Goal: Task Accomplishment & Management: Use online tool/utility

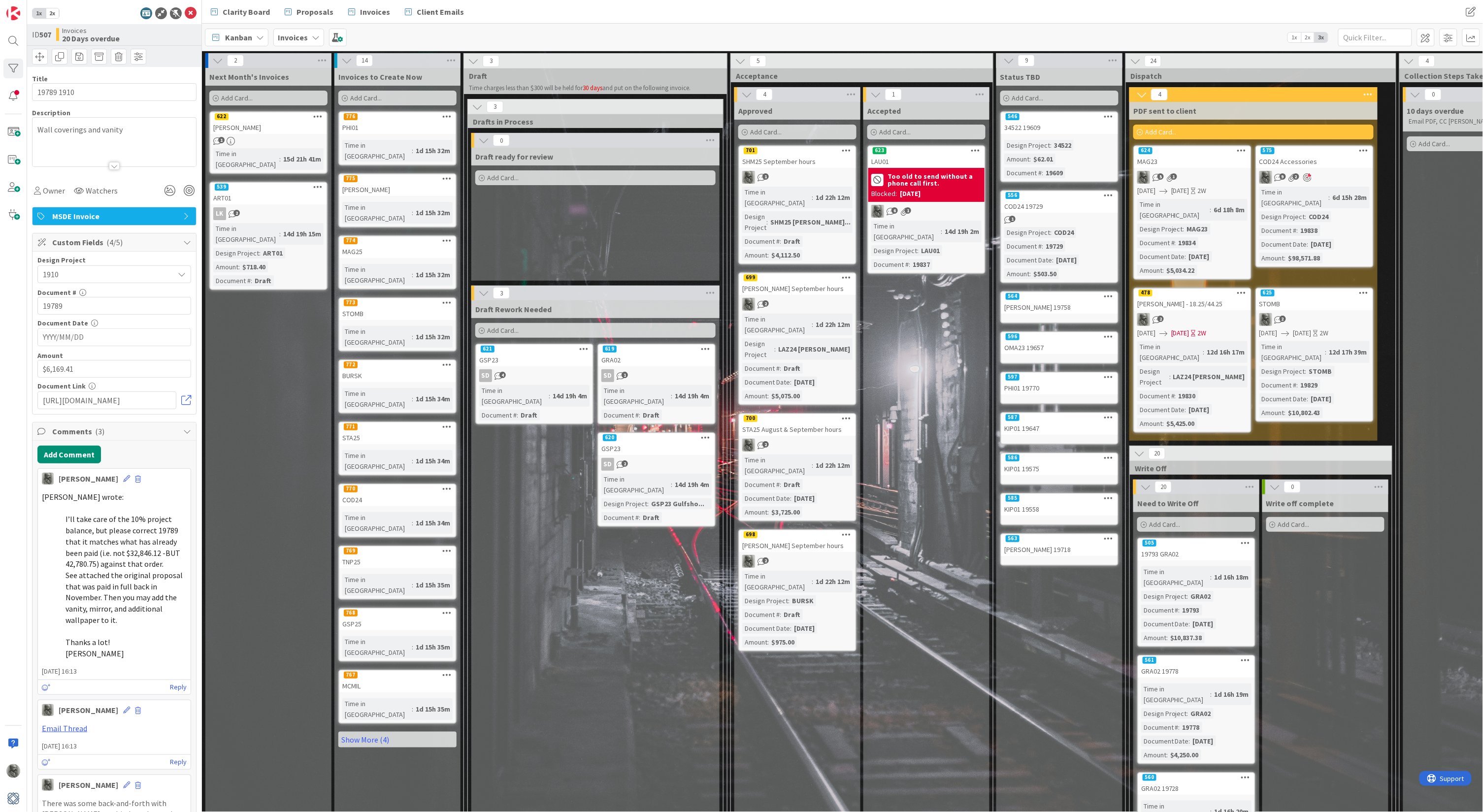
scroll to position [0, 10]
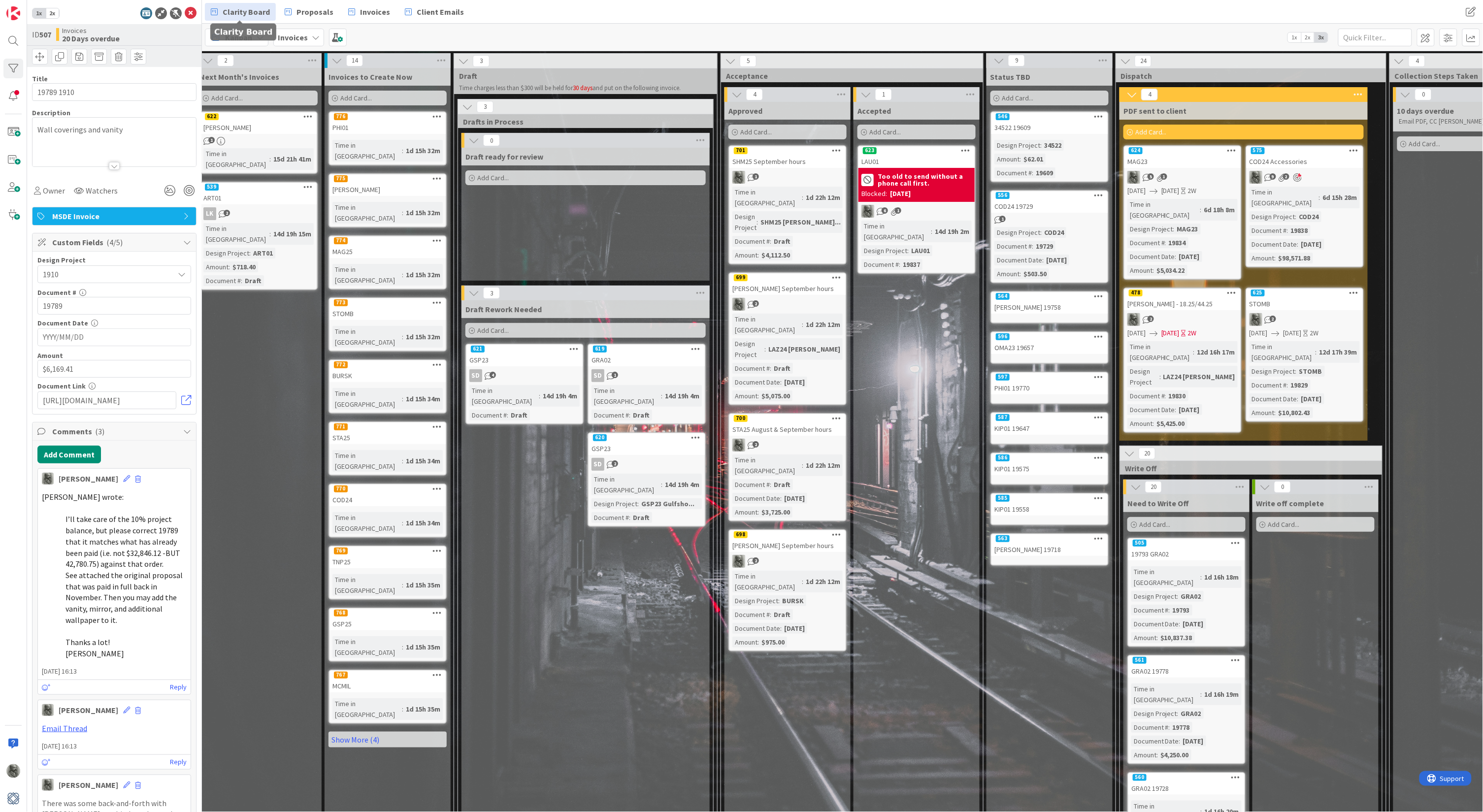
click at [247, 10] on span "Clarity Board" at bounding box center [246, 12] width 47 height 12
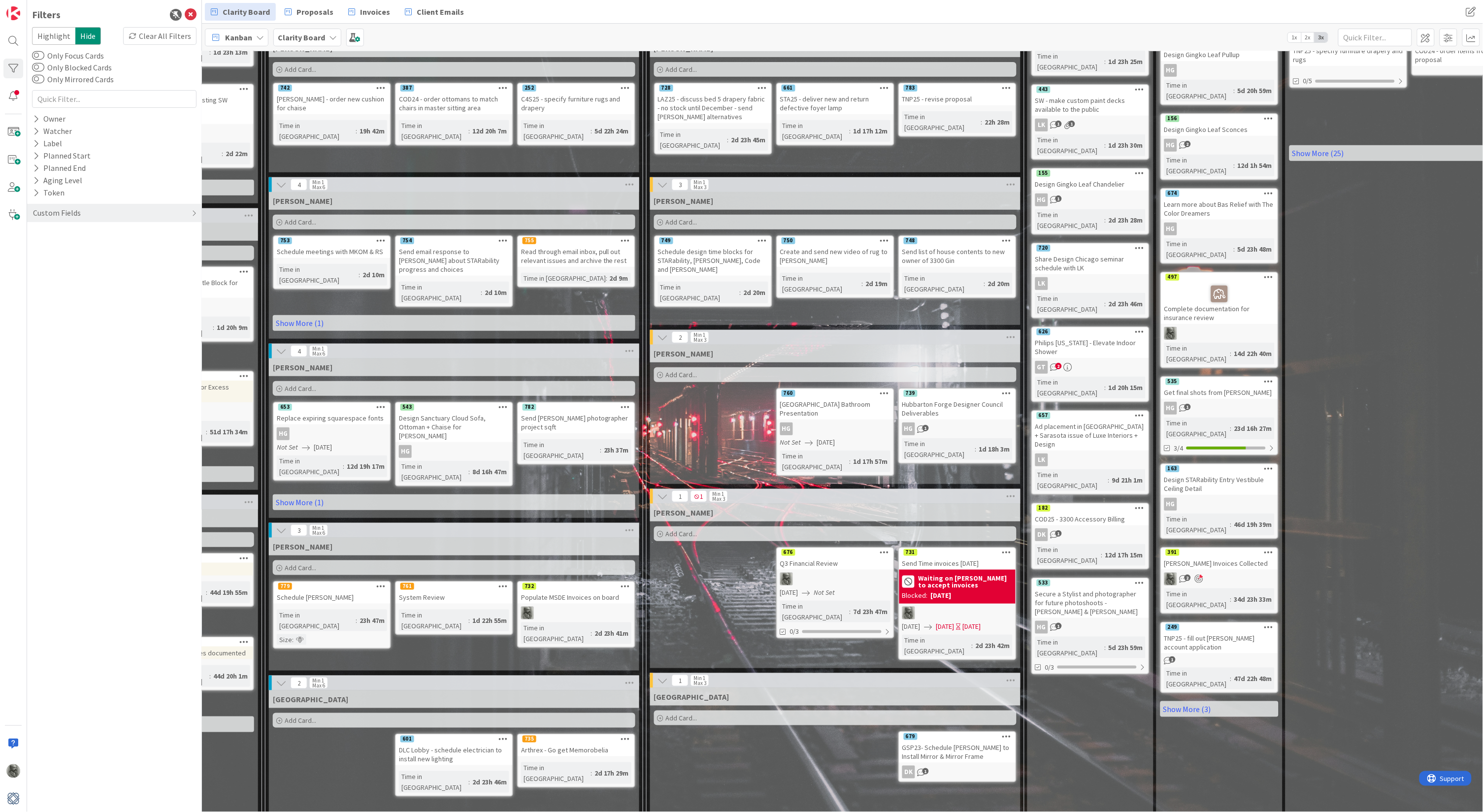
scroll to position [226, 566]
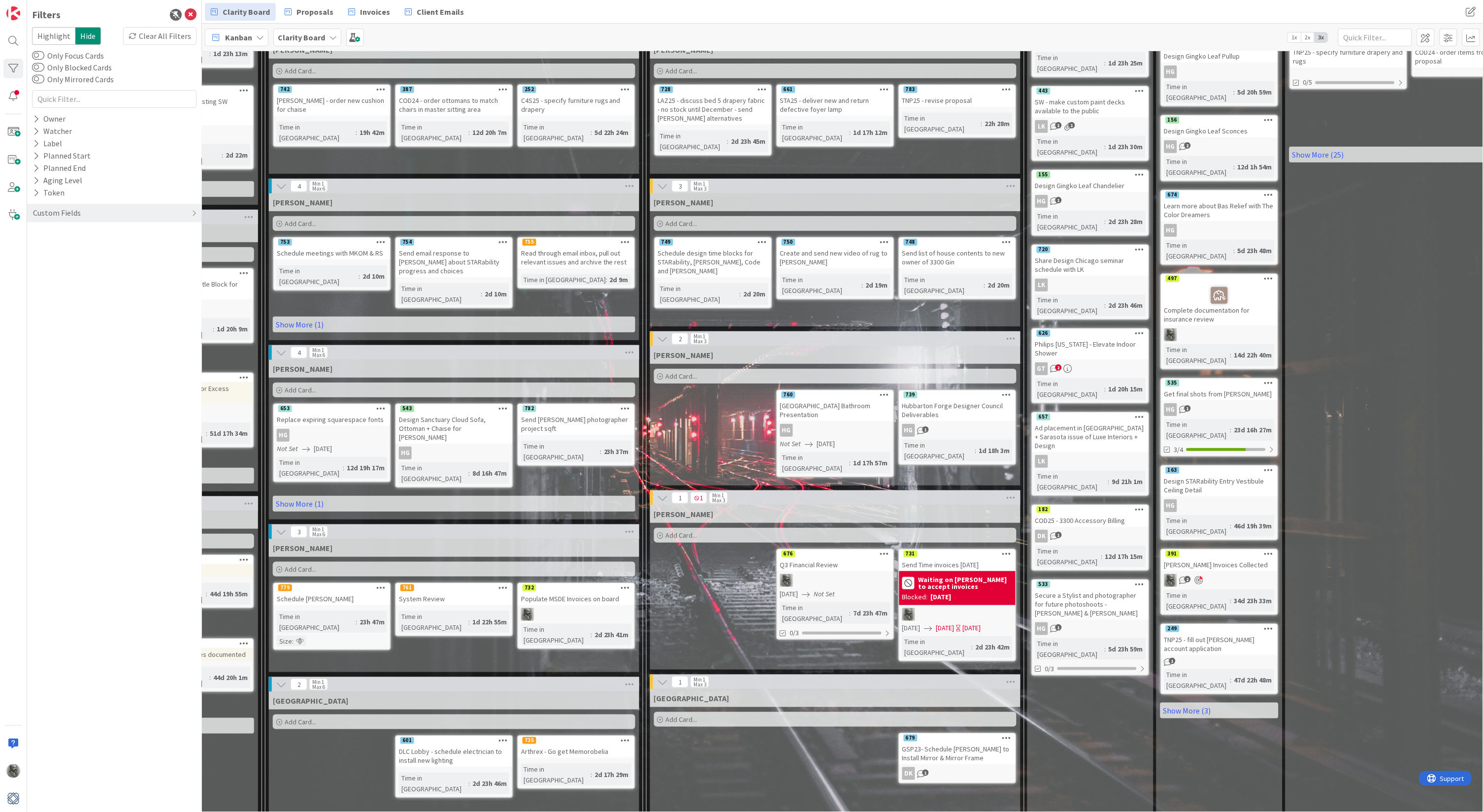
click at [504, 737] on icon at bounding box center [504, 740] width 9 height 7
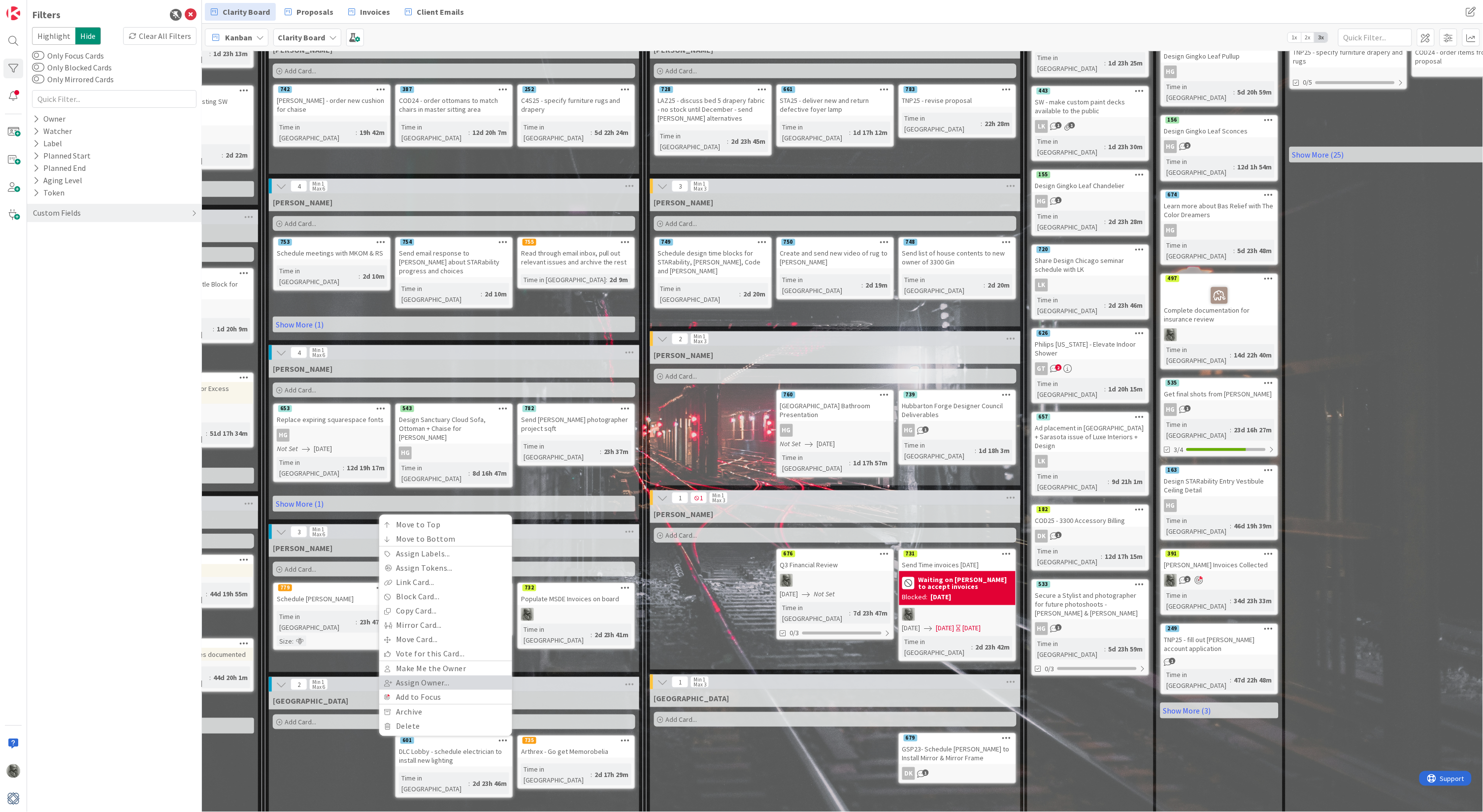
click at [425, 676] on link "Assign Owner..." at bounding box center [446, 683] width 133 height 14
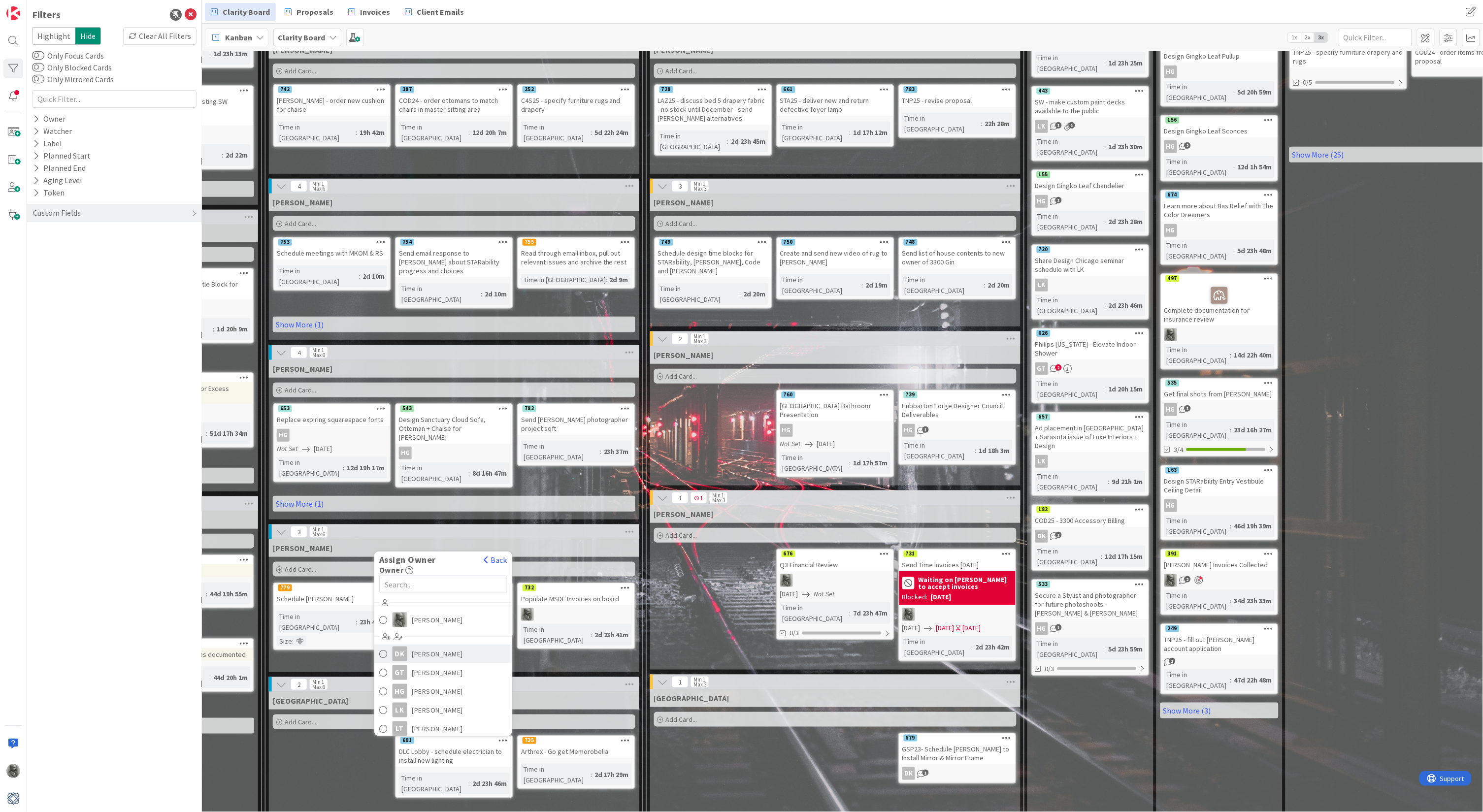
click at [383, 646] on span at bounding box center [383, 654] width 9 height 15
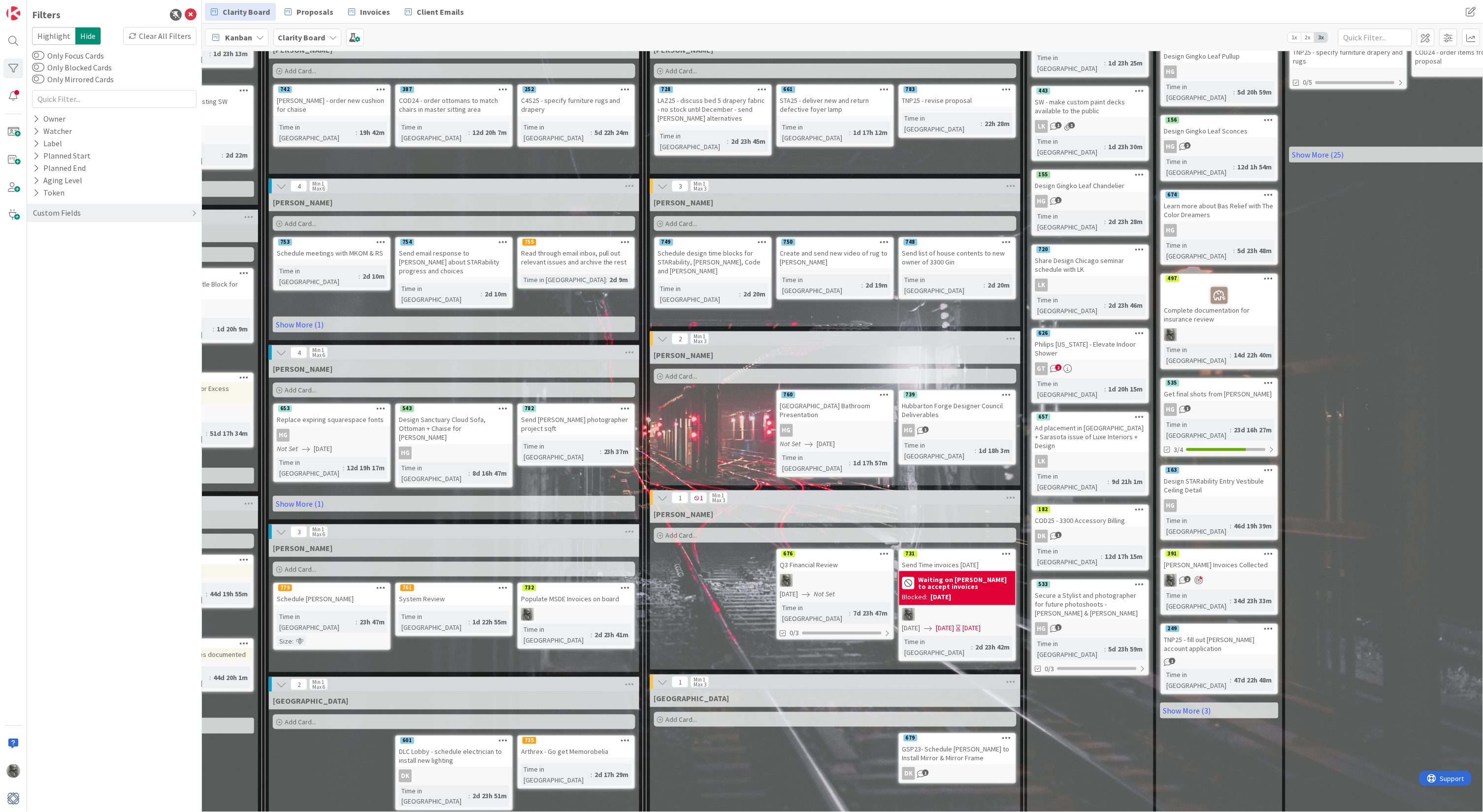
click at [626, 737] on icon at bounding box center [626, 740] width 9 height 7
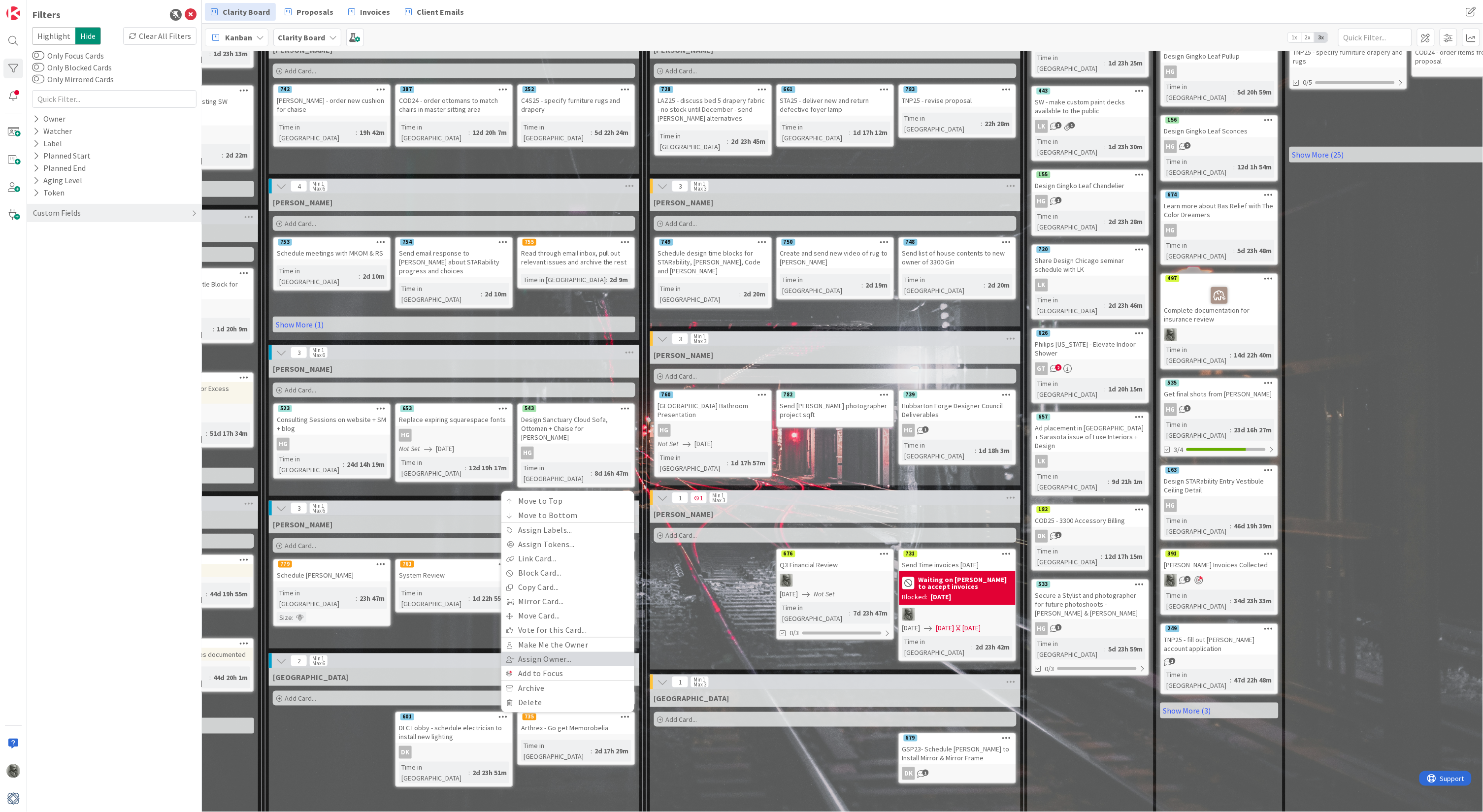
click at [530, 652] on link "Assign Owner..." at bounding box center [568, 659] width 133 height 14
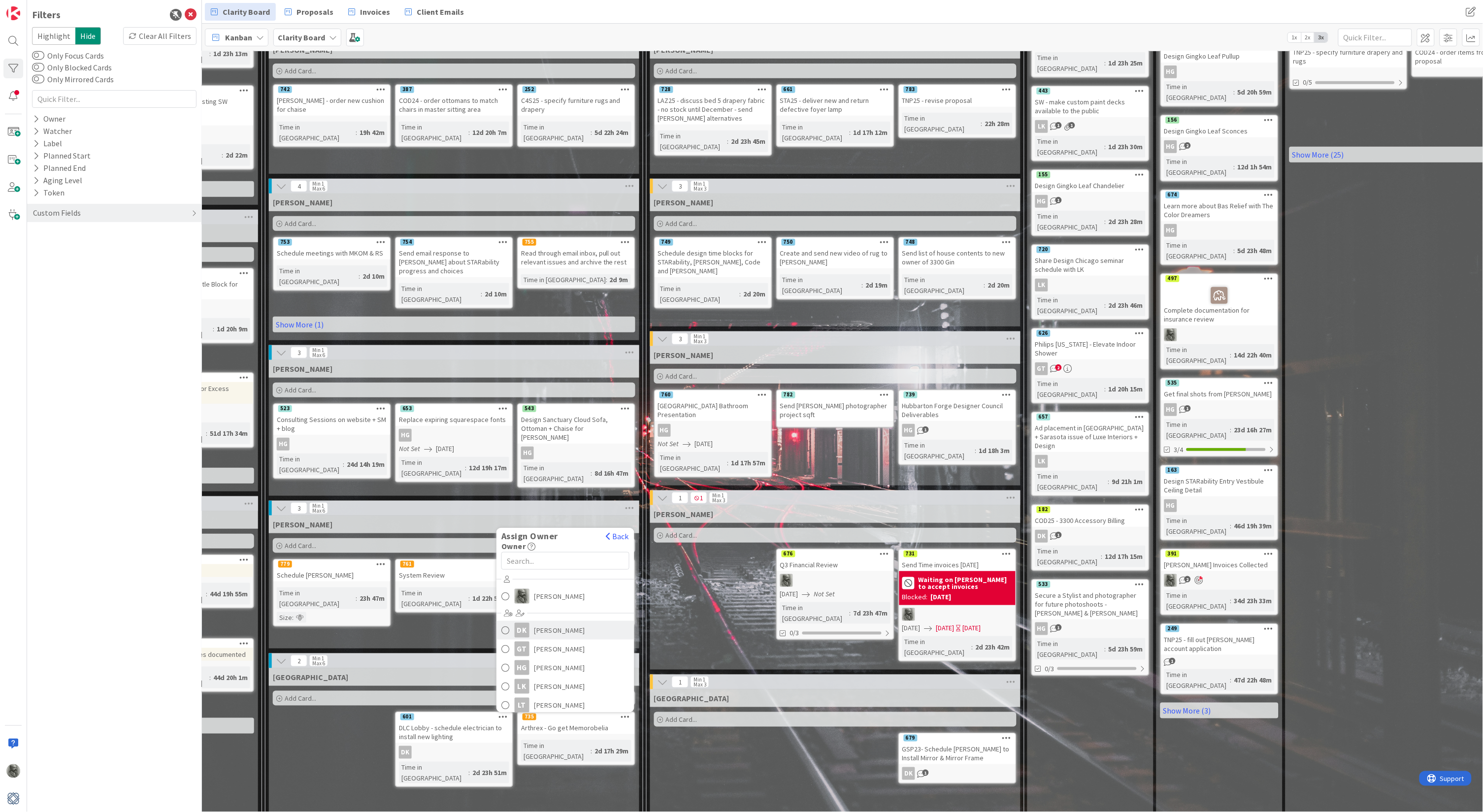
click at [504, 623] on span at bounding box center [505, 630] width 9 height 15
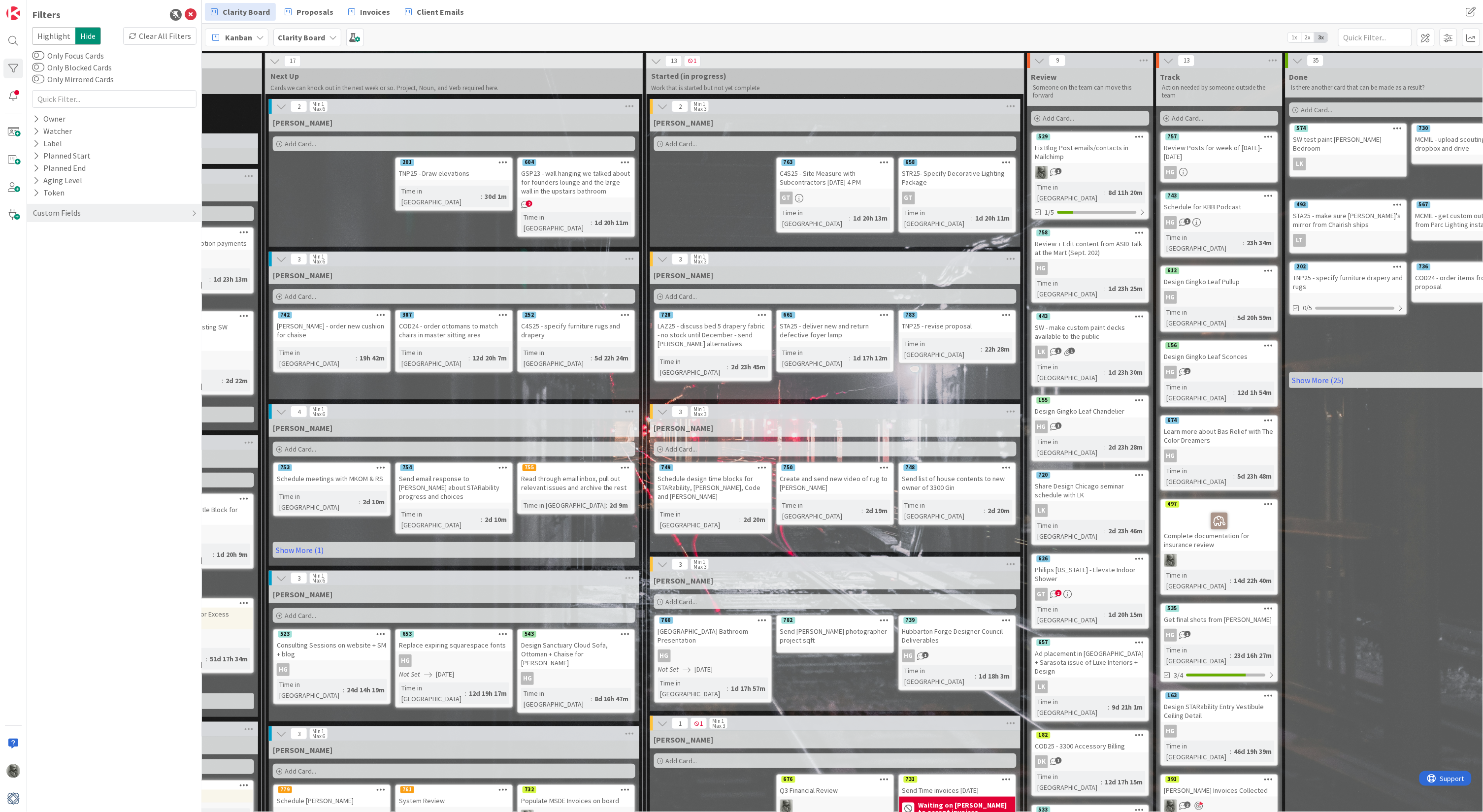
scroll to position [0, 566]
click at [1092, 563] on div "Philips Vermont - Elevate Indoor Shower" at bounding box center [1090, 574] width 116 height 22
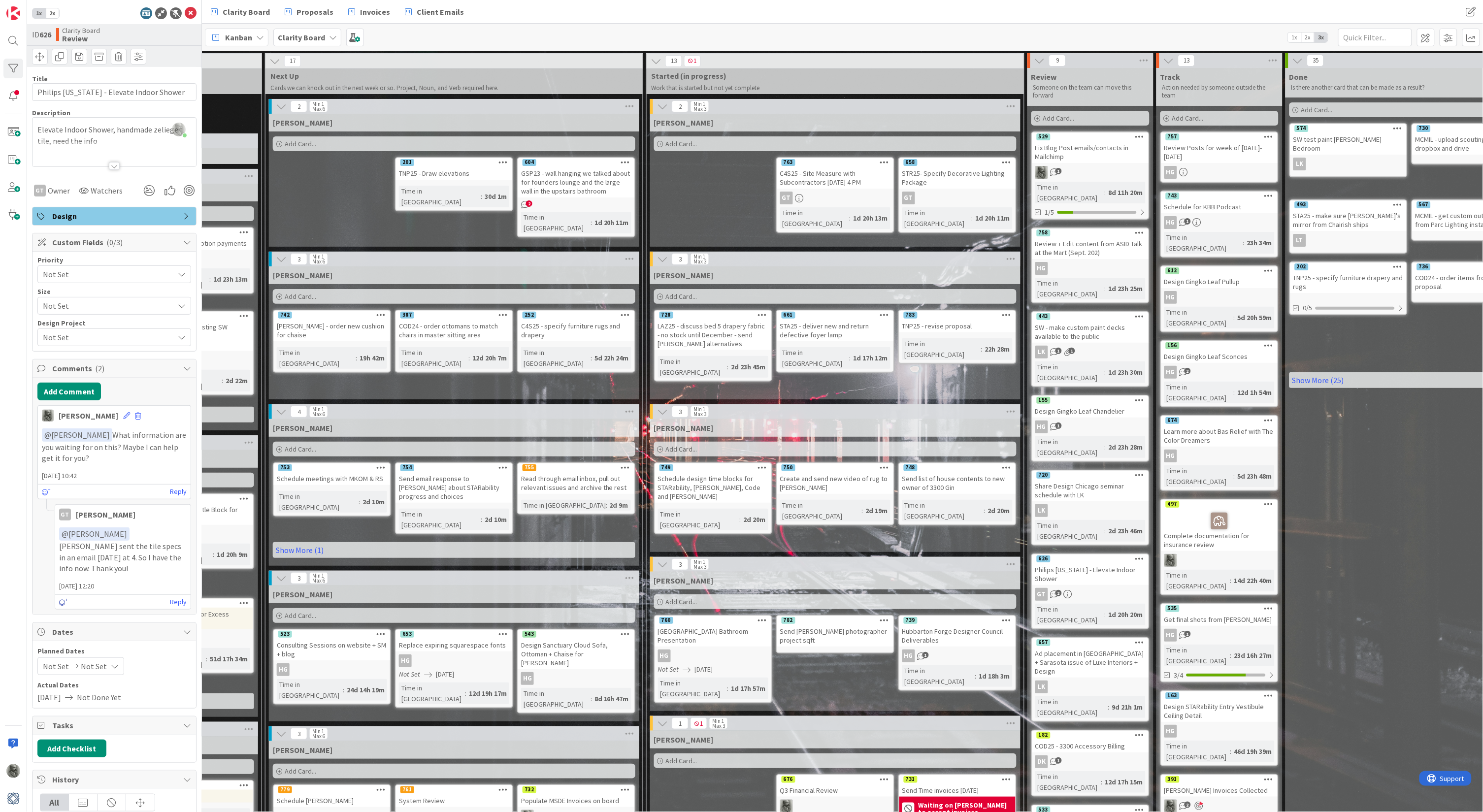
click at [60, 598] on icon at bounding box center [63, 602] width 9 height 7
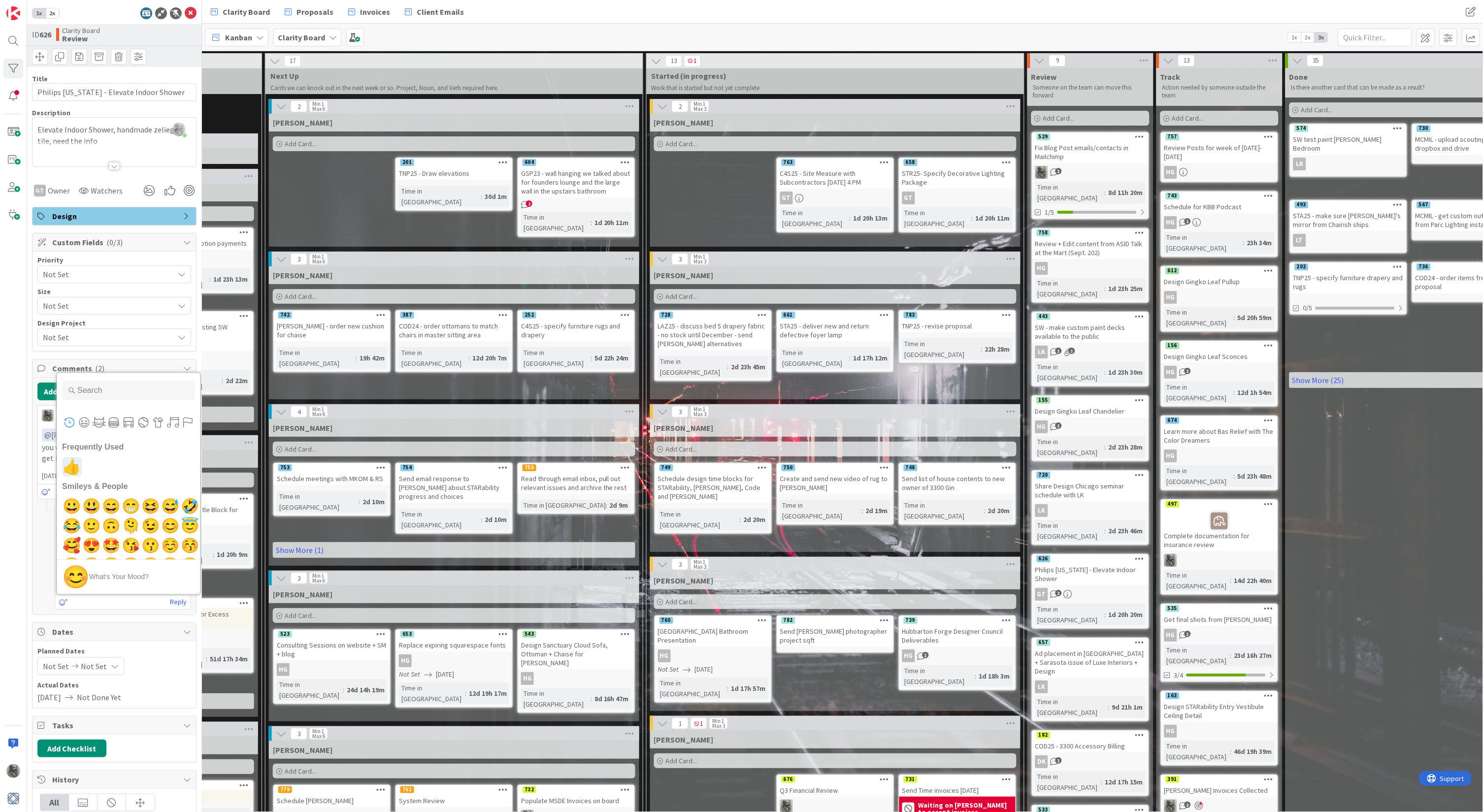
click at [73, 457] on span "👍" at bounding box center [72, 467] width 23 height 20
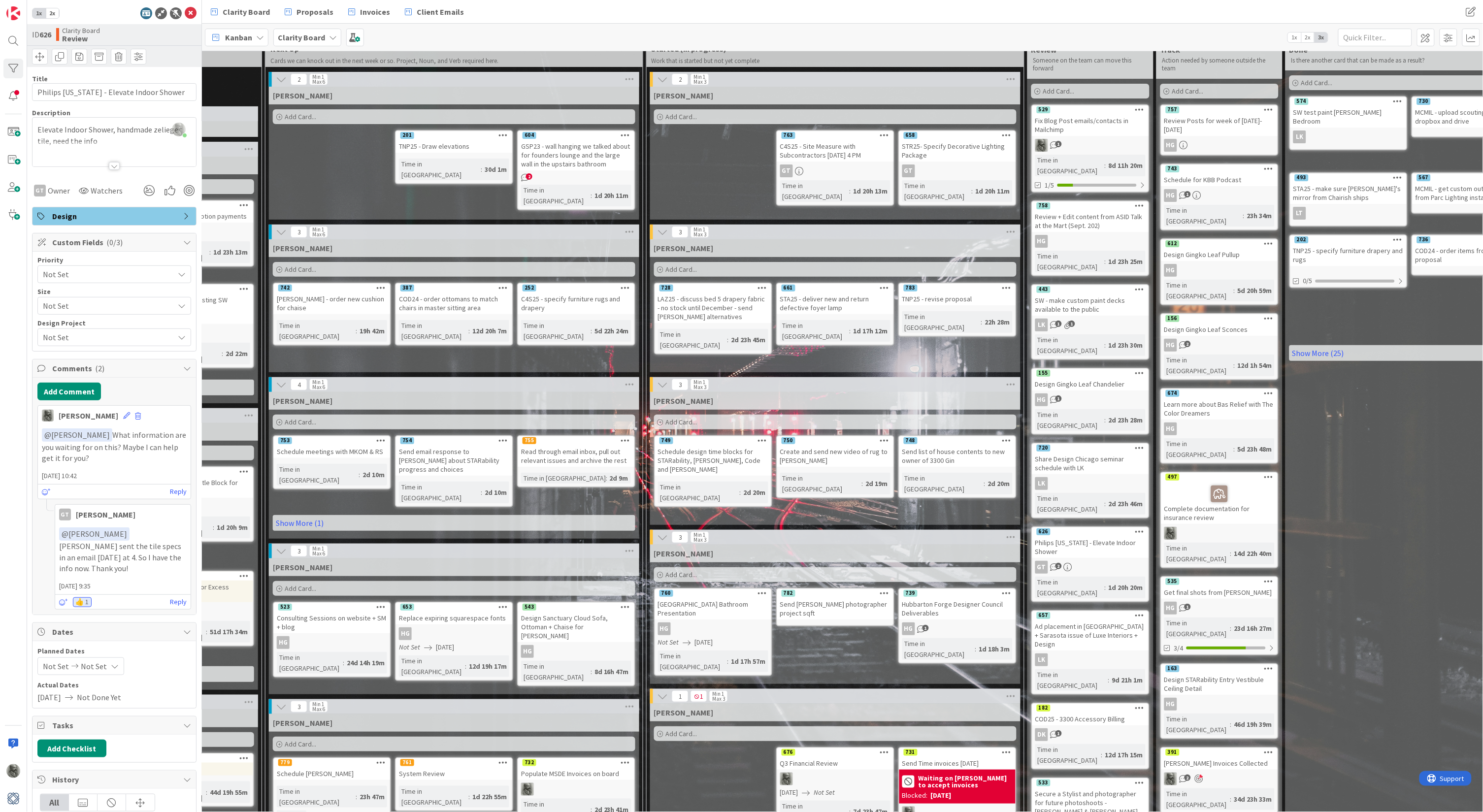
scroll to position [28, 567]
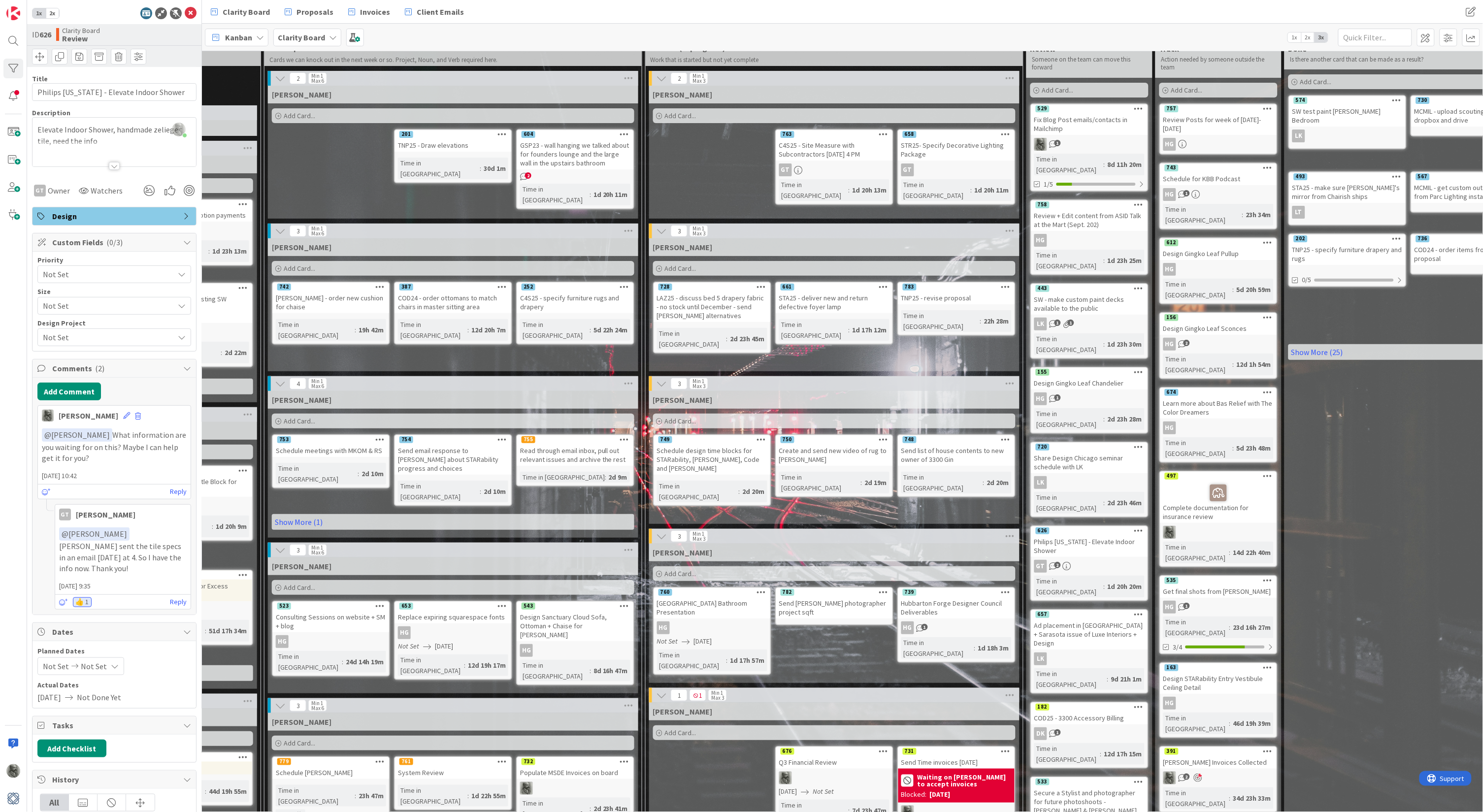
click at [841, 359] on div "Lisa T. Add Card... 783 TNP25 - revise proposal Time in Column : 22h 28m 661 ST…" at bounding box center [834, 304] width 370 height 133
click at [809, 359] on div "Lisa T. Add Card... 783 TNP25 - revise proposal Time in Column : 22h 28m 661 ST…" at bounding box center [834, 304] width 370 height 133
click at [789, 160] on div "Gina Add Card... 658 STR25- Specify Decorative Lighting Package GT Time in Colu…" at bounding box center [834, 152] width 370 height 133
click at [530, 172] on span "2" at bounding box center [528, 175] width 6 height 6
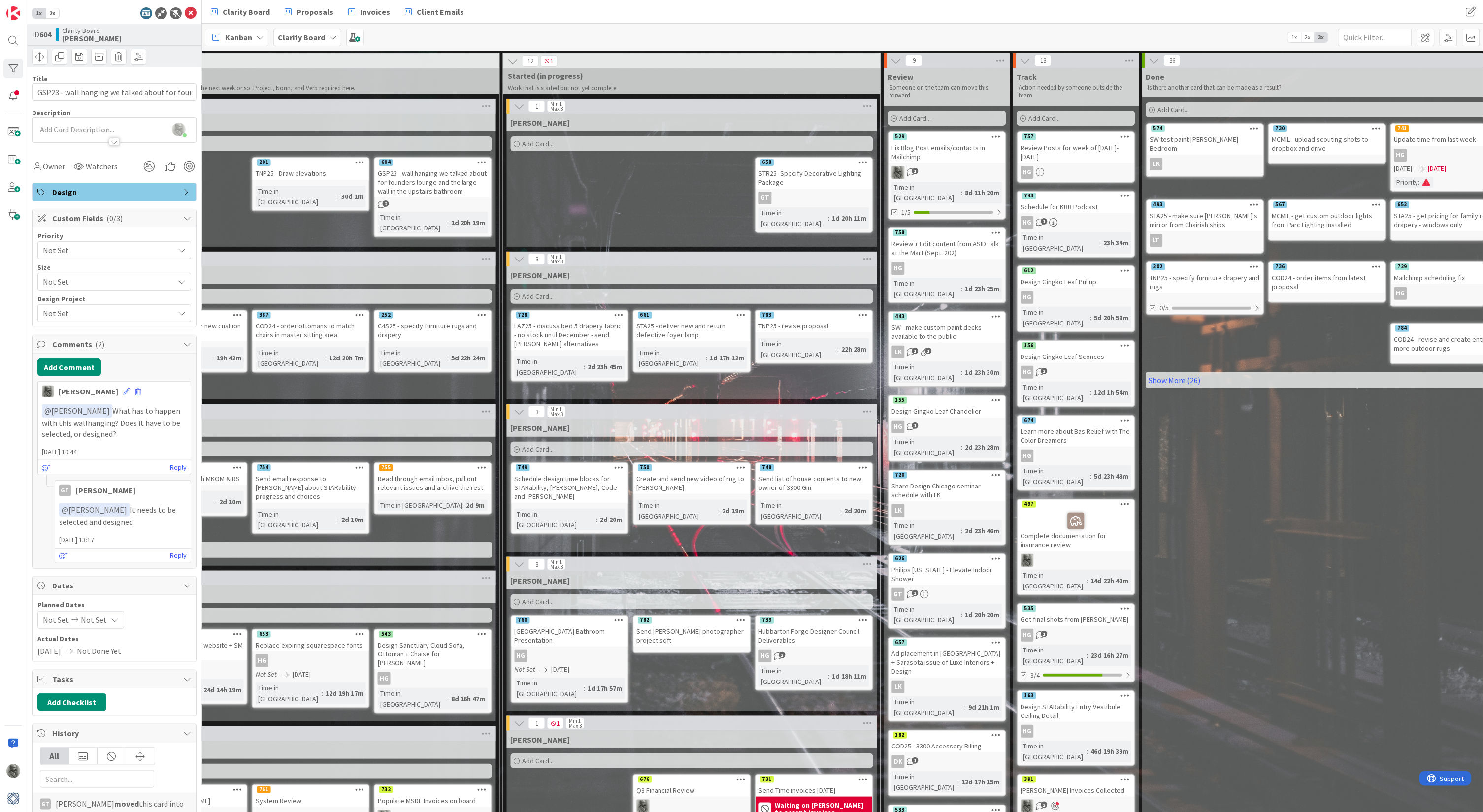
scroll to position [0, 721]
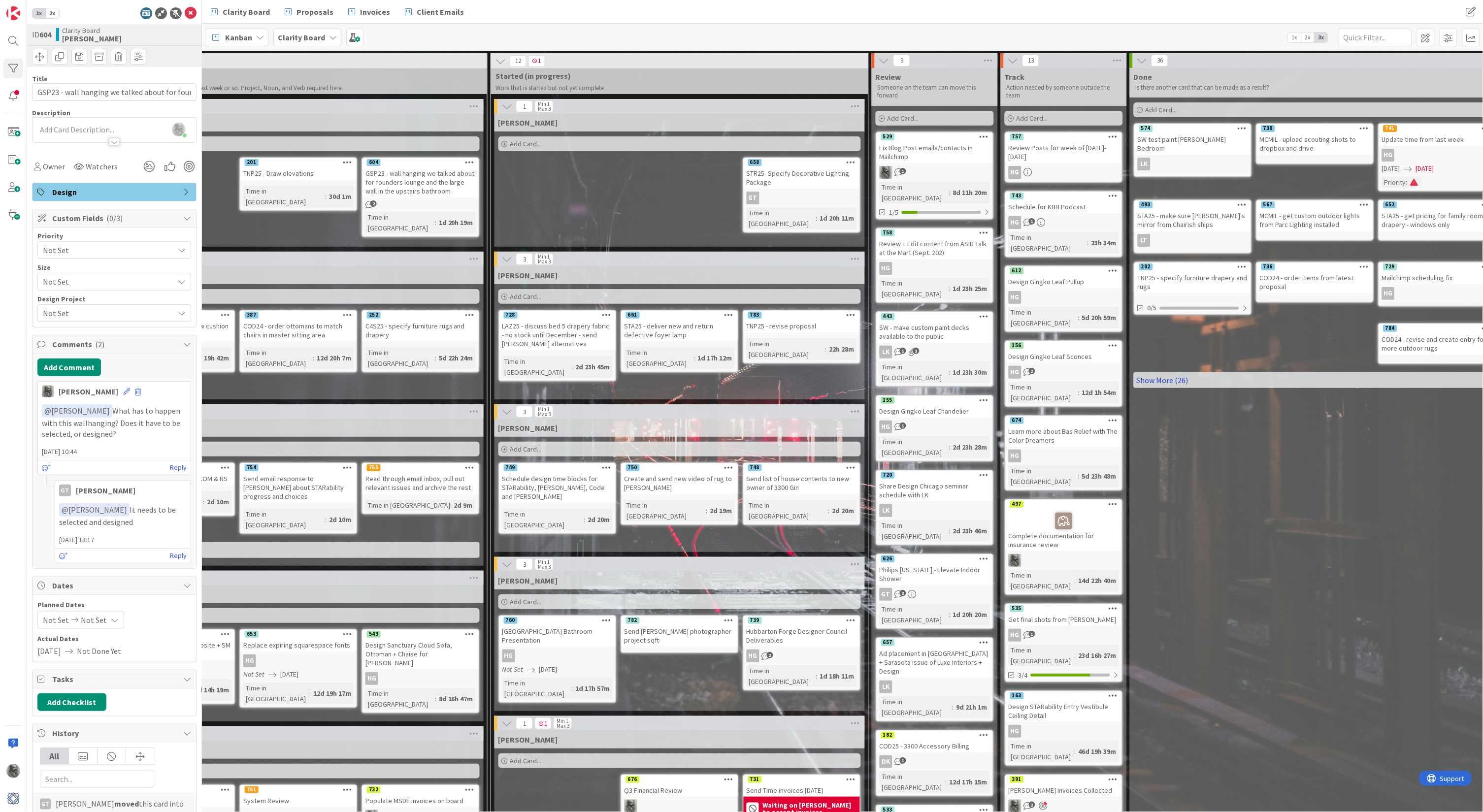
click at [1168, 375] on link "Show More (26)" at bounding box center [1315, 380] width 363 height 16
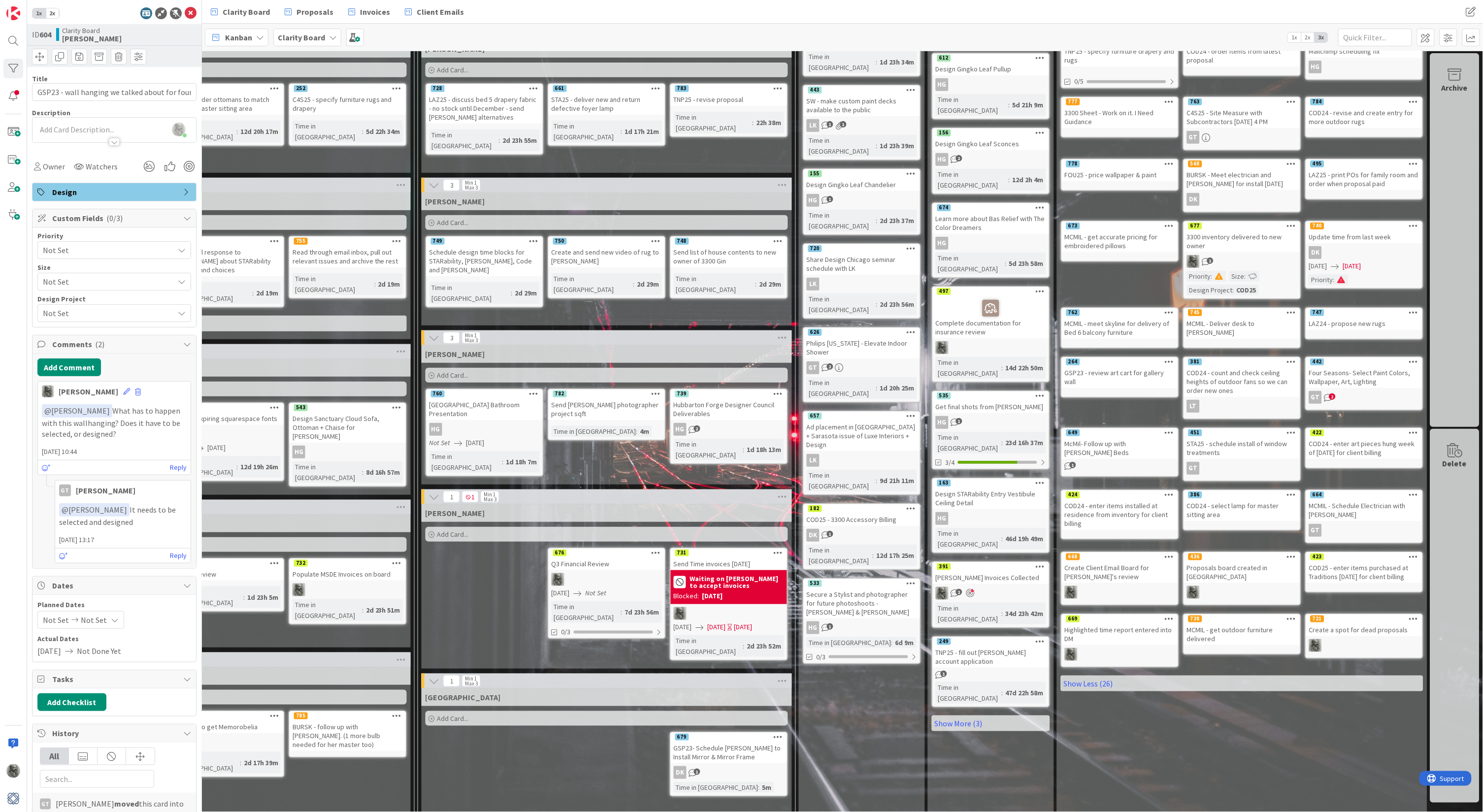
scroll to position [226, 795]
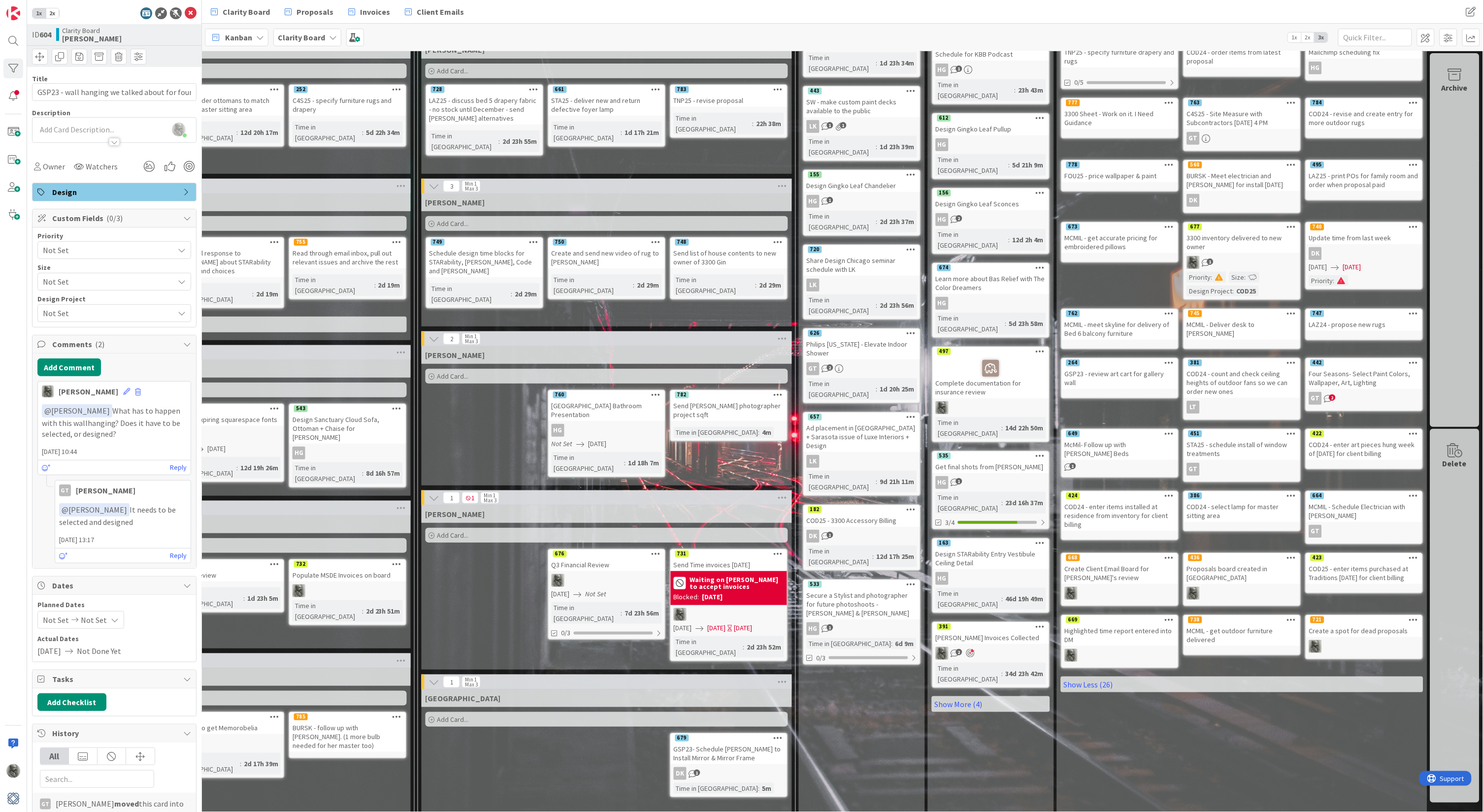
click at [448, 531] on span "Add Card..." at bounding box center [453, 535] width 32 height 9
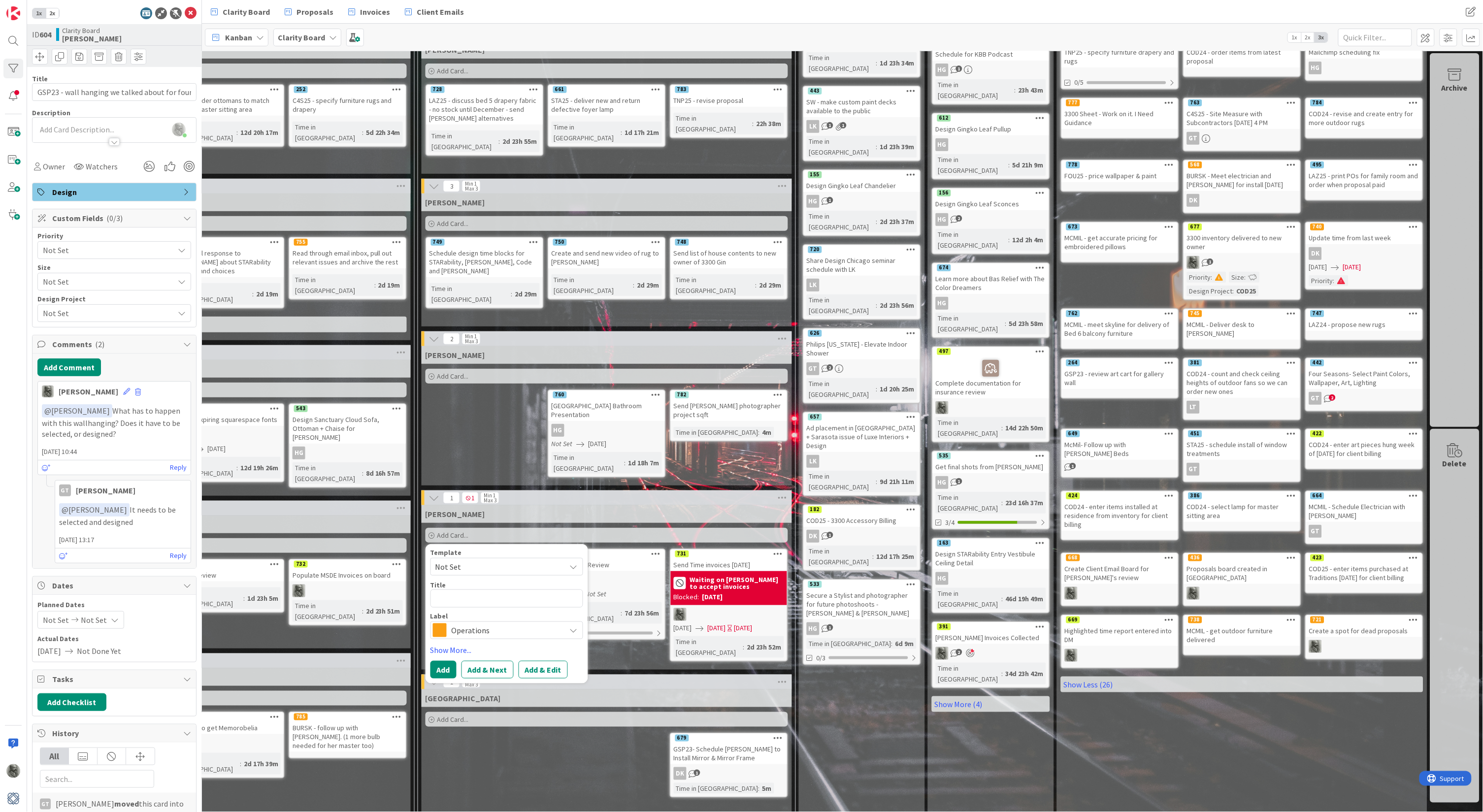
type textarea "x"
type textarea "1"
type textarea "x"
type textarea "19"
type textarea "x"
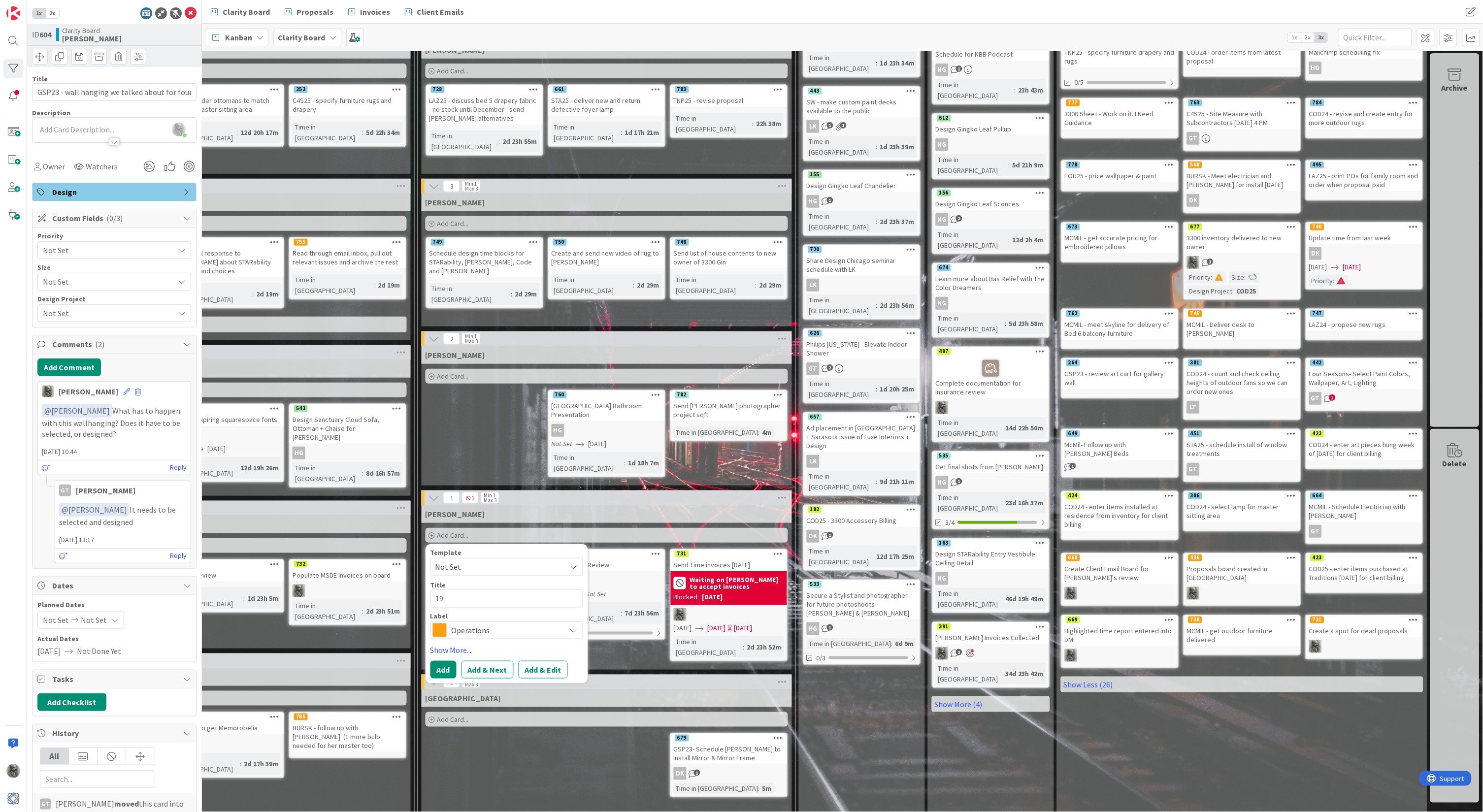
type textarea "191"
type textarea "x"
type textarea "1910"
type textarea "x"
type textarea "1910"
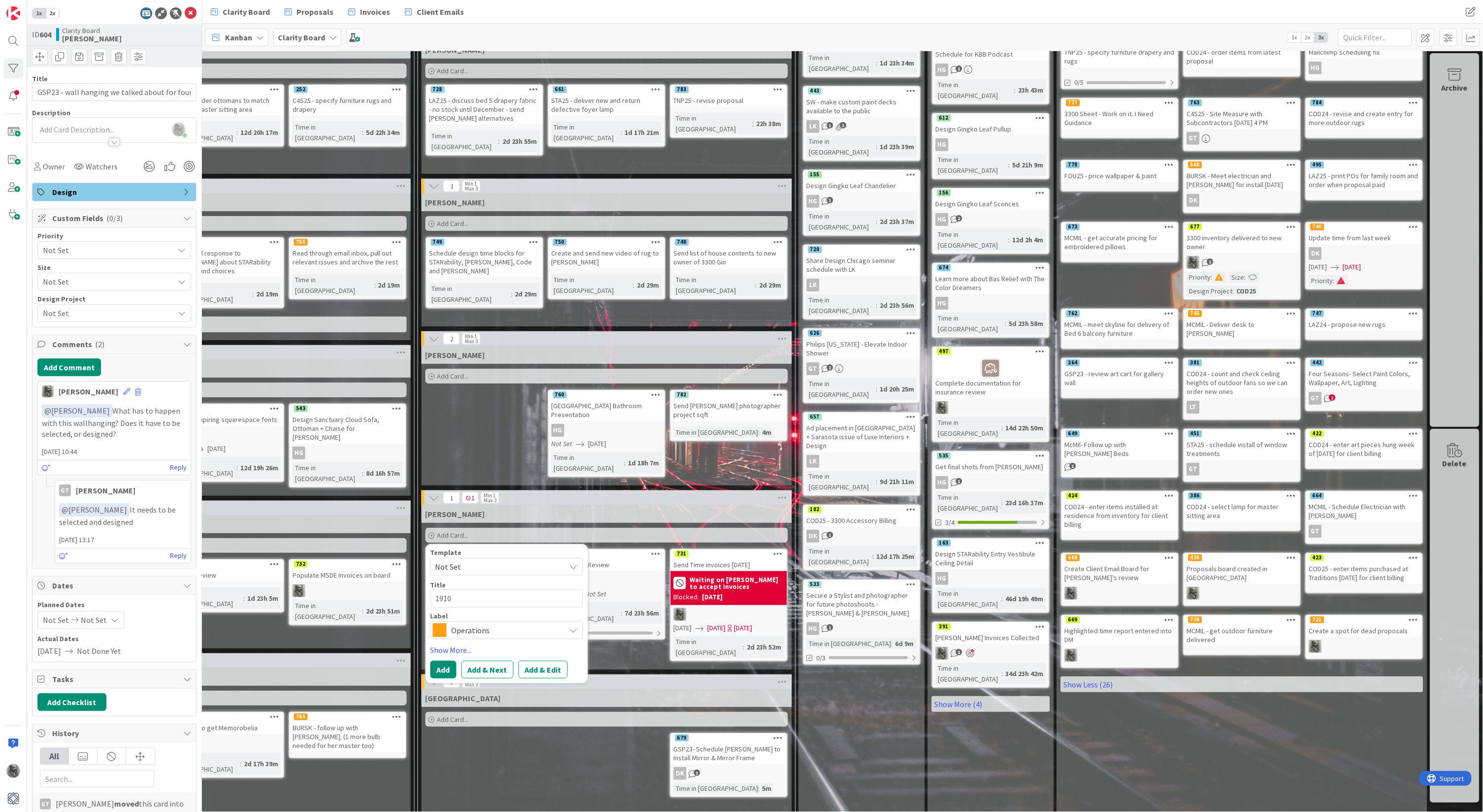
type textarea "x"
type textarea "1910 i"
type textarea "x"
type textarea "1910 in"
type textarea "x"
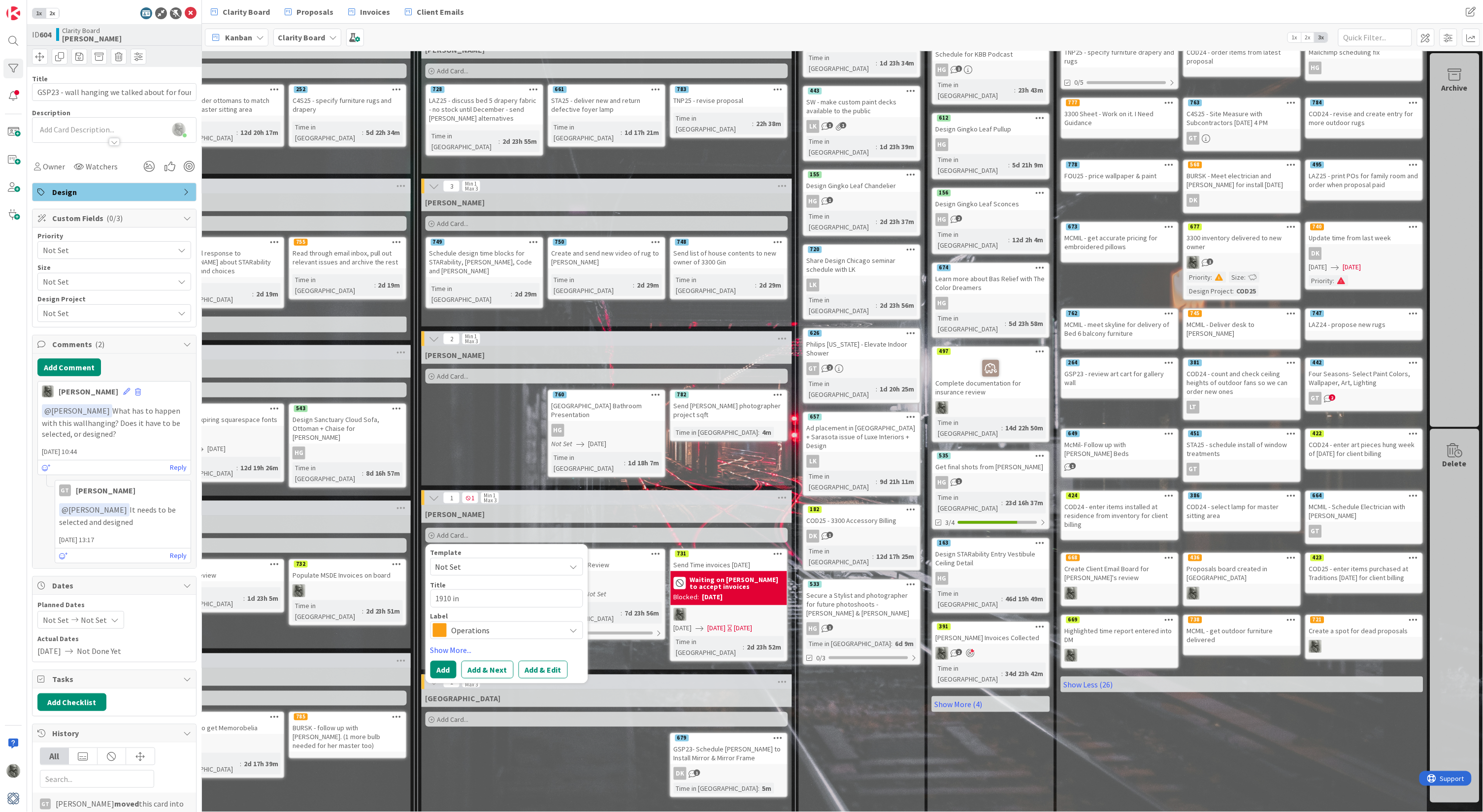
type textarea "1910 inv"
type textarea "x"
type textarea "1910 invo"
type textarea "x"
type textarea "1910 invoi"
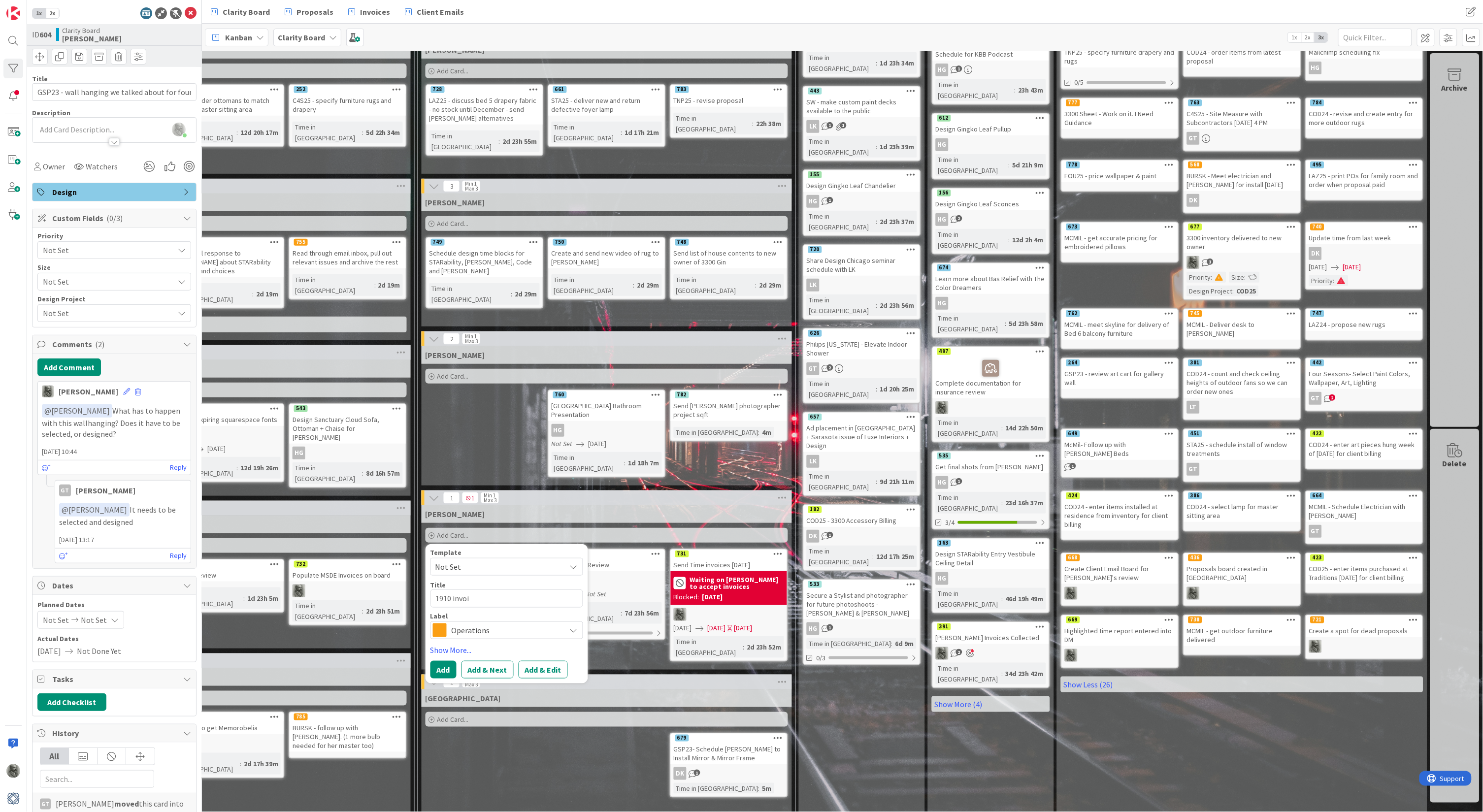
type textarea "x"
type textarea "1910 invoic"
type textarea "x"
type textarea "1910 invoice"
type textarea "x"
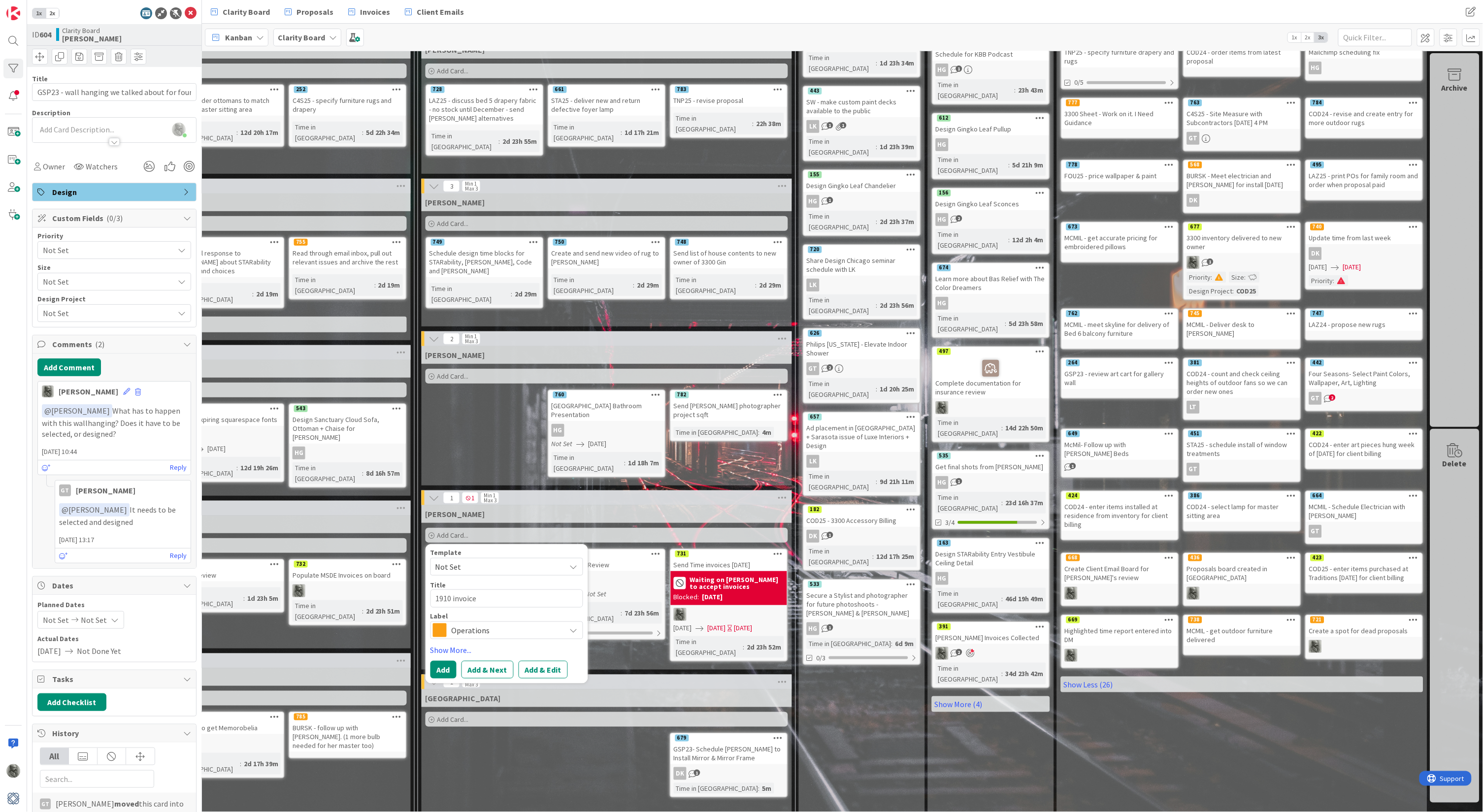
type textarea "1910 invoice"
type textarea "x"
type textarea "1910 invoice q"
type textarea "x"
type textarea "1910 invoice qu"
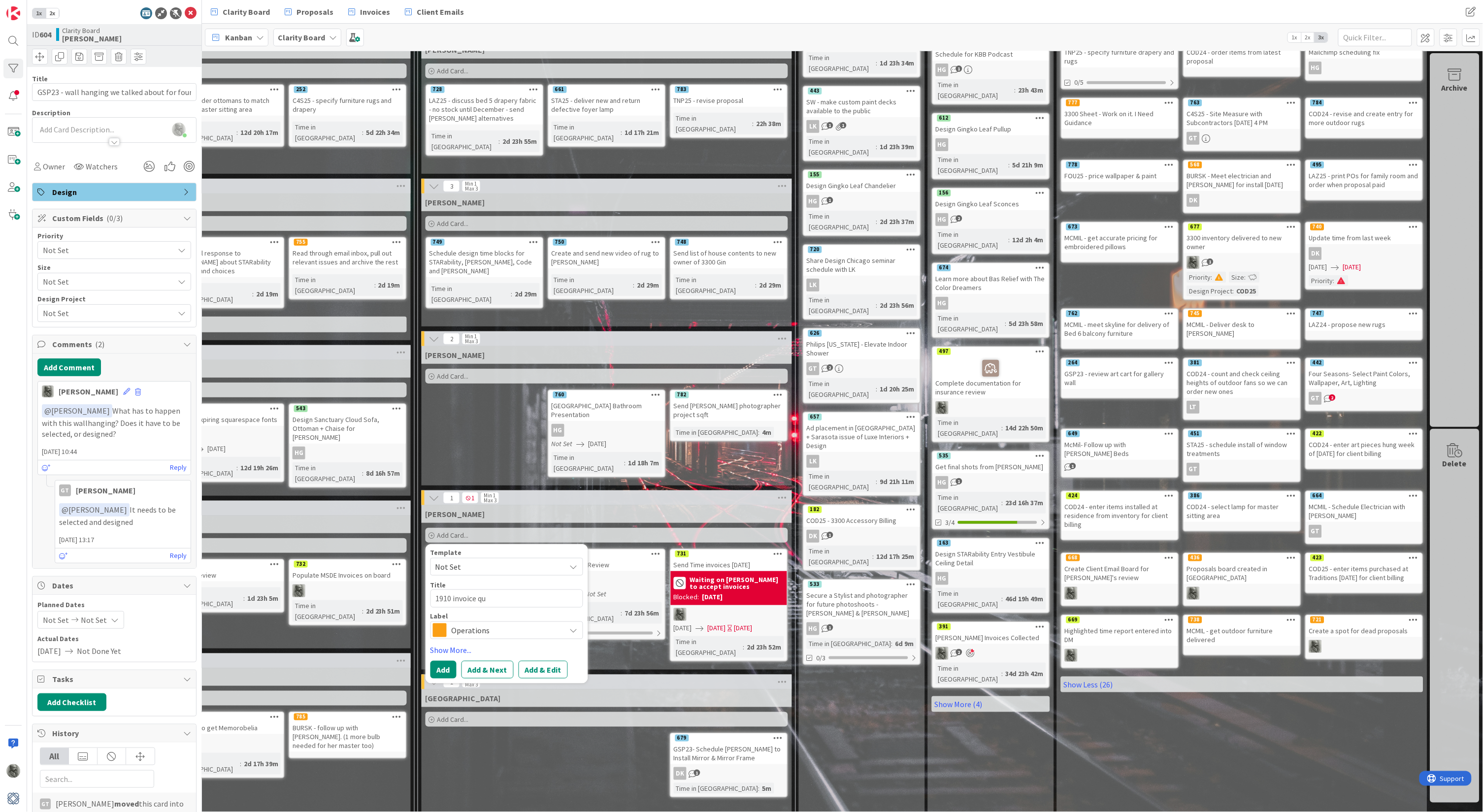
type textarea "x"
type textarea "1910 invoice que"
type textarea "x"
type textarea "1910 invoice ques"
type textarea "x"
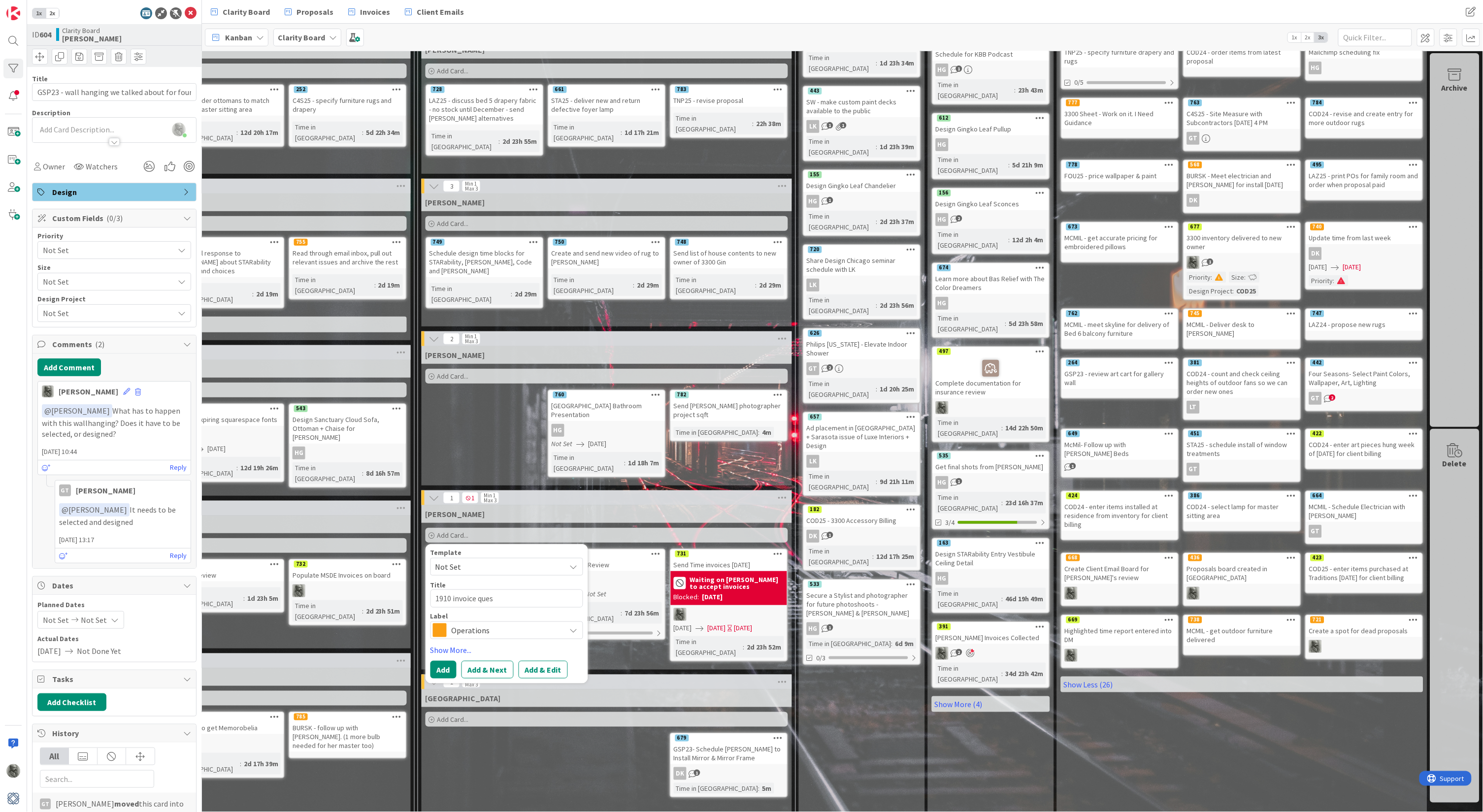
type textarea "1910 invoice quest"
type textarea "x"
type textarea "1910 invoice questi"
type textarea "x"
type textarea "1910 invoice questio"
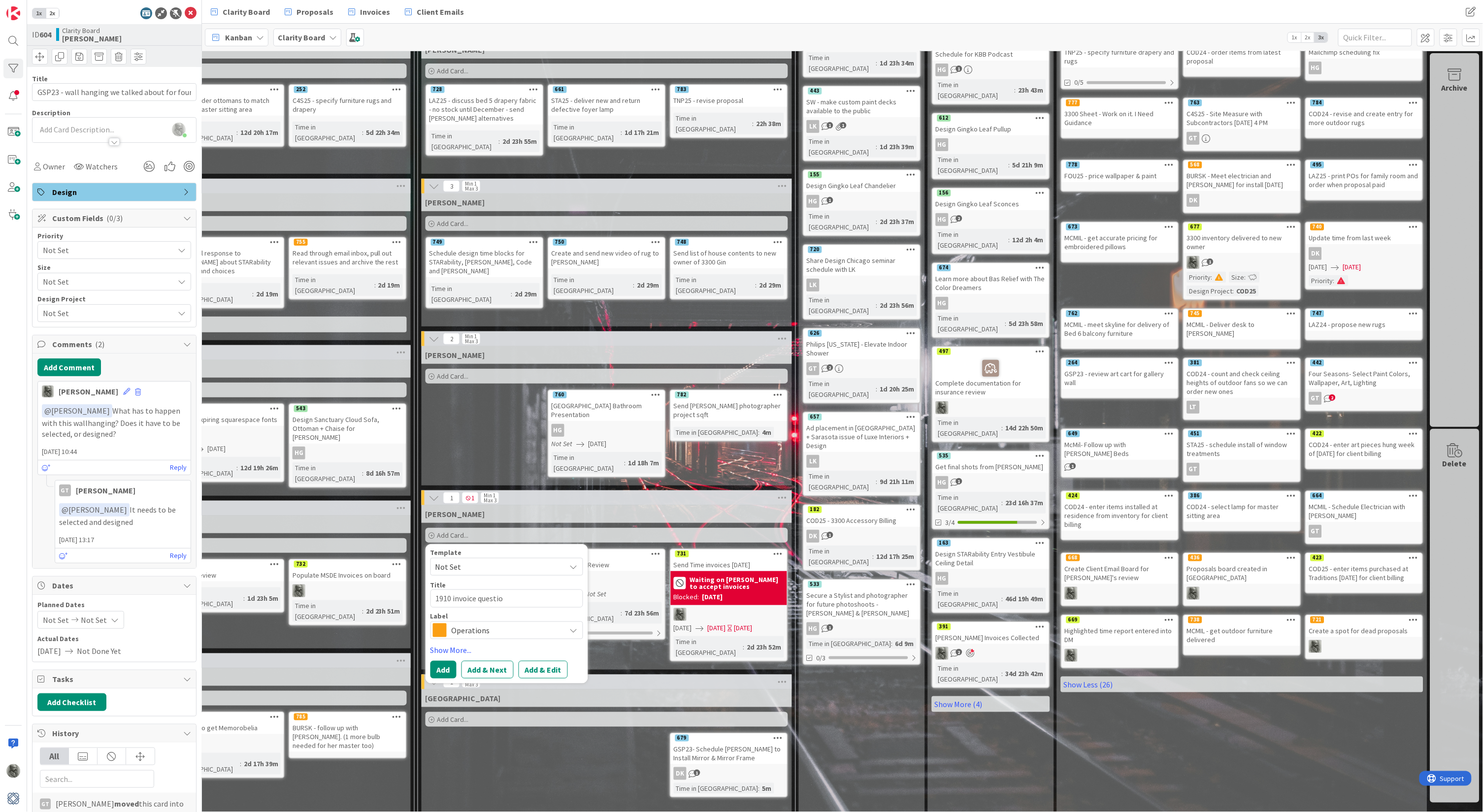
type textarea "x"
type textarea "1910 invoice question"
type textarea "x"
type textarea "1910 invoice questions"
type textarea "x"
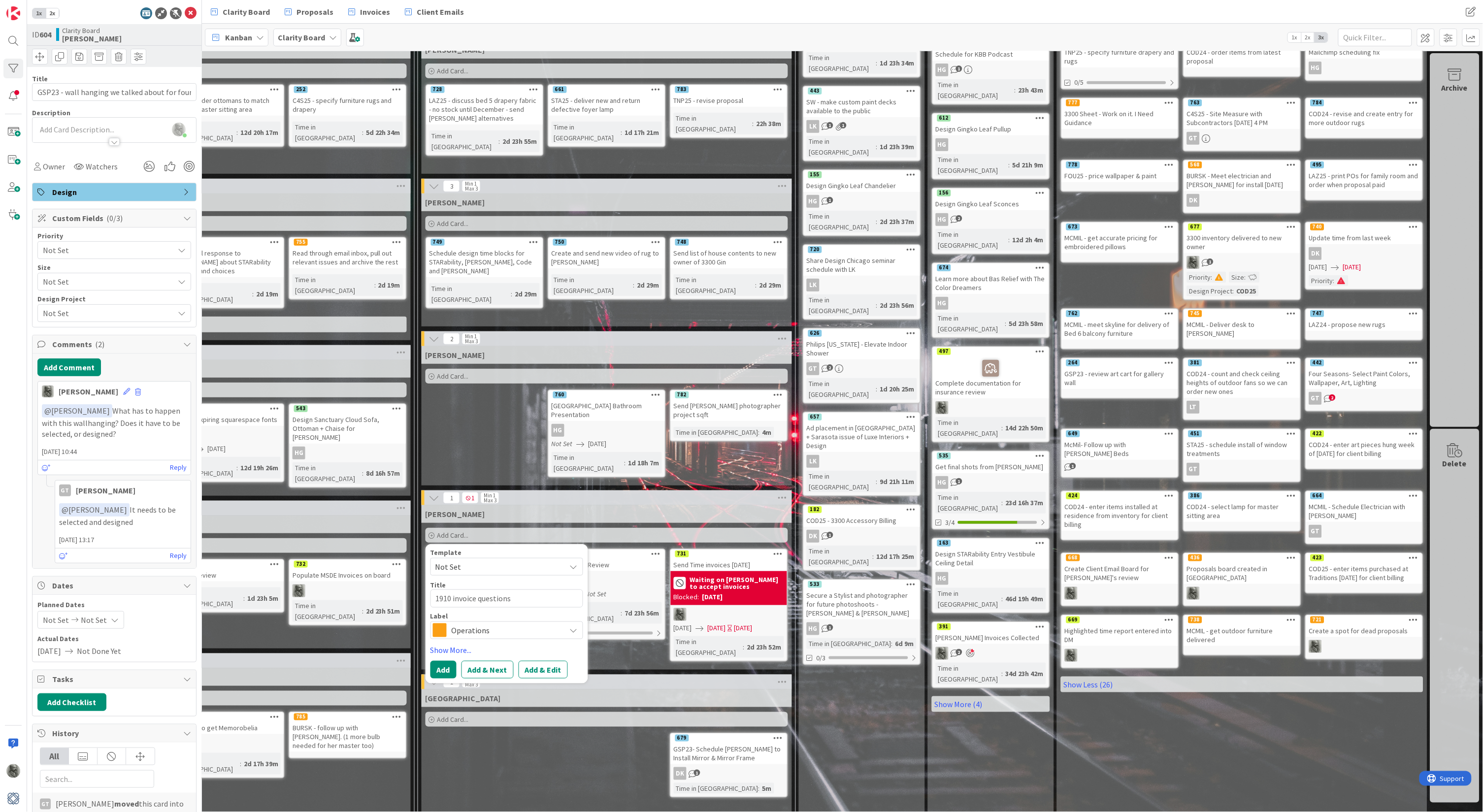
type textarea "1910 invoice questions"
type textarea "x"
type textarea "1910 invoice questions a"
type textarea "x"
type textarea "1910 invoice questions ad"
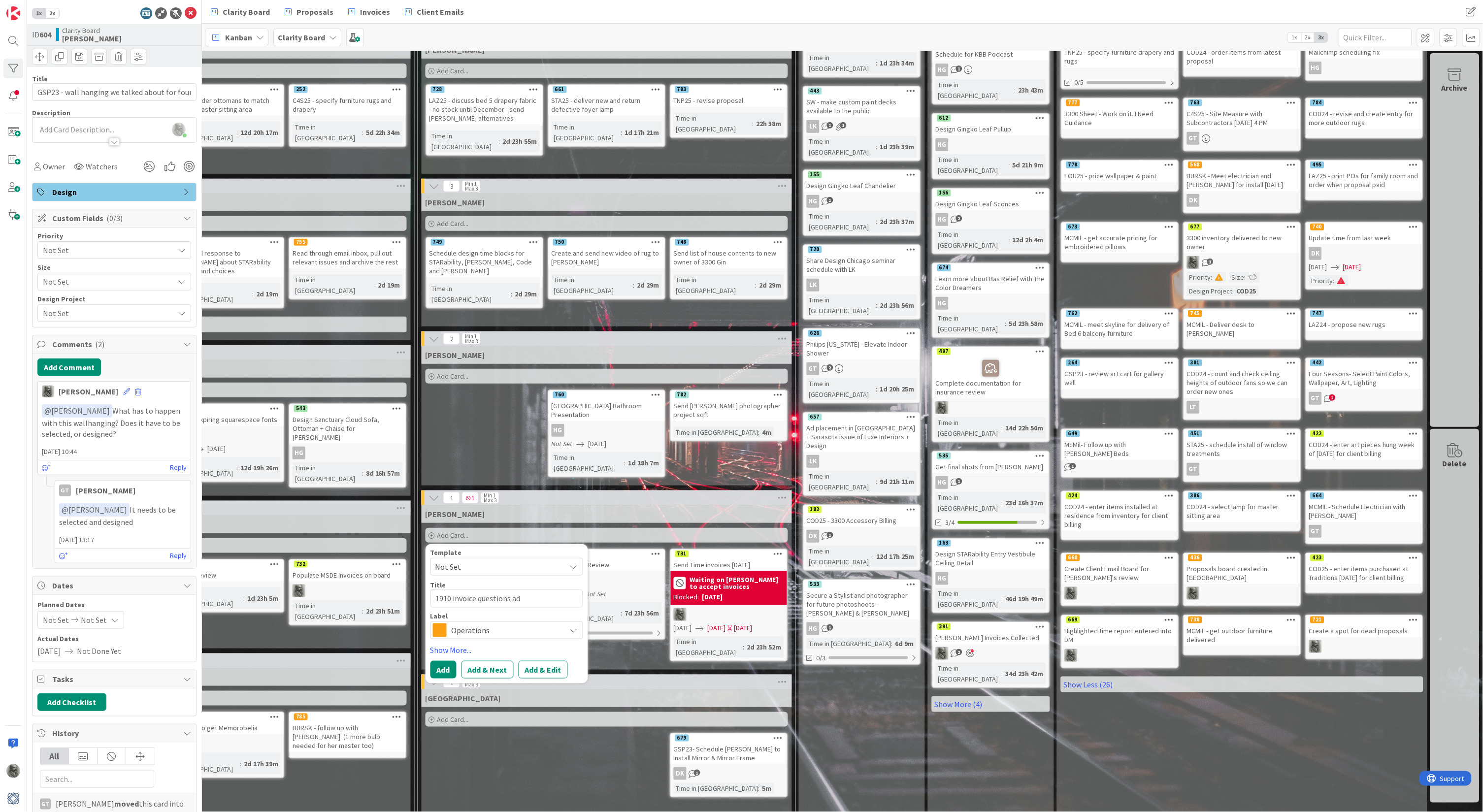
type textarea "x"
type textarea "1910 invoice questions add"
type textarea "x"
type textarea "1910 invoice questions addr"
type textarea "x"
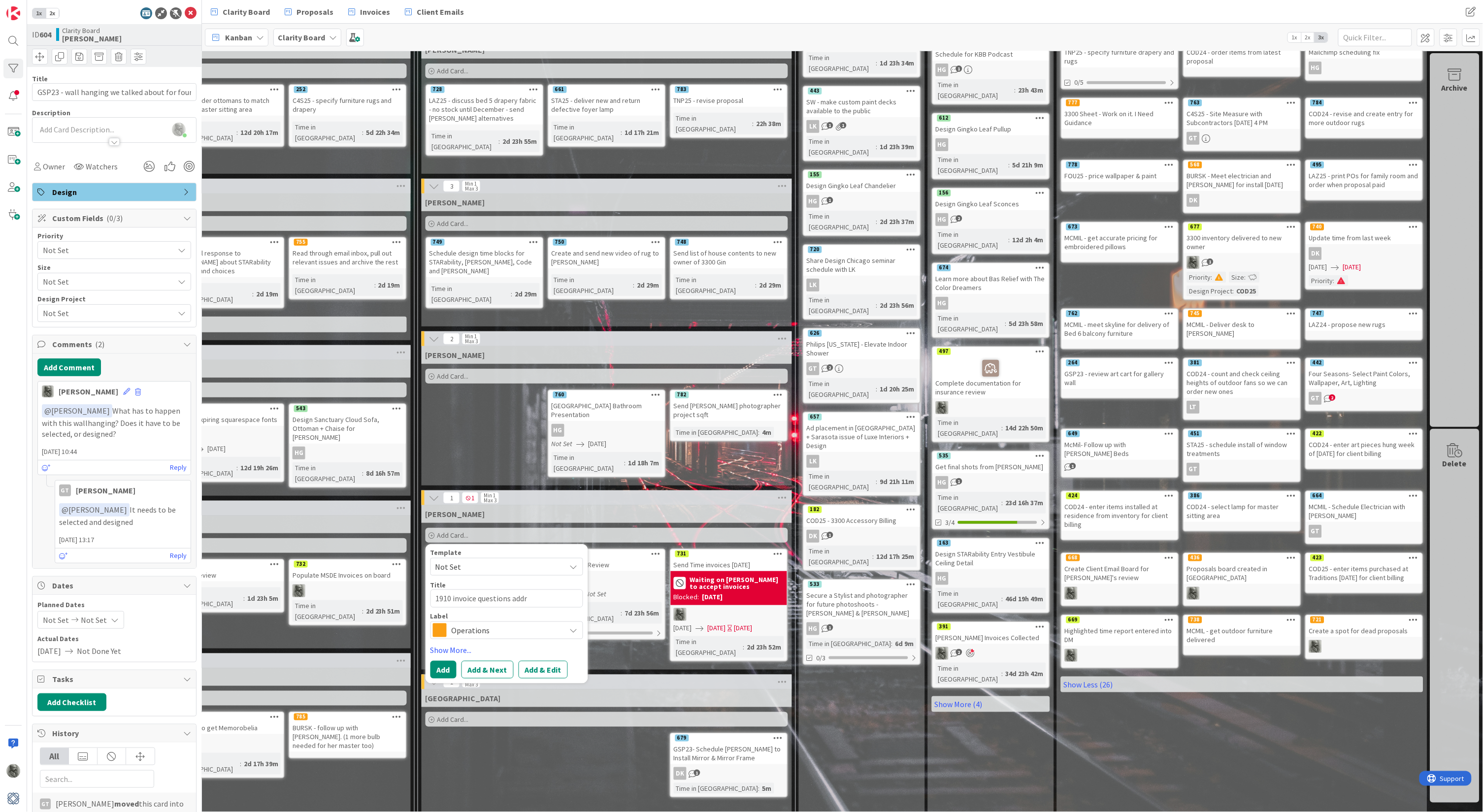
type textarea "1910 invoice questions addre"
type textarea "x"
type textarea "1910 invoice questions addres"
type textarea "x"
type textarea "1910 invoice questions address"
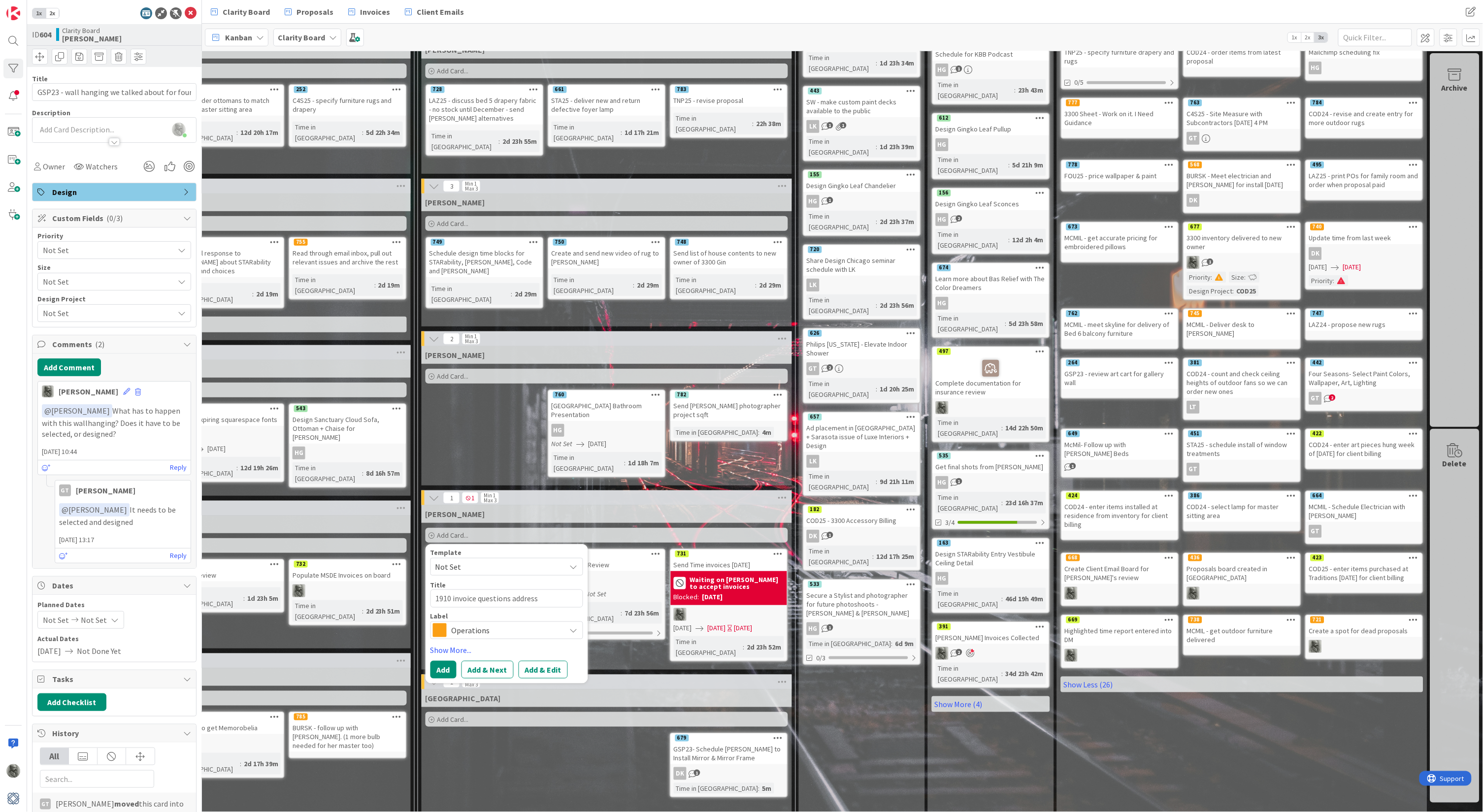
type textarea "x"
type textarea "1910 invoice questions addresse"
type textarea "x"
type textarea "1910 invoice questions addresses"
click at [485, 623] on span "Operations" at bounding box center [507, 630] width 109 height 14
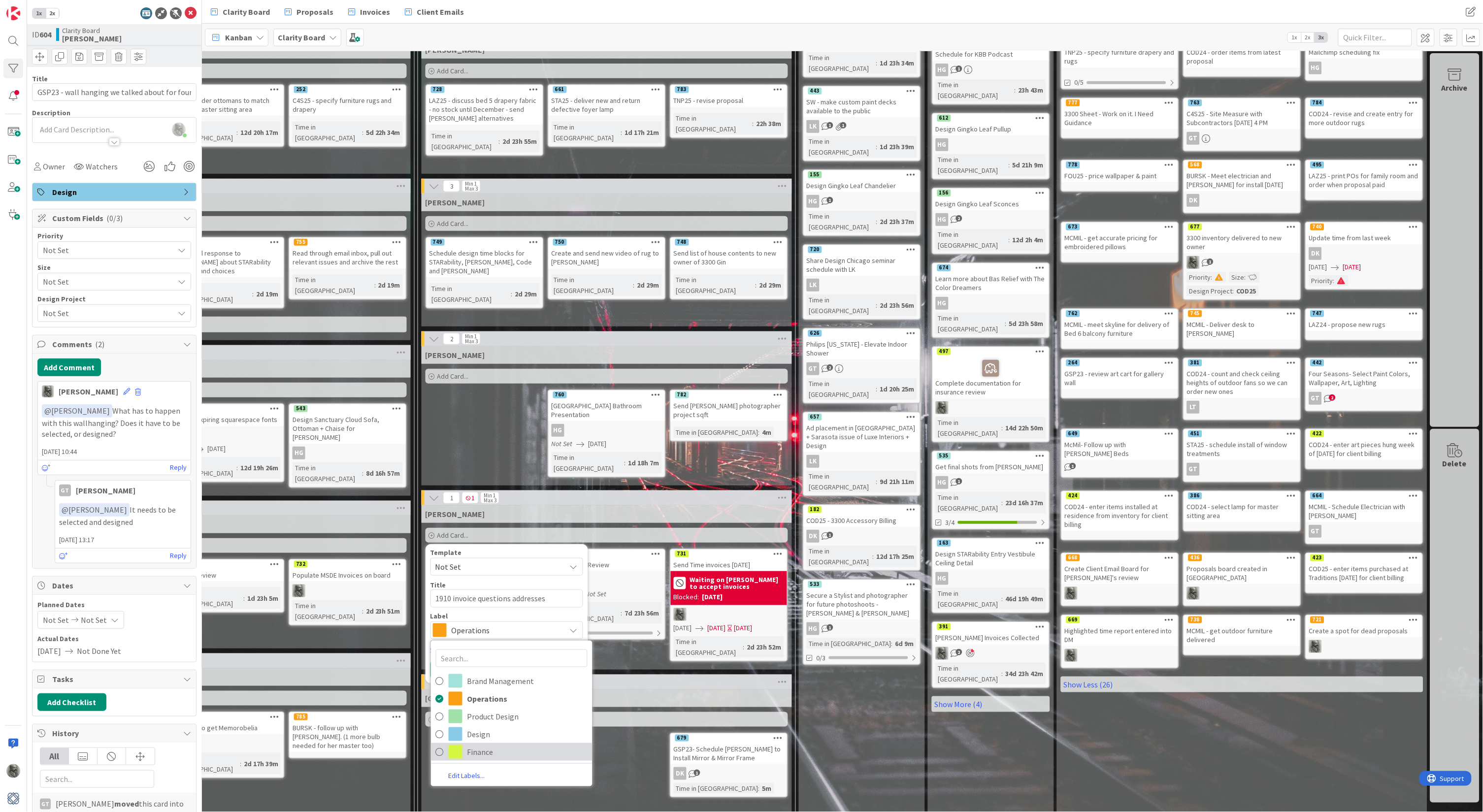
click at [485, 745] on span "Finance" at bounding box center [527, 752] width 120 height 15
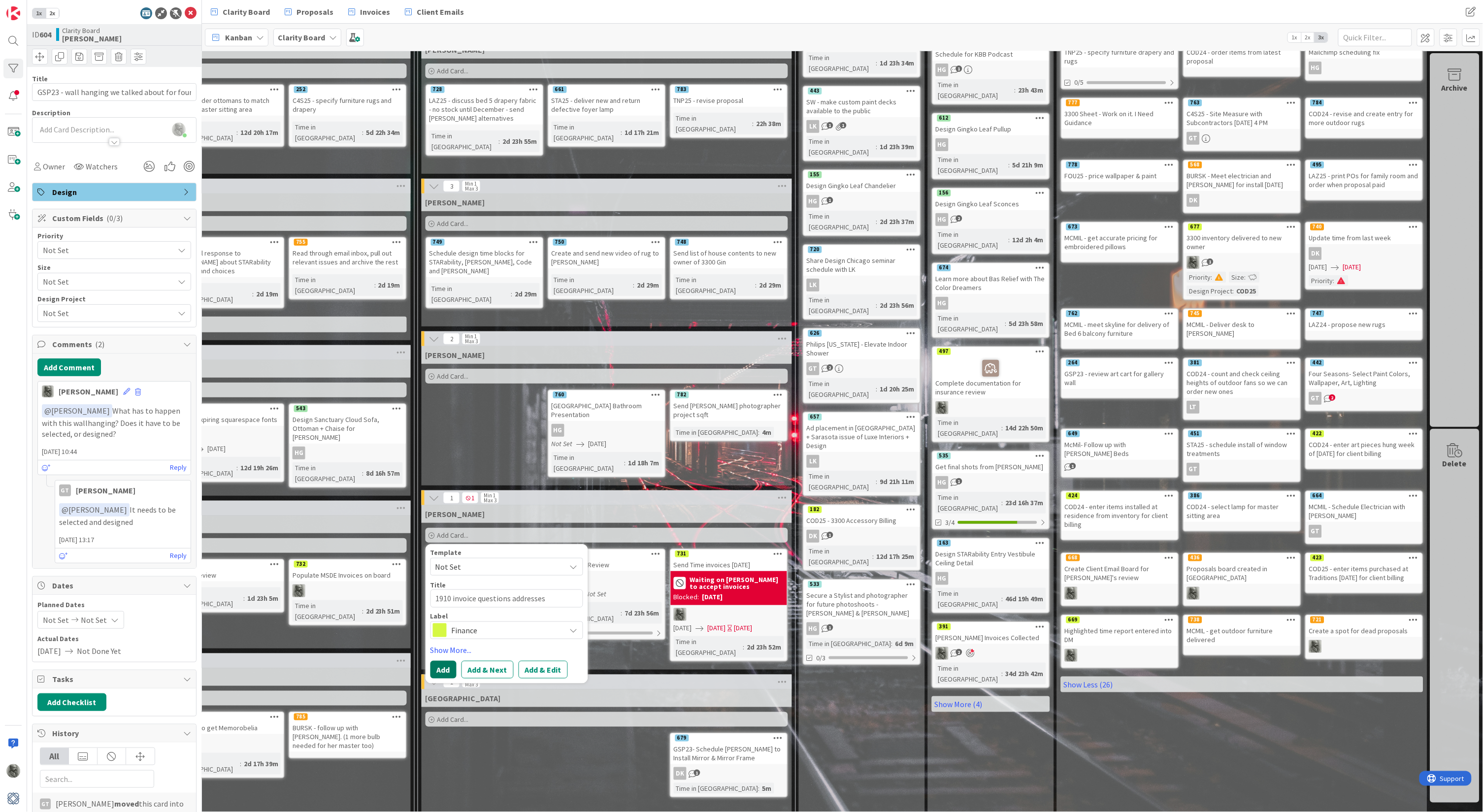
type textarea "x"
click at [442, 661] on button "Add" at bounding box center [443, 669] width 26 height 18
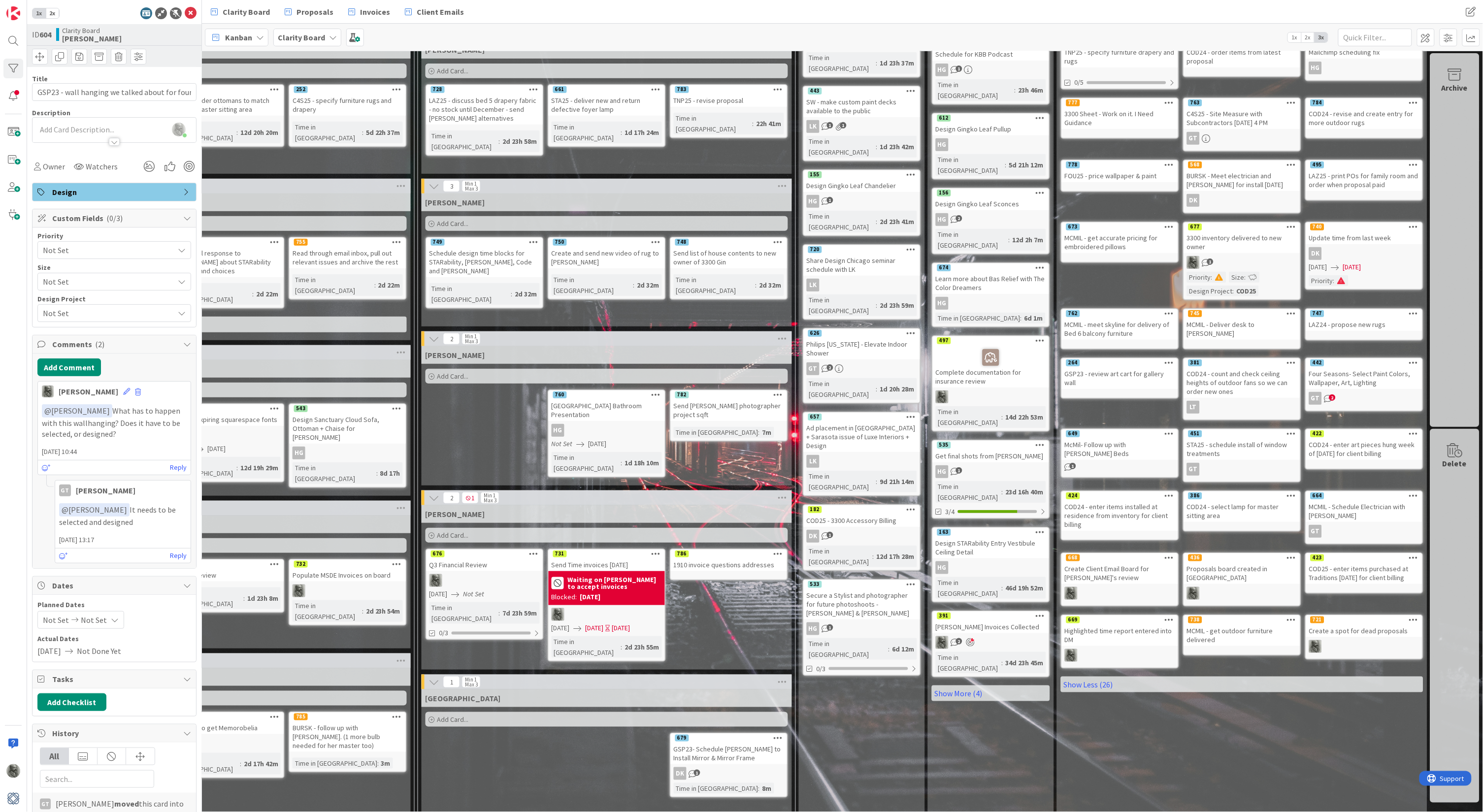
click at [754, 550] on div "786" at bounding box center [729, 554] width 116 height 9
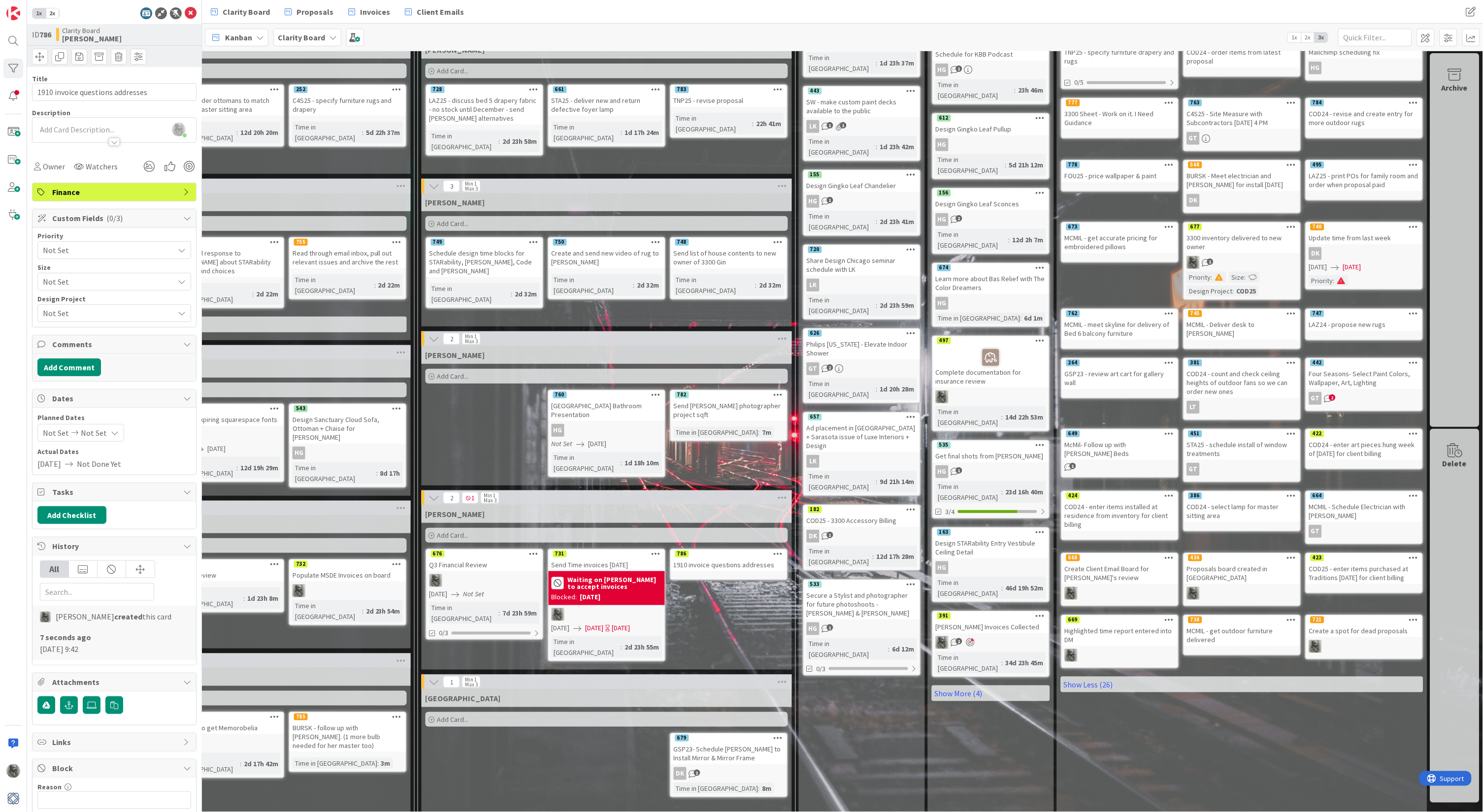
click at [777, 550] on icon at bounding box center [778, 554] width 9 height 7
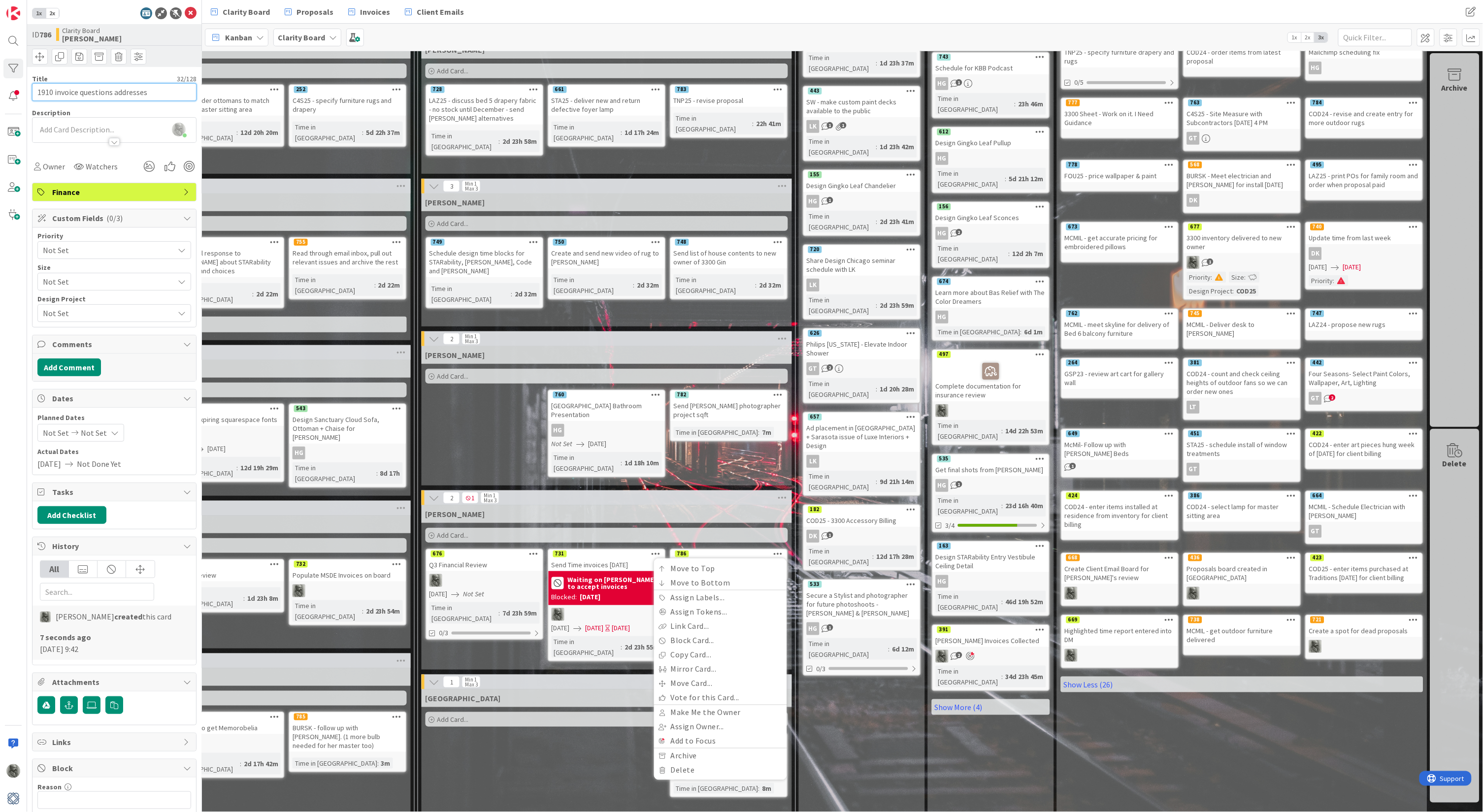
click at [160, 92] on input "1910 invoice questions addresses" at bounding box center [115, 92] width 165 height 18
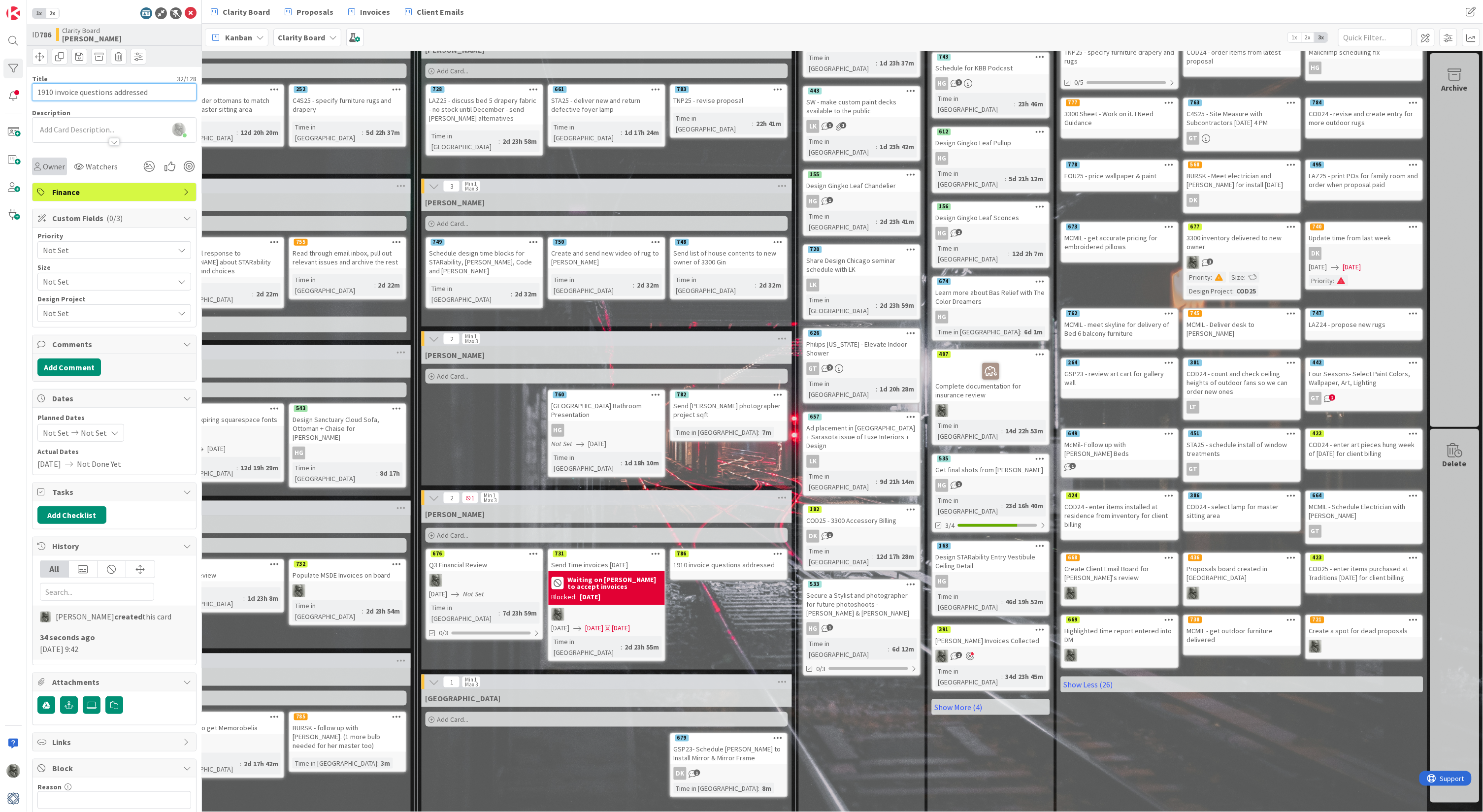
type input "1910 invoice questions addressed"
click at [56, 166] on span "Owner" at bounding box center [54, 166] width 22 height 12
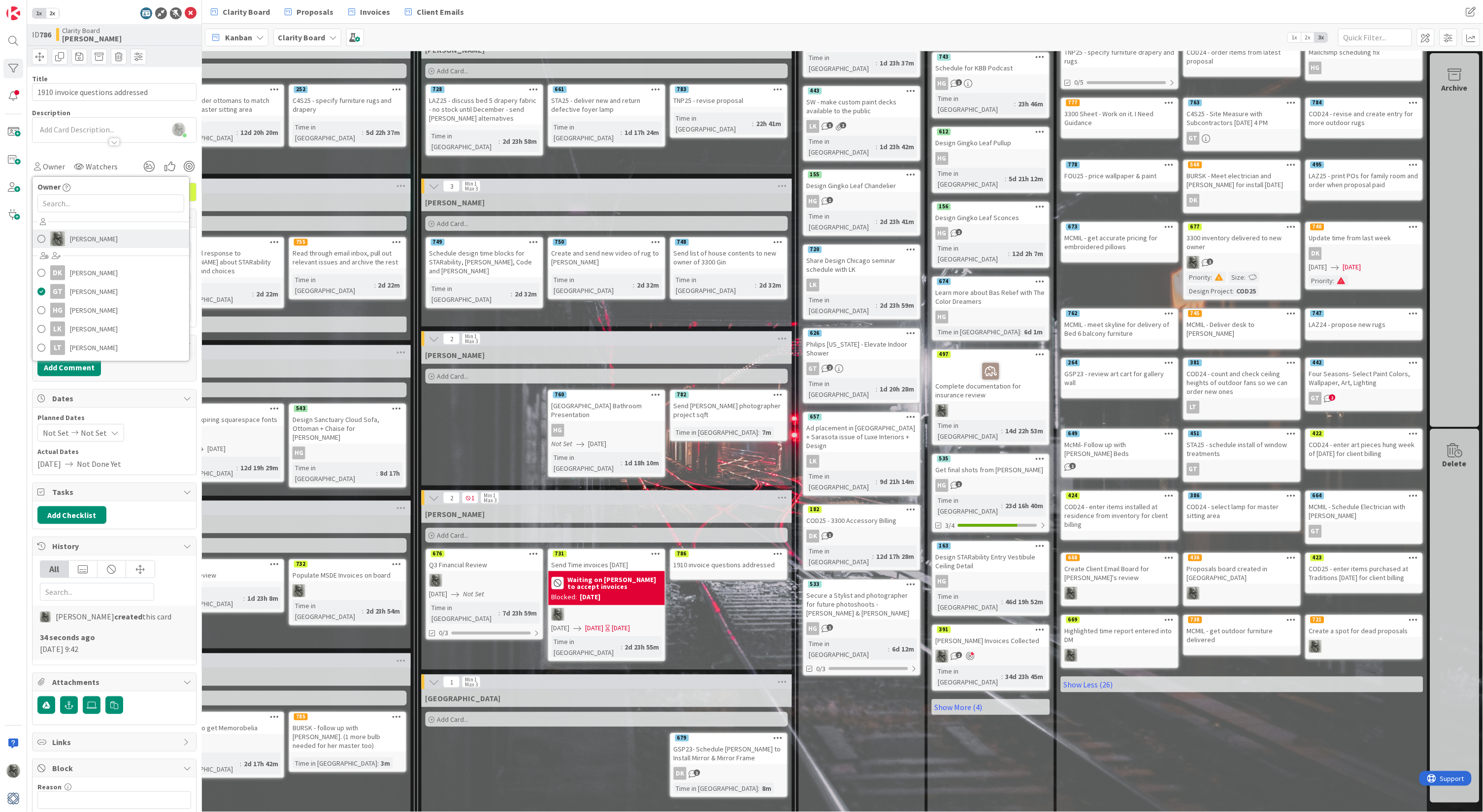
click at [77, 239] on span "Philip Allen" at bounding box center [93, 239] width 48 height 15
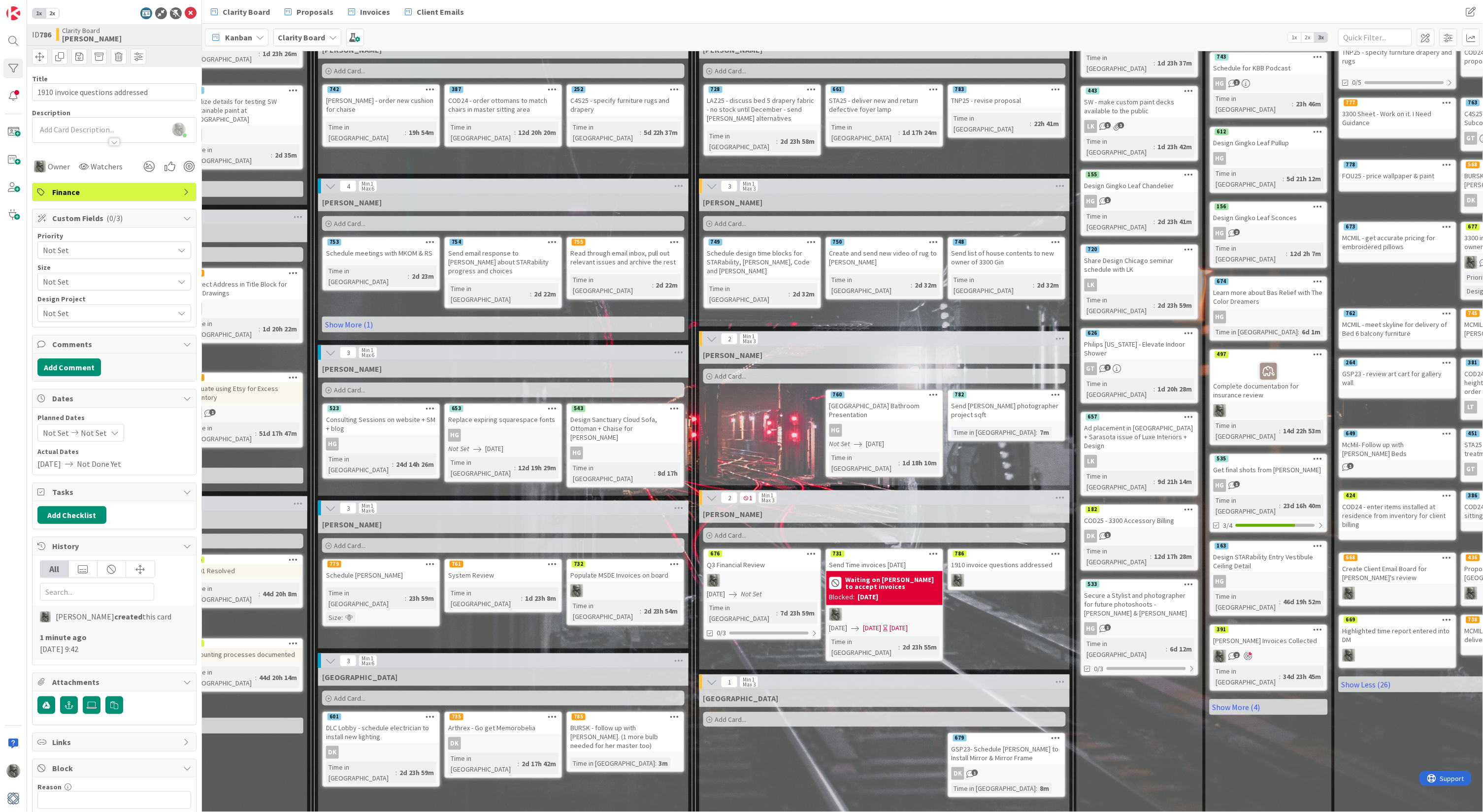
scroll to position [226, 516]
click at [351, 541] on span "Add Card..." at bounding box center [351, 545] width 32 height 9
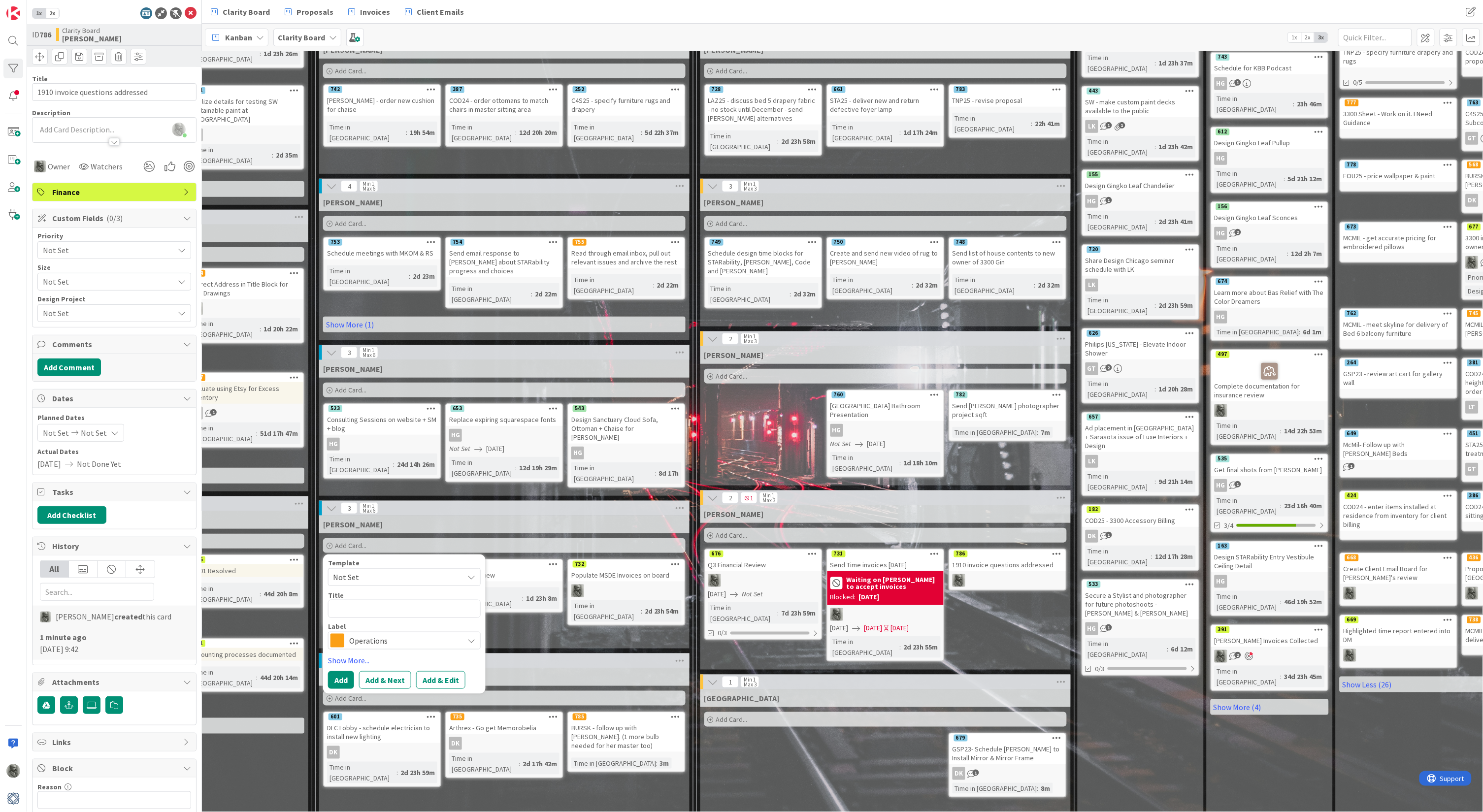
click at [363, 634] on span "Operations" at bounding box center [404, 641] width 109 height 14
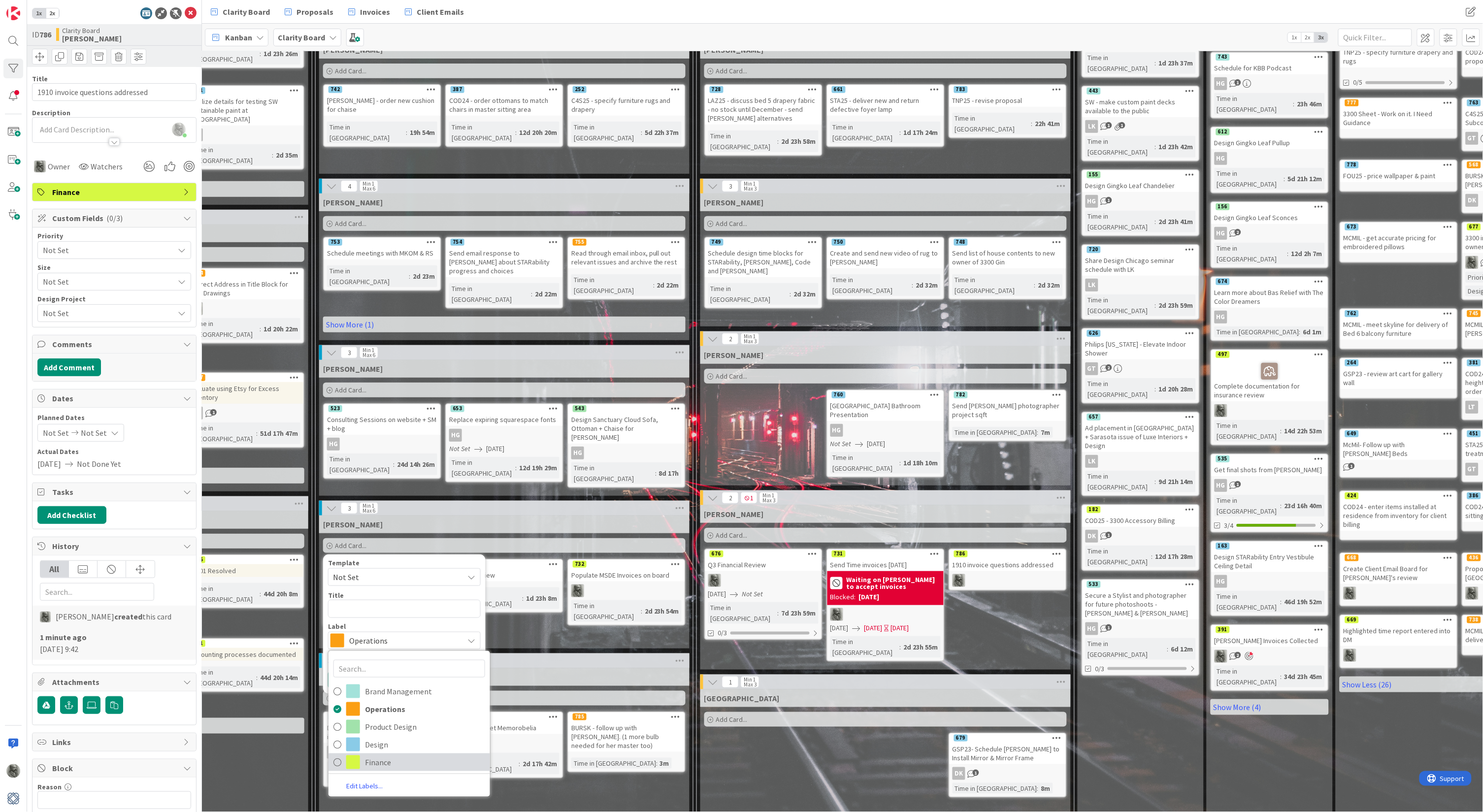
click at [378, 755] on span "Finance" at bounding box center [425, 763] width 120 height 15
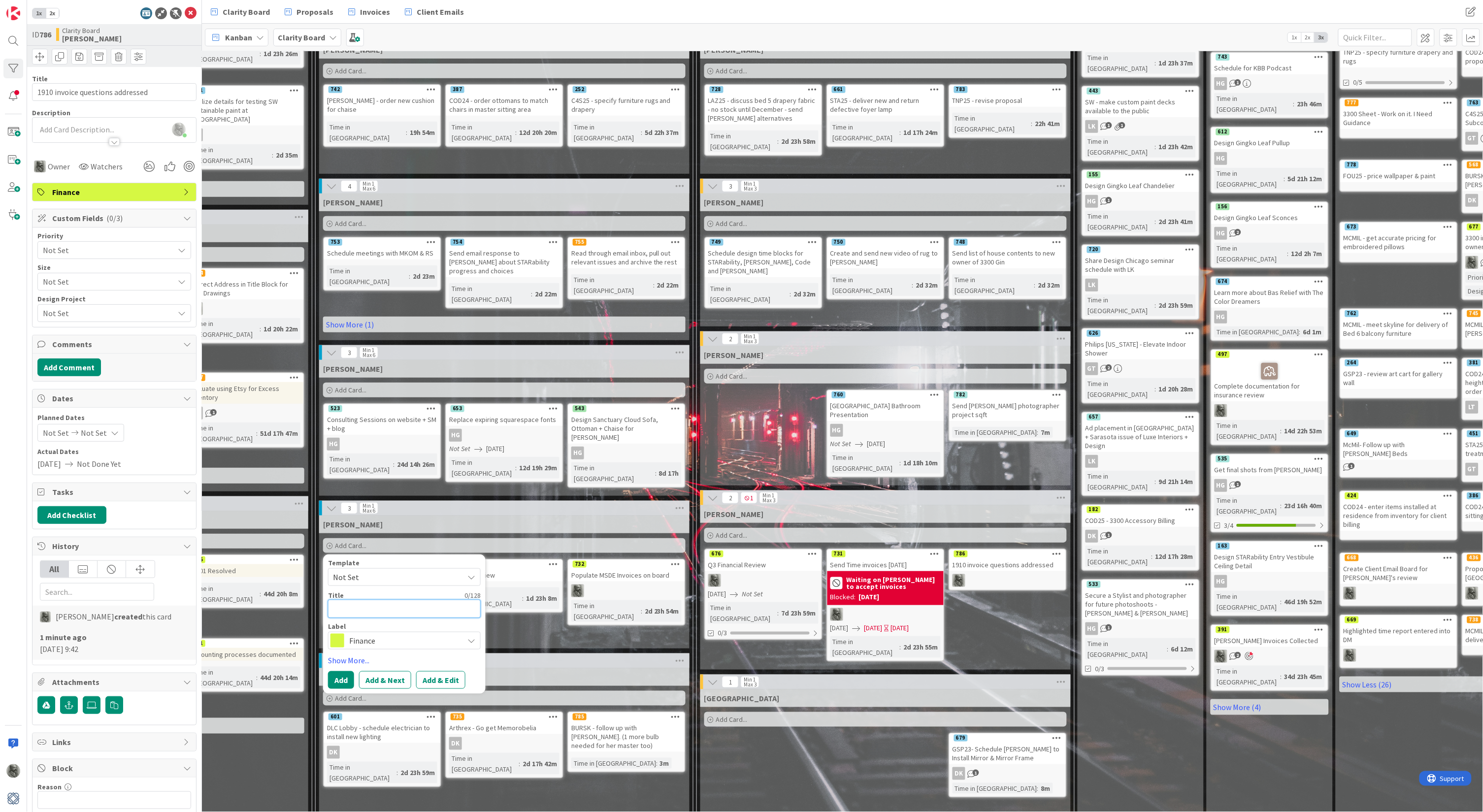
click at [350, 600] on textarea at bounding box center [404, 608] width 153 height 18
type textarea "x"
type textarea "C"
type textarea "x"
type textarea "Cl"
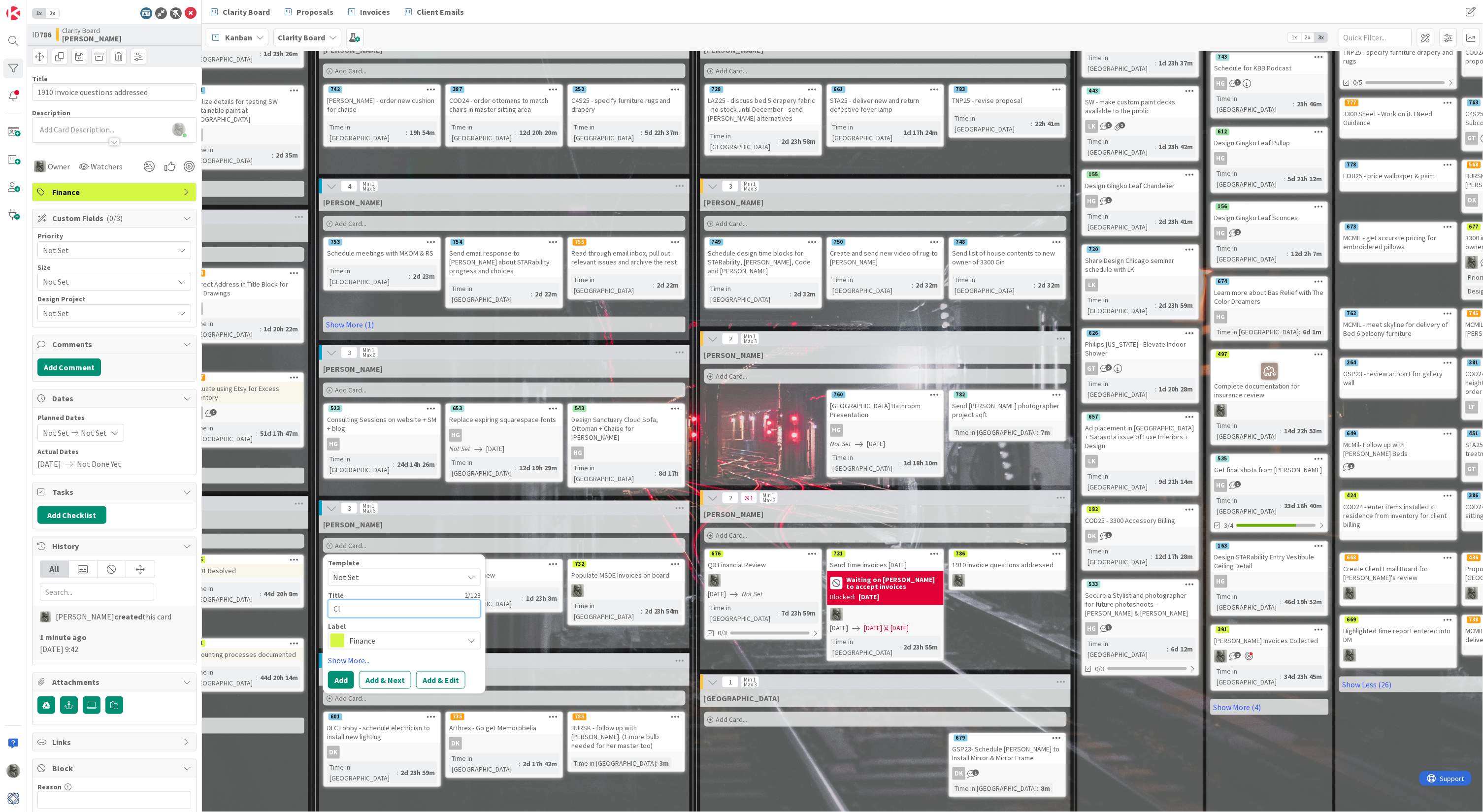
type textarea "x"
type textarea "Clo"
type textarea "x"
type textarea "Clos"
type textarea "x"
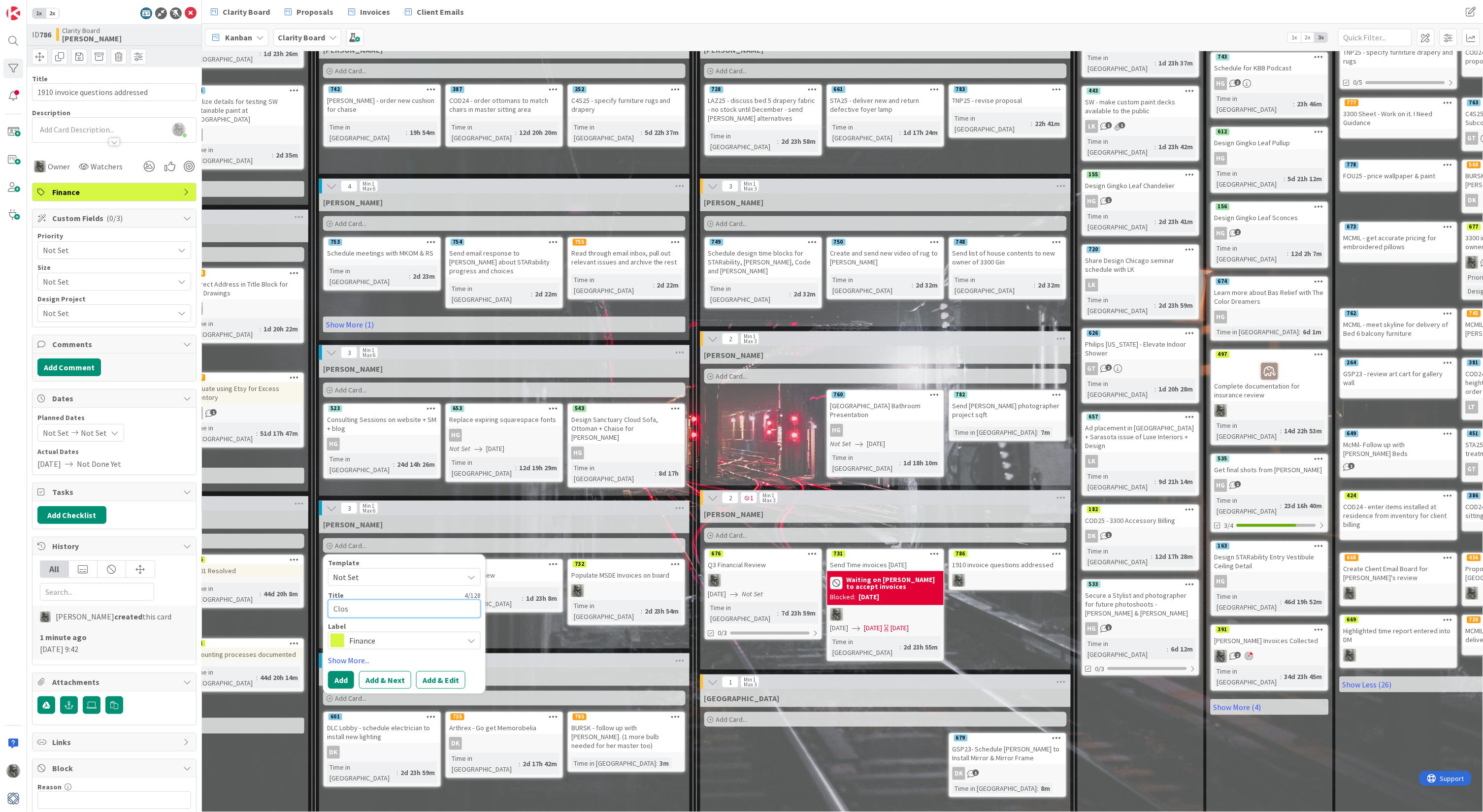
type textarea "Close"
type textarea "x"
type textarea "Close"
type textarea "x"
type textarea "Close o"
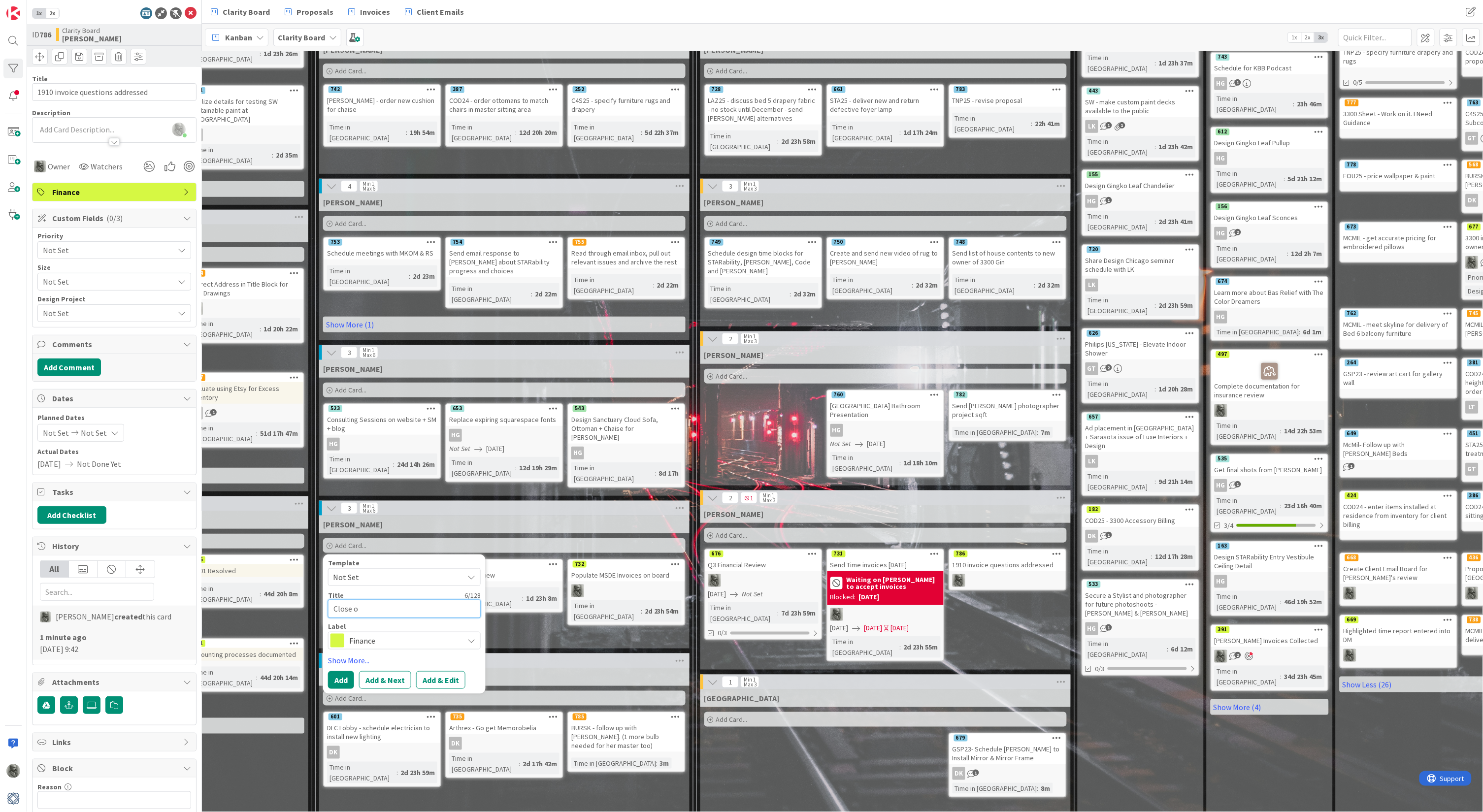
type textarea "x"
type textarea "Close ou"
type textarea "x"
type textarea "Close out"
type textarea "x"
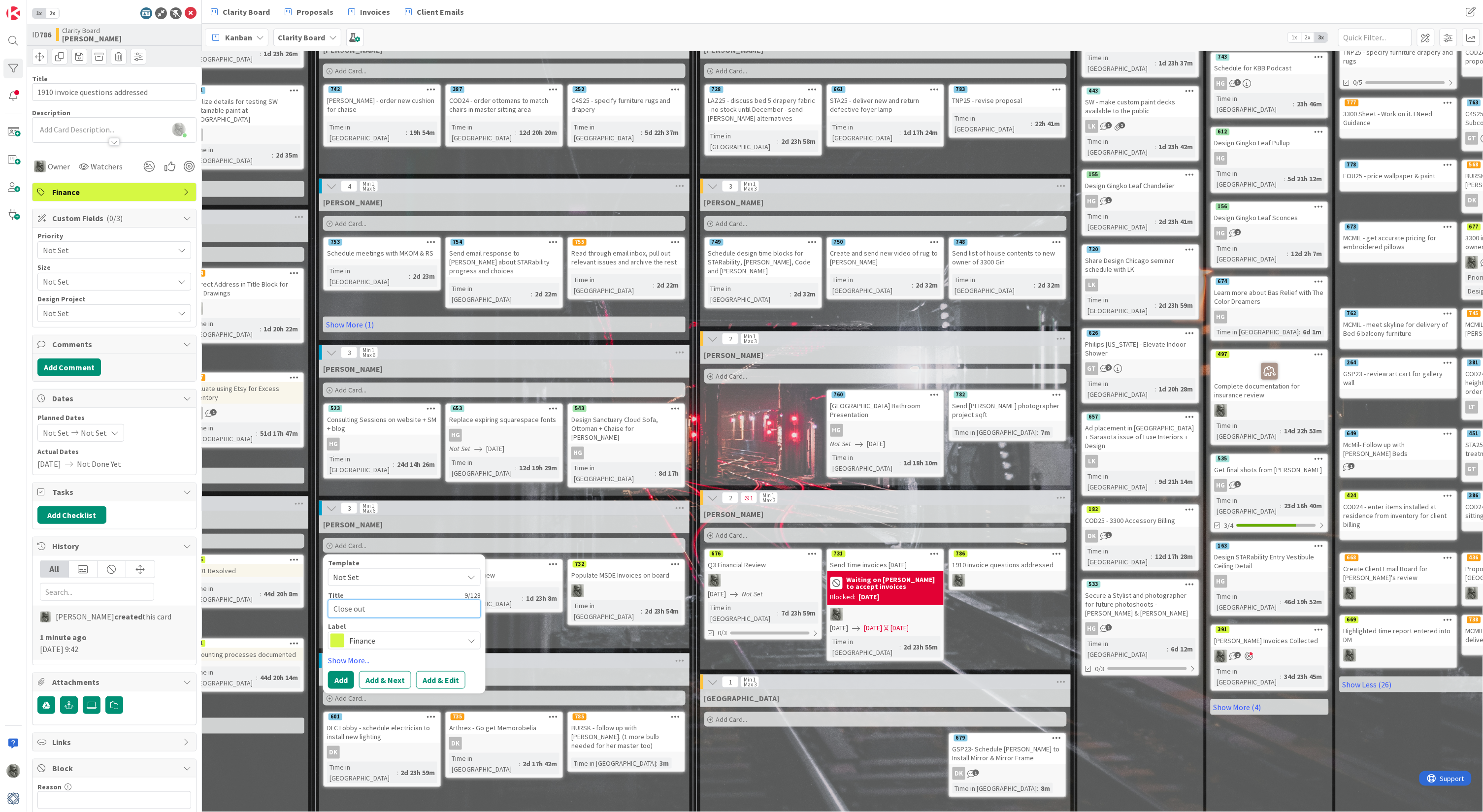
type textarea "Close out"
type textarea "x"
type textarea "Close out C"
type textarea "x"
type textarea "Close out CO"
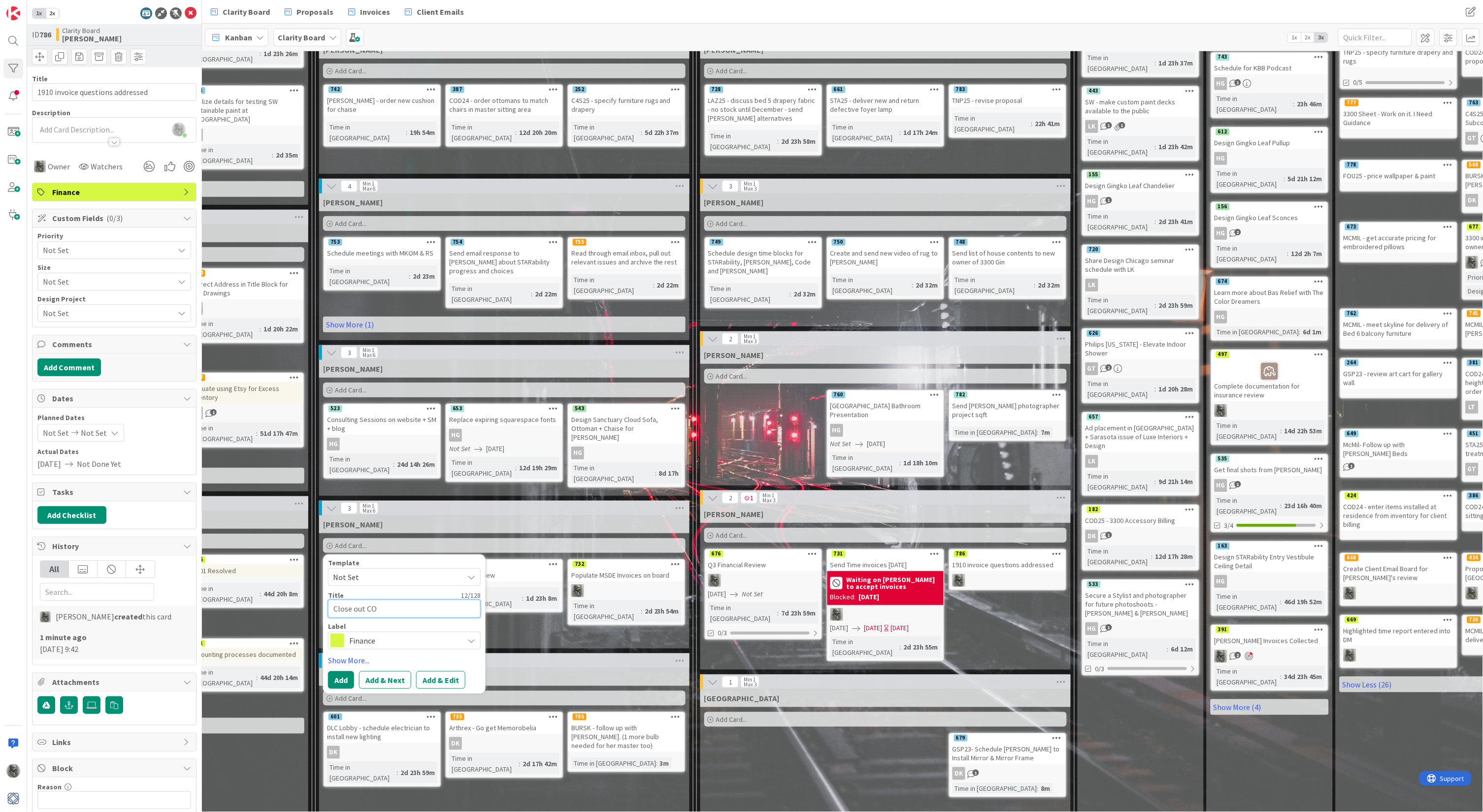
type textarea "x"
type textarea "Close out COD"
type textarea "x"
type textarea "Close out COD2"
type textarea "x"
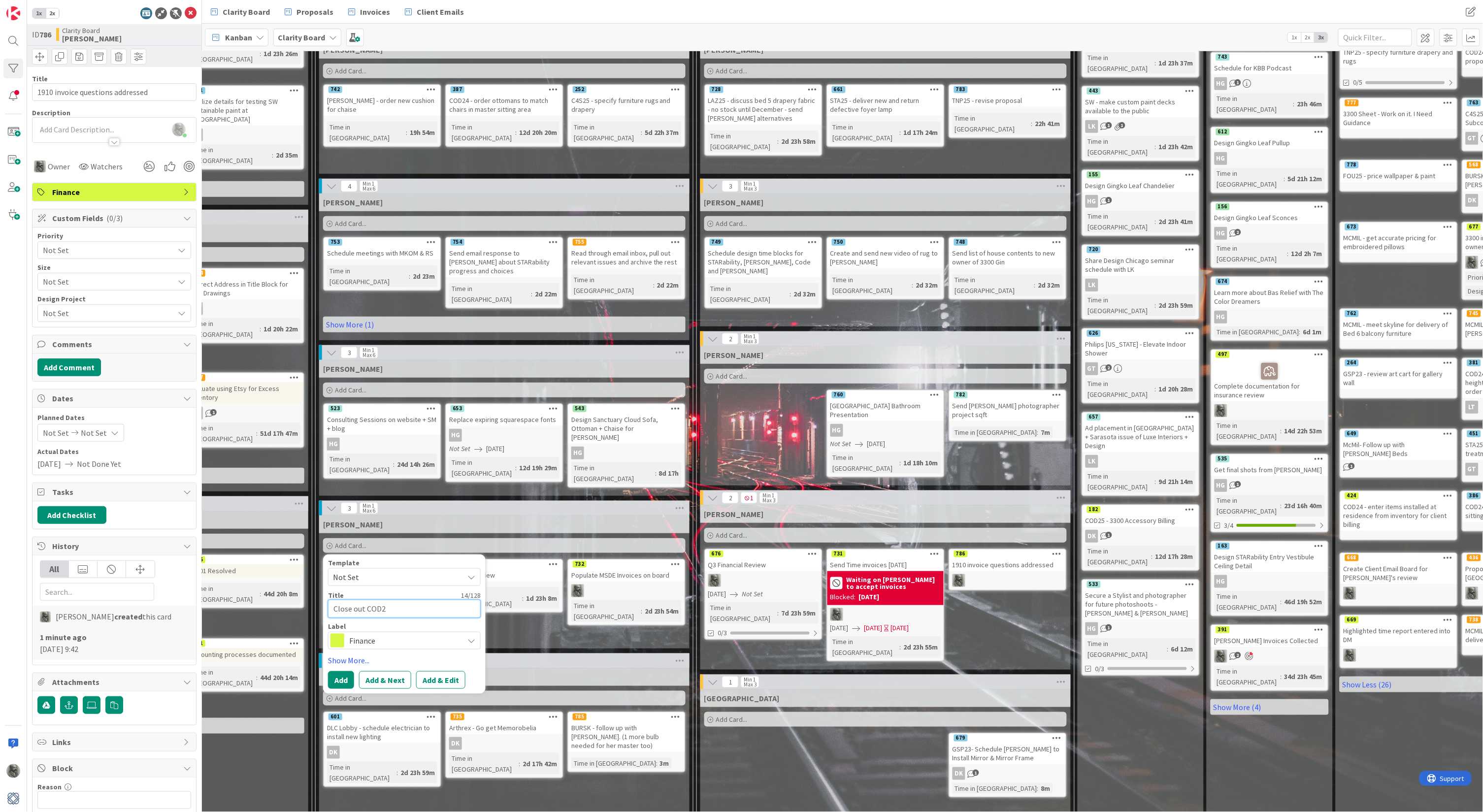
type textarea "Close out COD25"
type textarea "x"
type textarea "Close out COD25"
type textarea "x"
type textarea "Close out COD25 &"
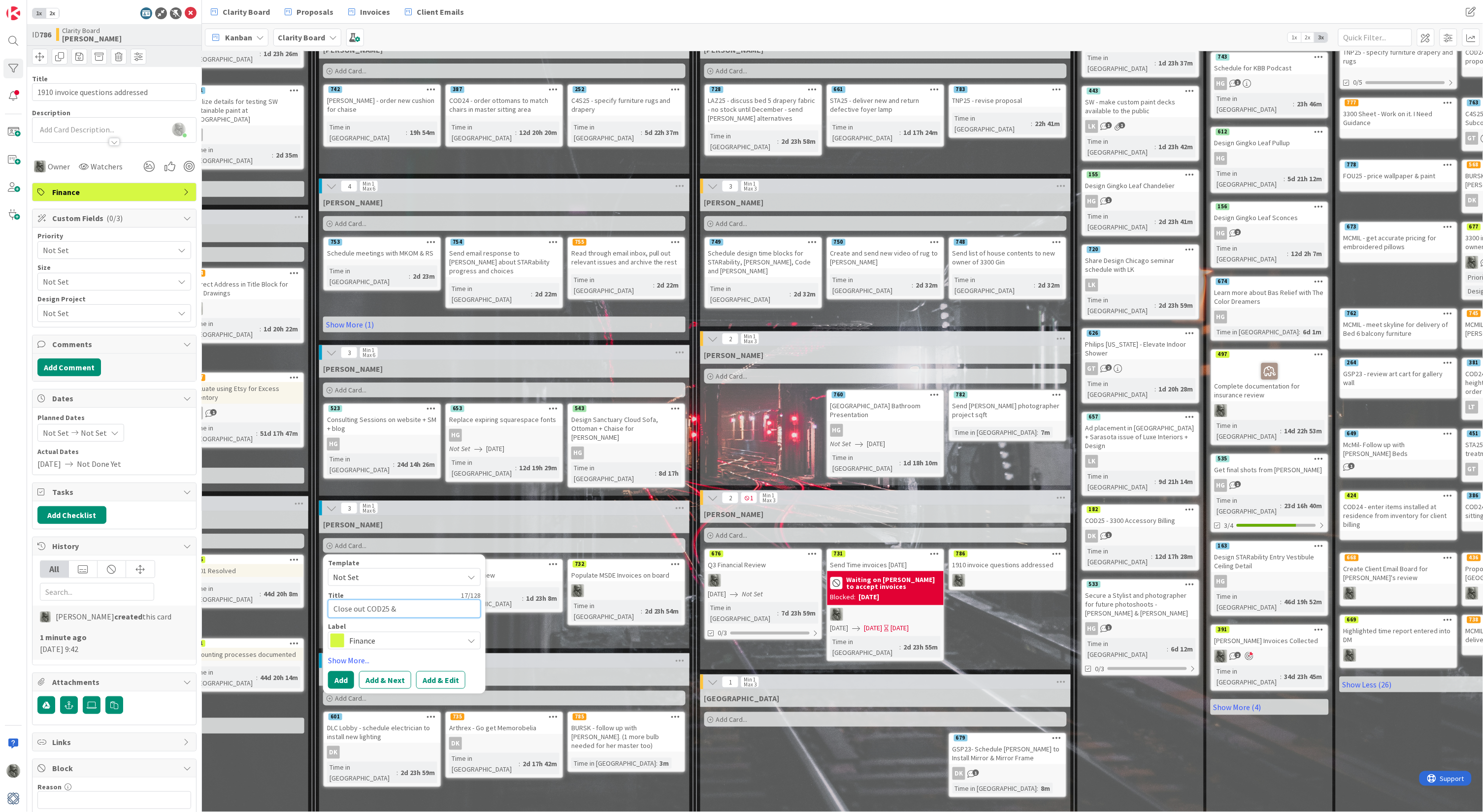
type textarea "x"
type textarea "Close out COD25 &"
type textarea "x"
type textarea "Close out COD25 & r"
type textarea "x"
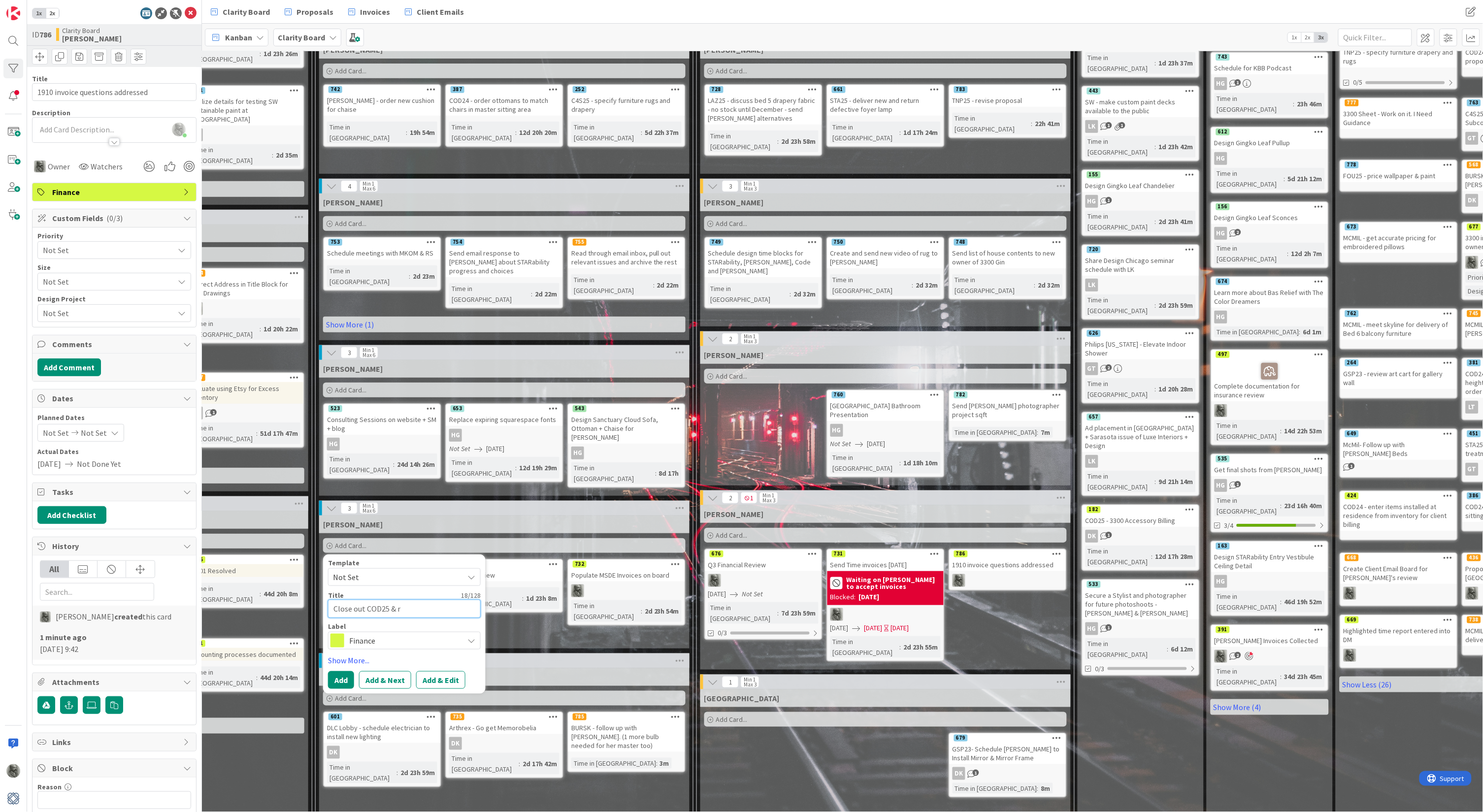
type textarea "Close out COD25 & ru"
type textarea "x"
type textarea "Close out COD25 & run"
type textarea "x"
type textarea "Close out COD25 & run"
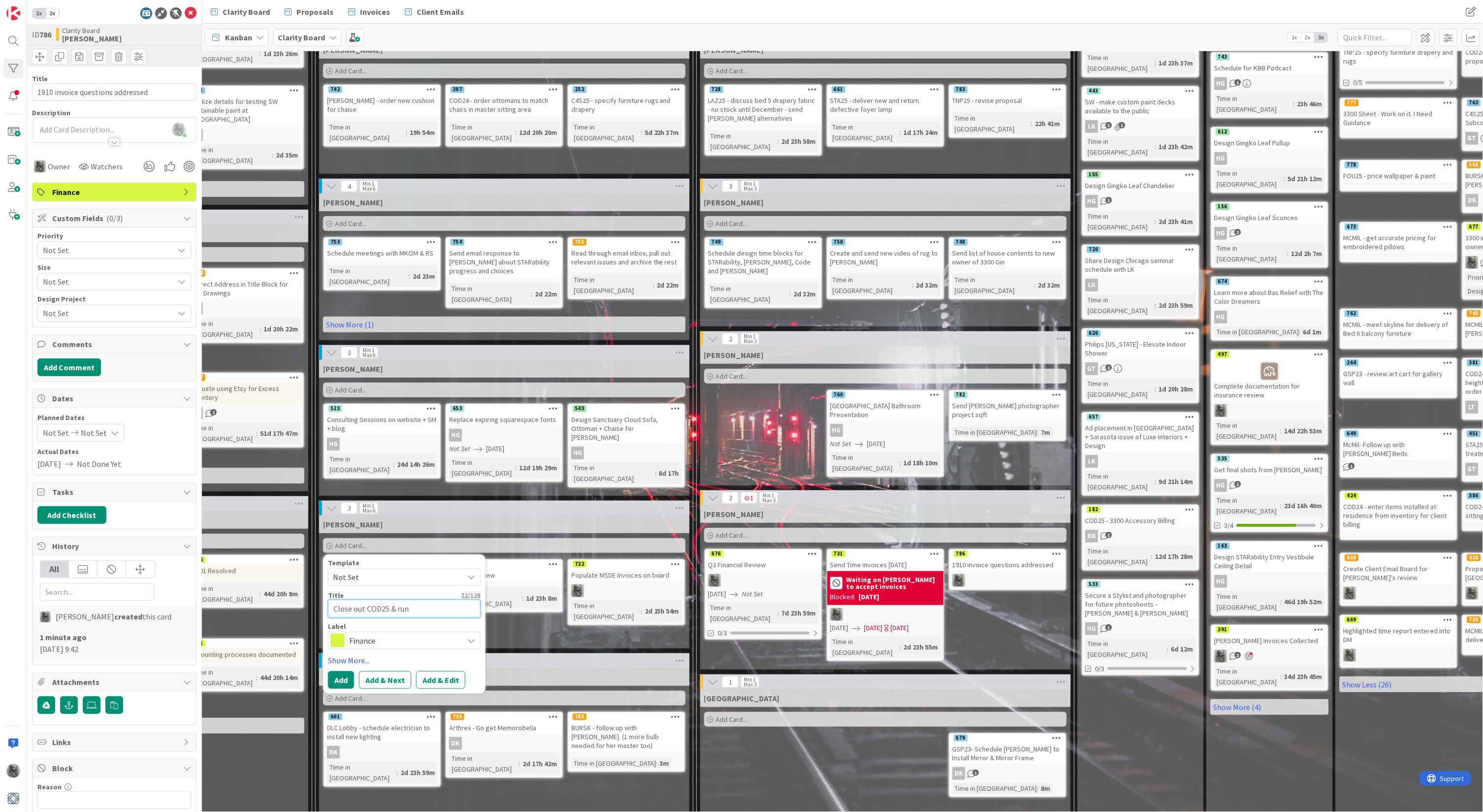
type textarea "x"
type textarea "Close out COD25 & run P"
type textarea "x"
type textarea "Close out COD25 & run P&"
type textarea "x"
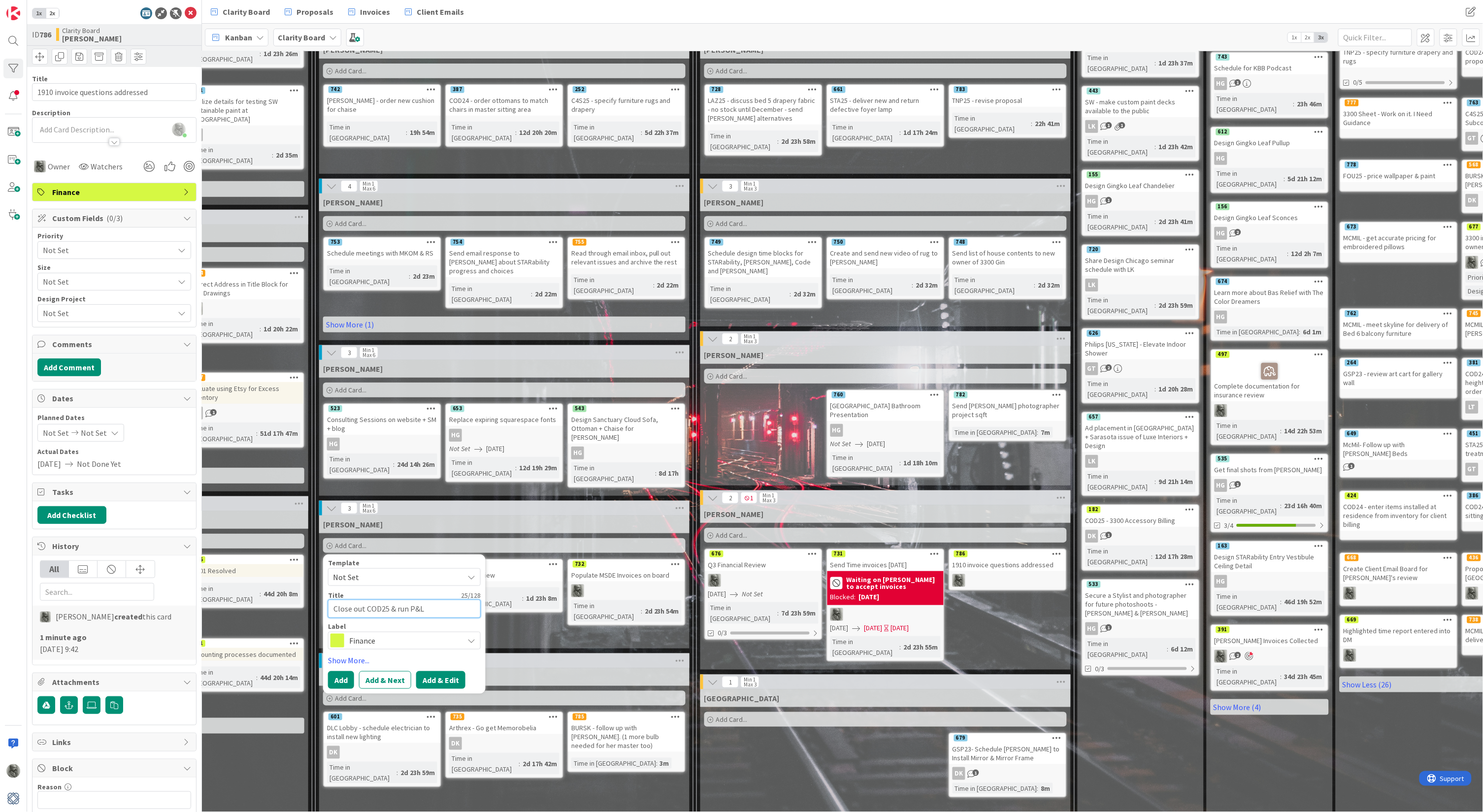
type textarea "Close out COD25 & run P&L"
click at [442, 671] on button "Add & Edit" at bounding box center [441, 680] width 50 height 18
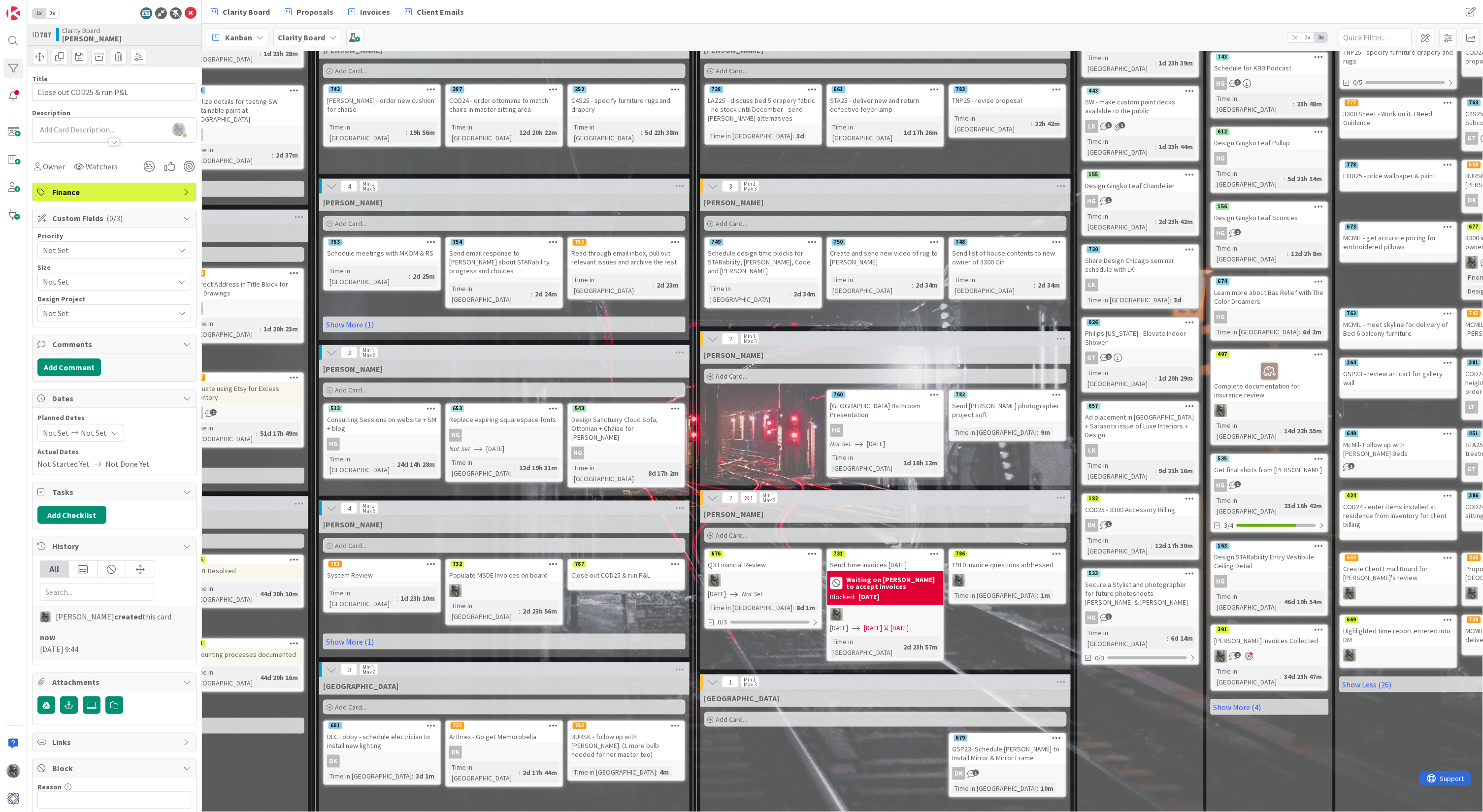
click at [81, 250] on span "Not Set" at bounding box center [105, 250] width 126 height 14
click at [81, 250] on span "Not Set" at bounding box center [105, 250] width 125 height 14
click at [31, 166] on div "1x 2x ID 787 Clarity Board Philip Title 25 / 128 Close out COD25 & run P&L Desc…" at bounding box center [115, 406] width 175 height 812
click at [46, 166] on span "Owner" at bounding box center [54, 166] width 22 height 12
click at [79, 235] on span "Philip Allen" at bounding box center [93, 239] width 48 height 15
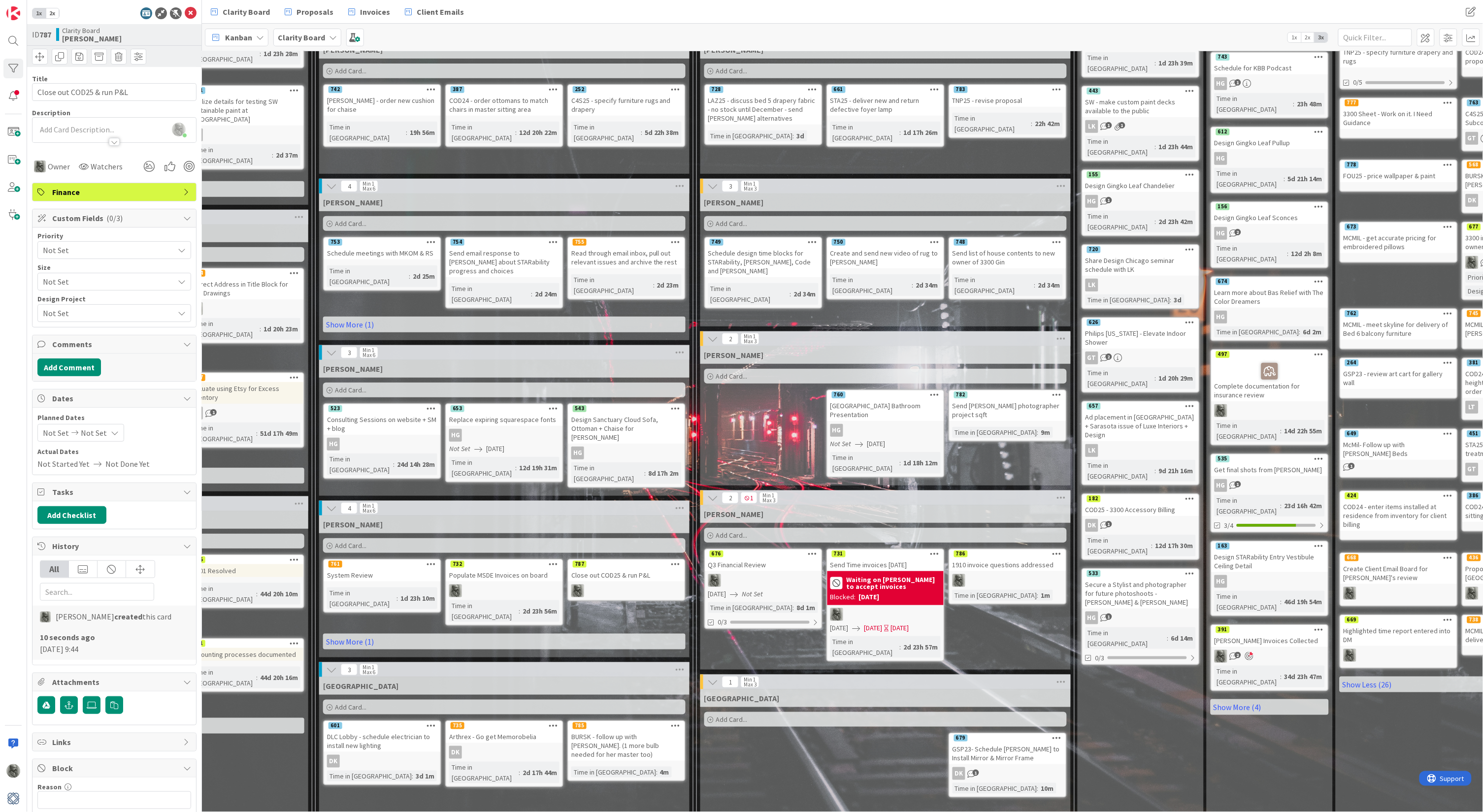
click at [82, 247] on span "Not Set" at bounding box center [105, 250] width 126 height 14
click at [82, 247] on span "Not Set" at bounding box center [105, 250] width 125 height 14
click at [86, 310] on span "Not Set" at bounding box center [105, 313] width 126 height 14
click at [58, 452] on span "COD25" at bounding box center [121, 455] width 129 height 15
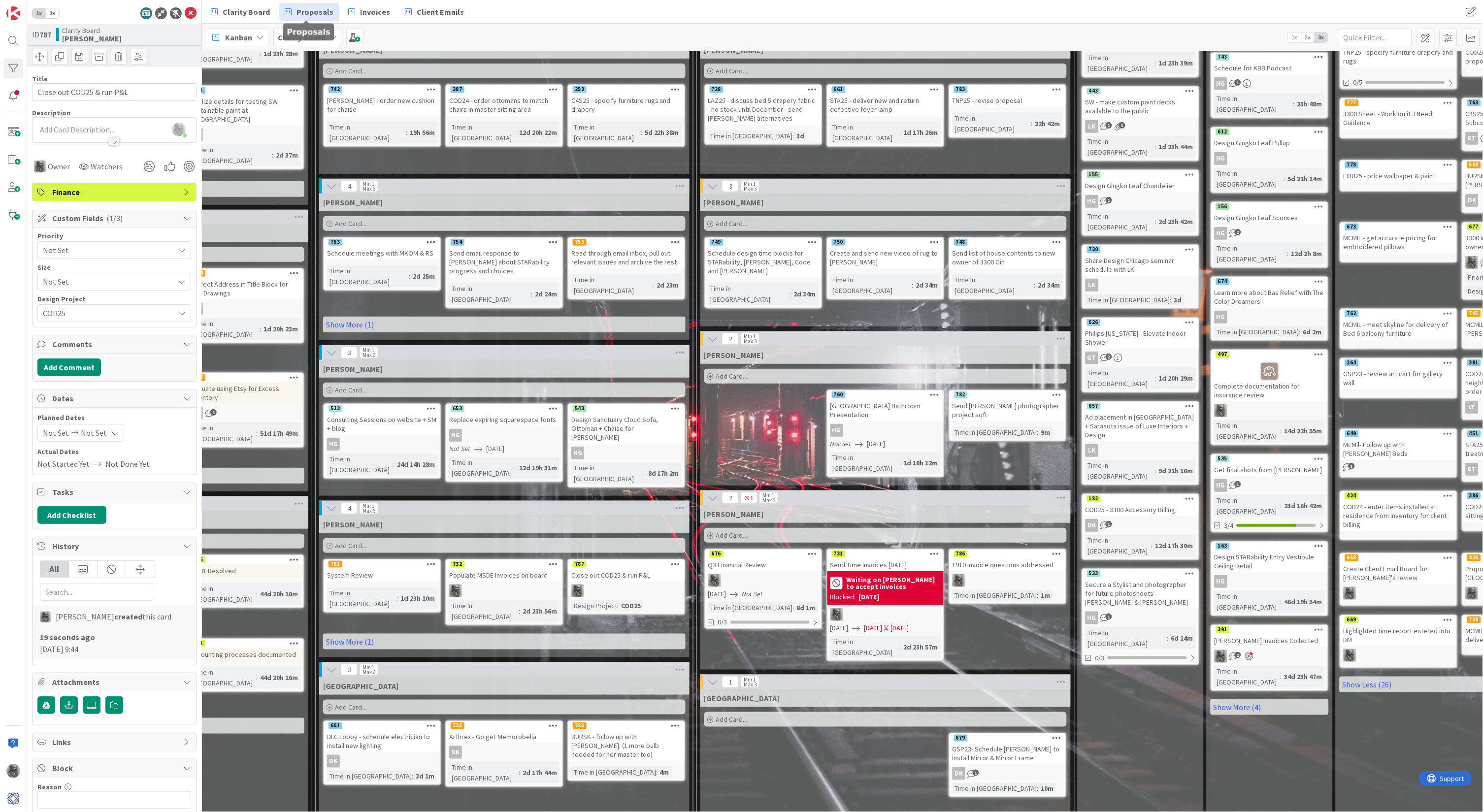
click at [310, 12] on span "Proposals" at bounding box center [315, 12] width 37 height 12
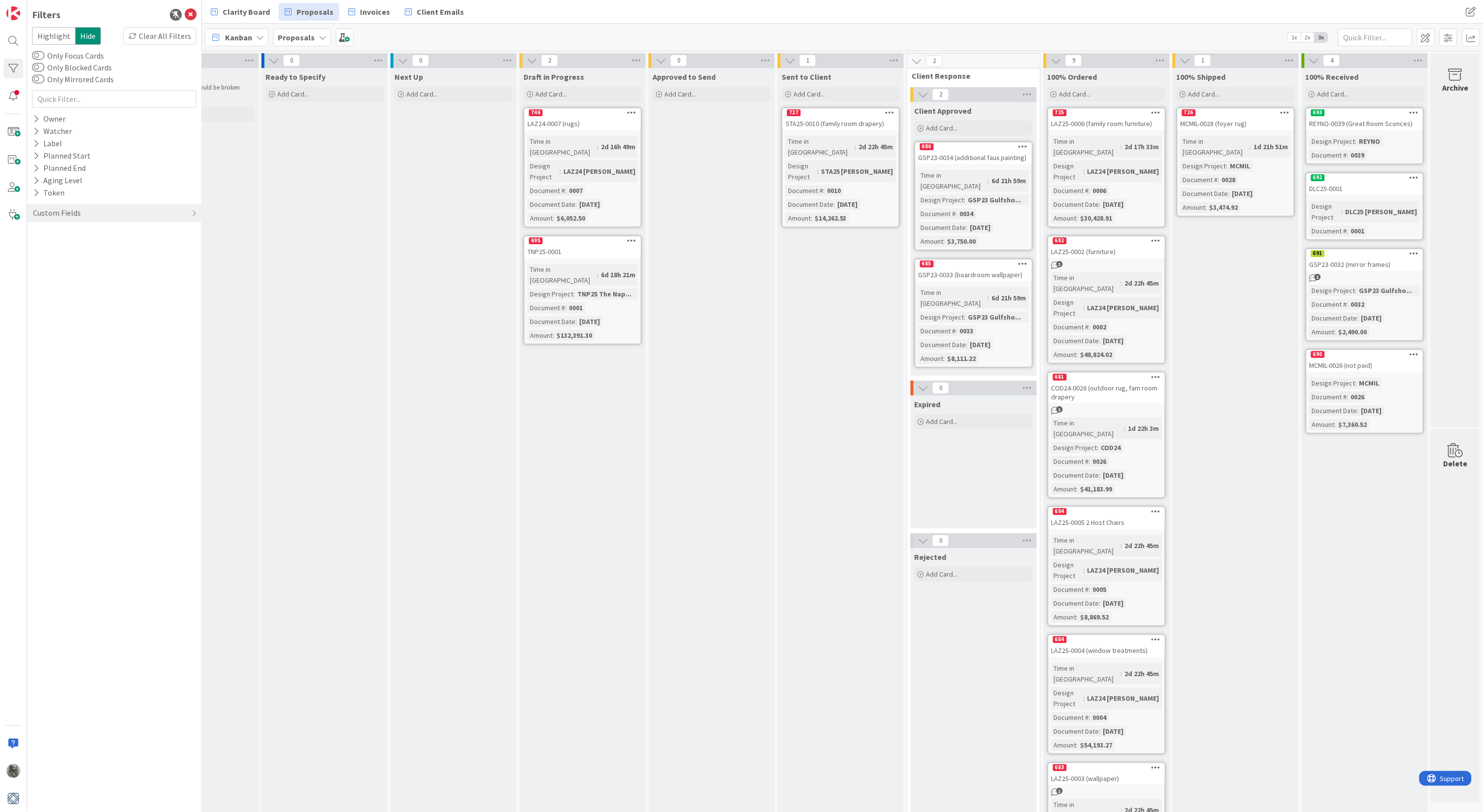
scroll to position [0, 331]
click at [54, 211] on div "Custom Fields" at bounding box center [57, 212] width 50 height 12
click at [55, 230] on button "Design Project" at bounding box center [63, 232] width 62 height 12
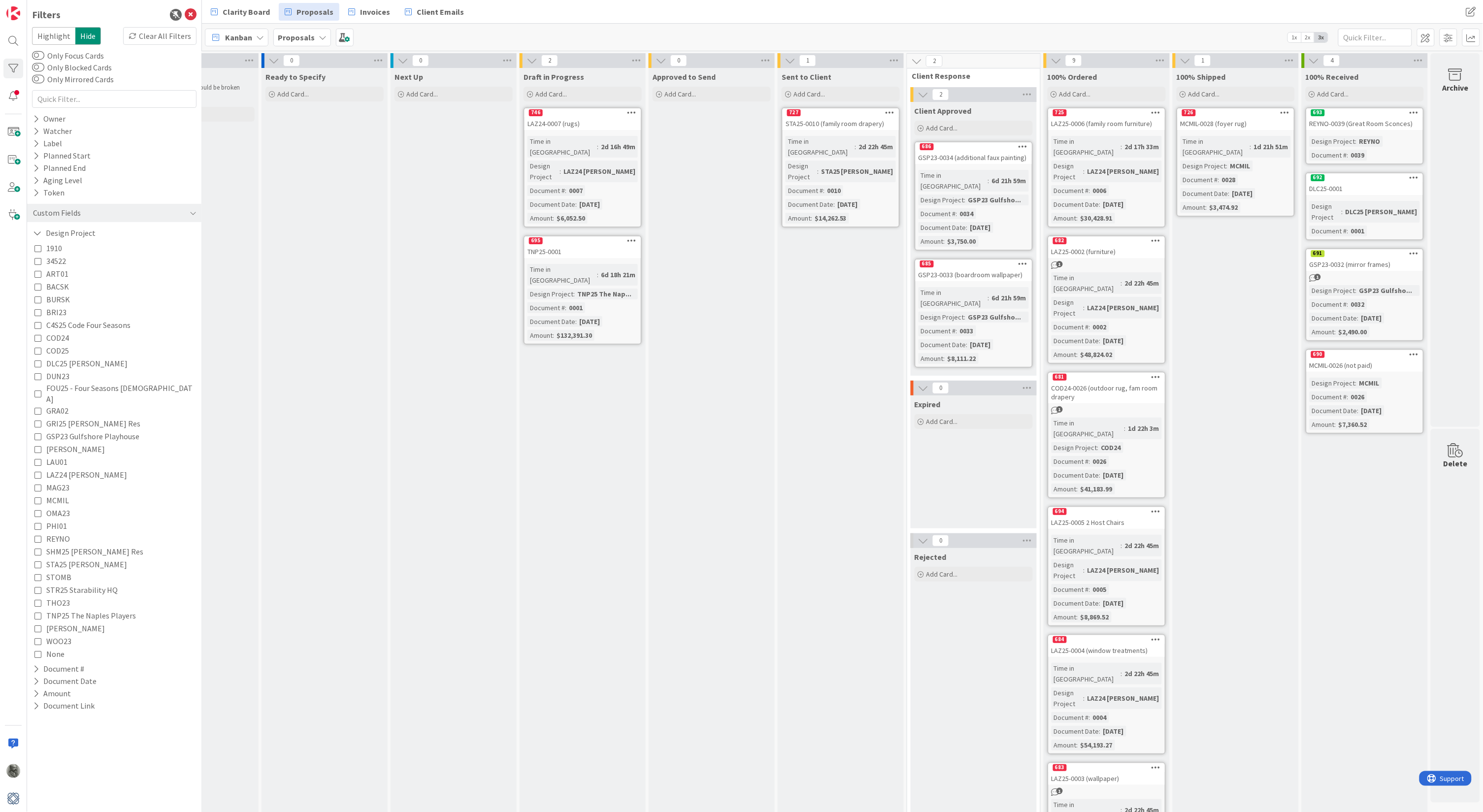
click at [37, 497] on icon at bounding box center [38, 500] width 7 height 7
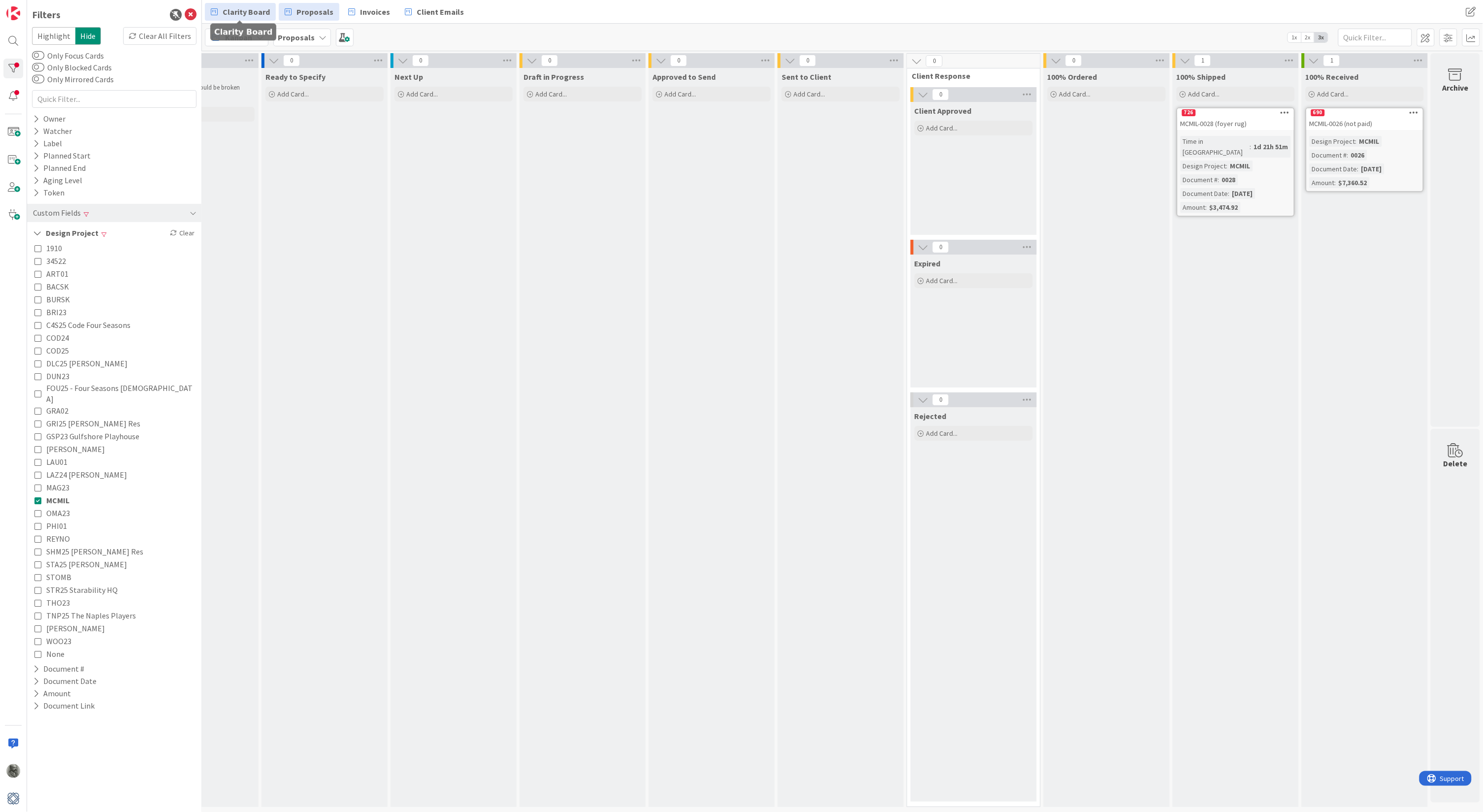
click at [237, 11] on span "Clarity Board" at bounding box center [246, 12] width 47 height 12
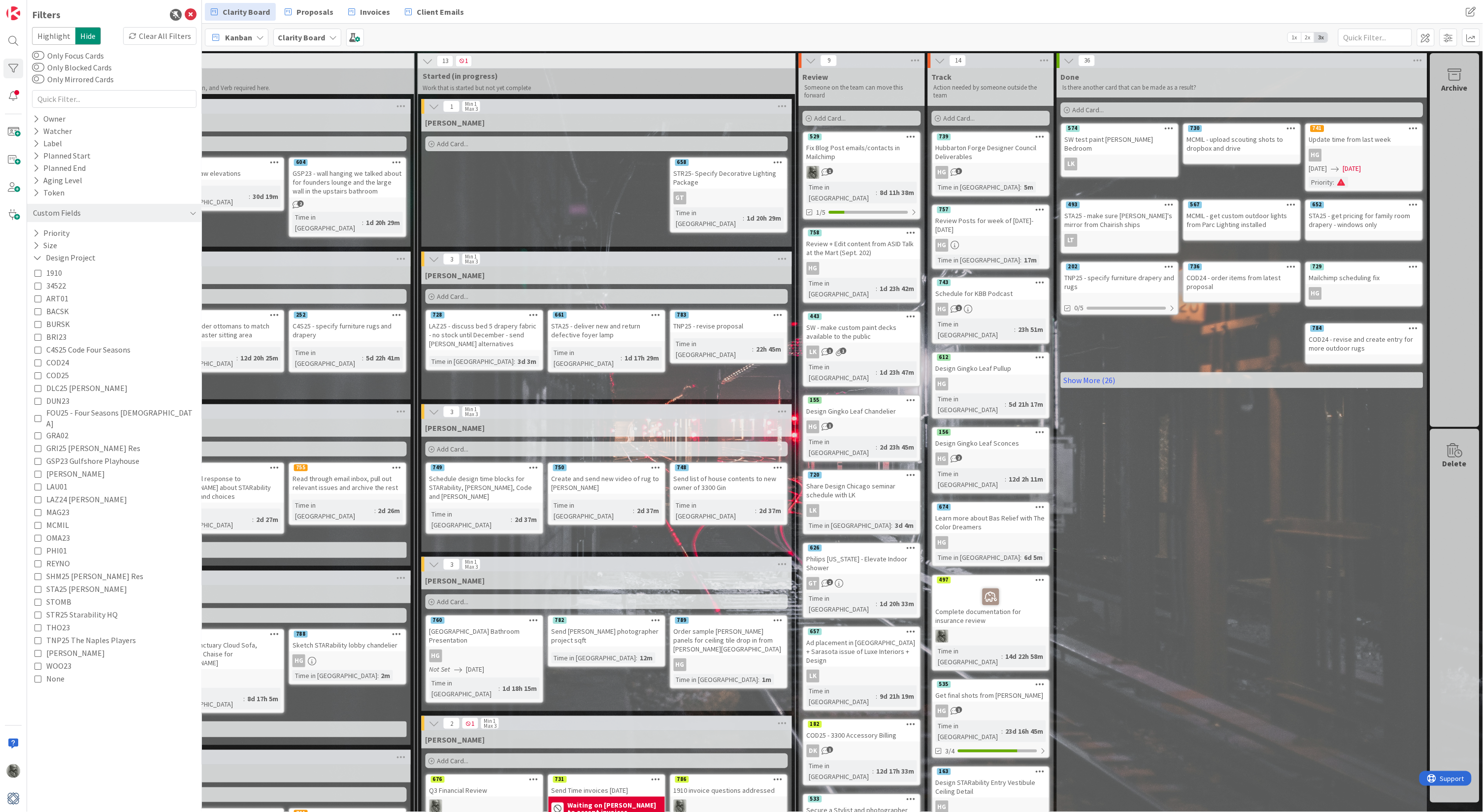
scroll to position [0, 795]
click at [991, 378] on div "HG" at bounding box center [991, 384] width 116 height 13
